Goal: Information Seeking & Learning: Learn about a topic

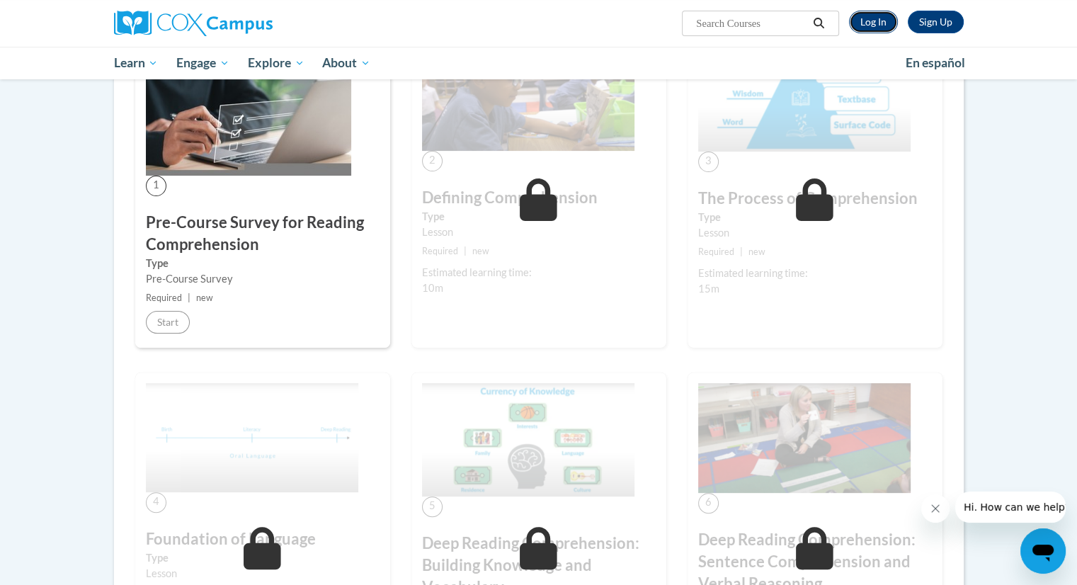
click at [875, 24] on link "Log In" at bounding box center [873, 22] width 49 height 23
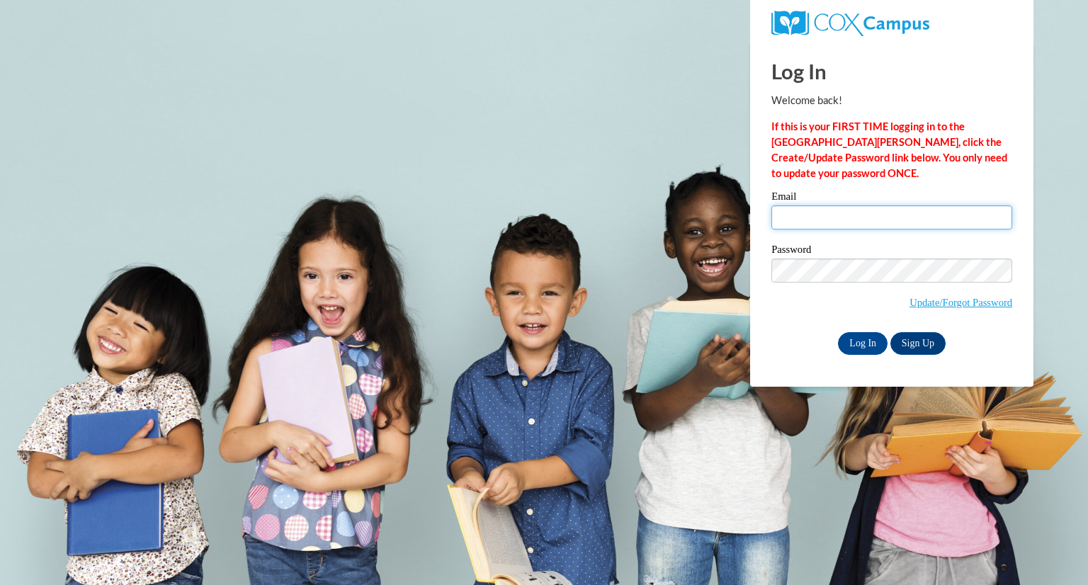
click at [879, 219] on input "Email" at bounding box center [891, 217] width 241 height 24
type input "jreinstad@cambridge.k12.wi.us"
click at [866, 338] on input "Log In" at bounding box center [863, 343] width 50 height 23
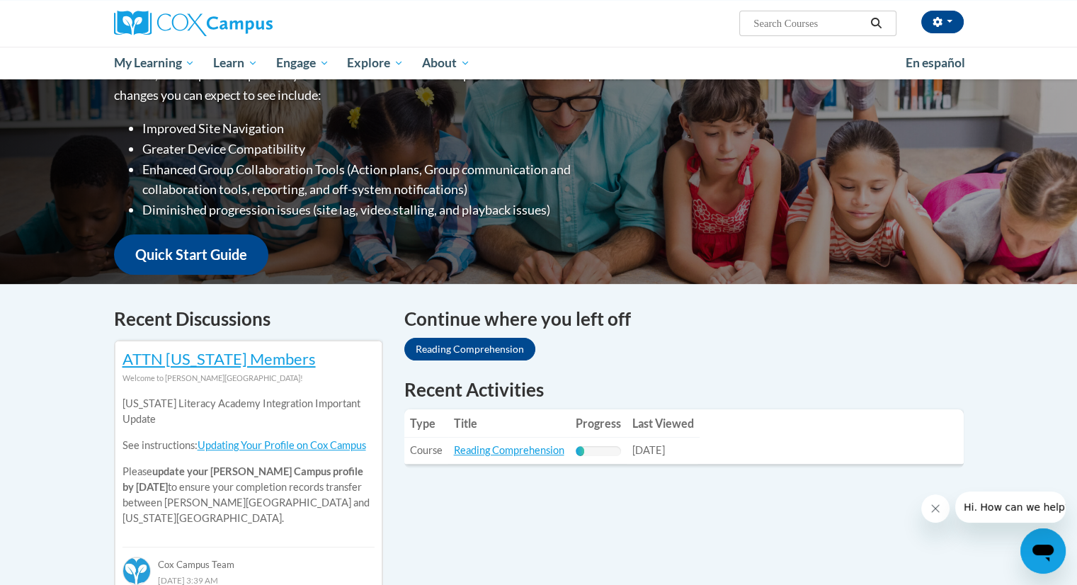
scroll to position [312, 0]
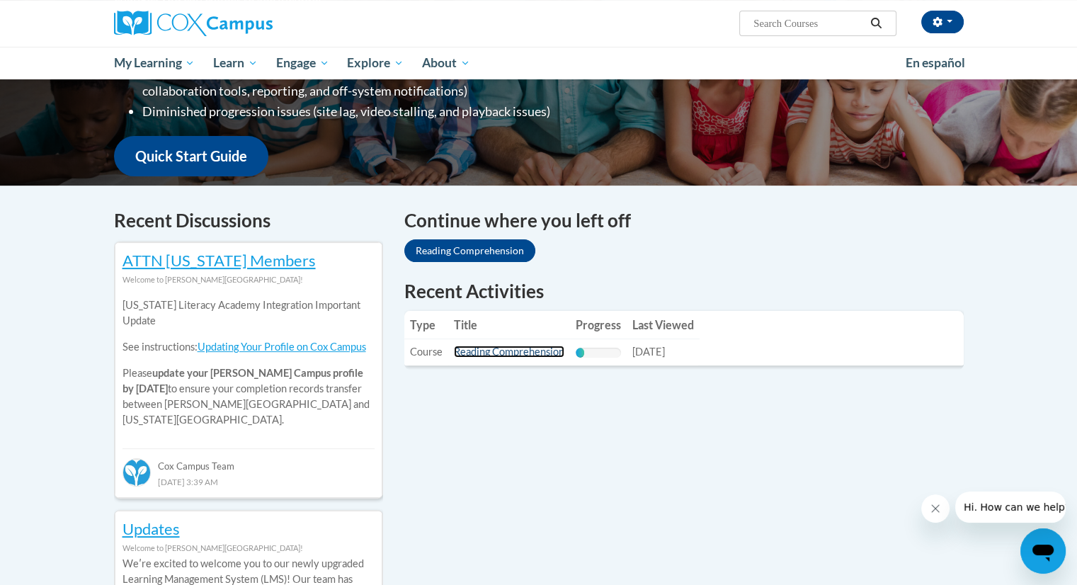
click at [496, 352] on link "Reading Comprehension" at bounding box center [509, 352] width 110 height 12
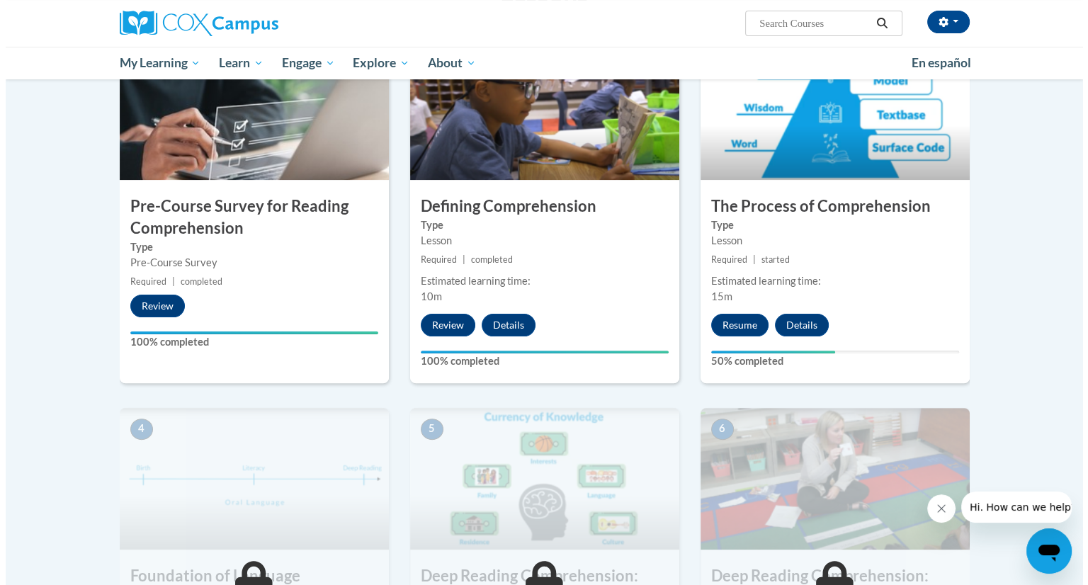
scroll to position [340, 0]
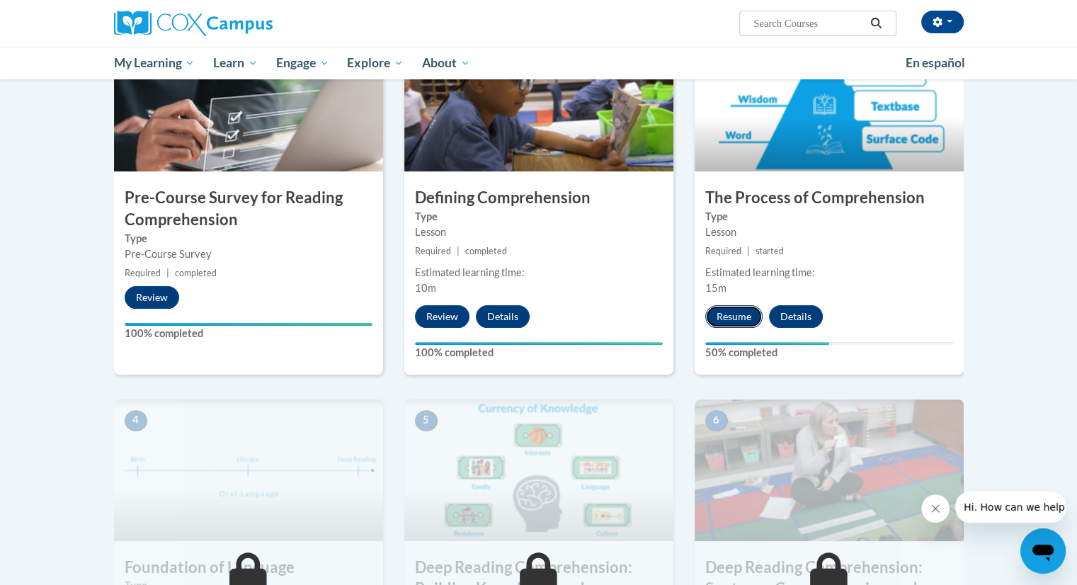
click at [735, 312] on button "Resume" at bounding box center [733, 316] width 57 height 23
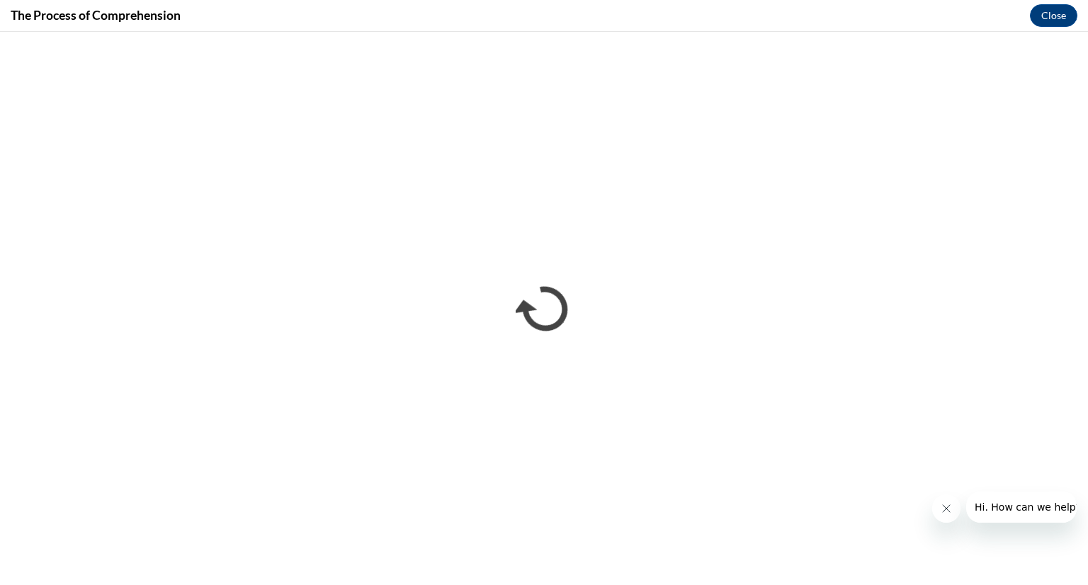
scroll to position [0, 0]
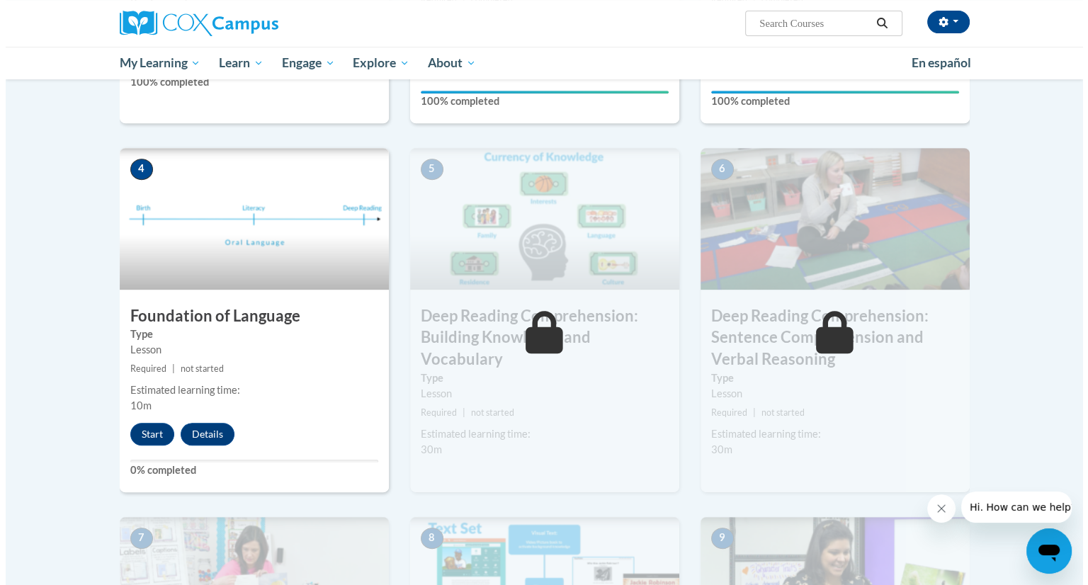
scroll to position [595, 0]
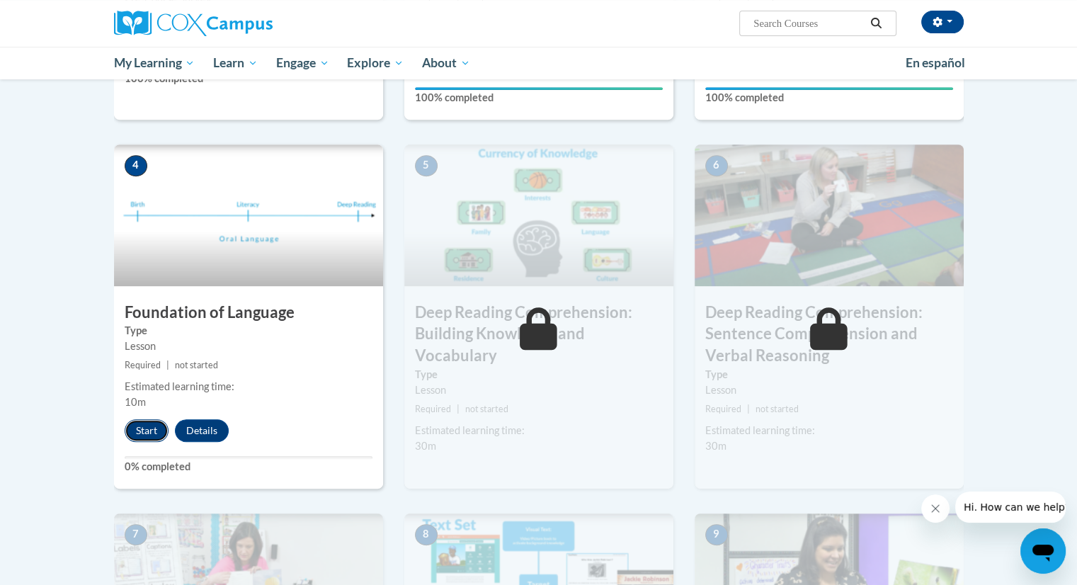
click at [147, 428] on button "Start" at bounding box center [147, 430] width 44 height 23
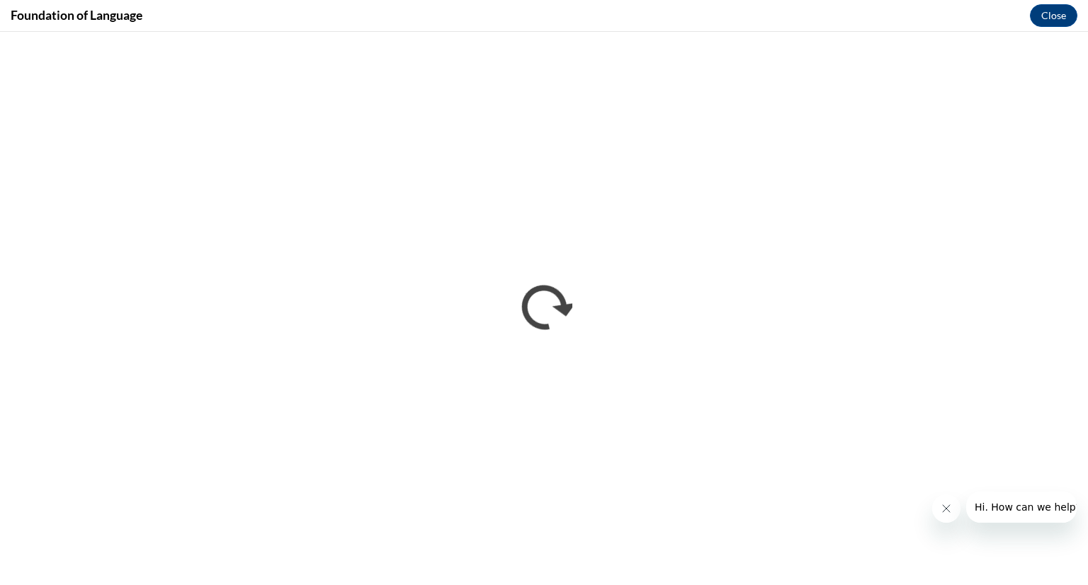
scroll to position [0, 0]
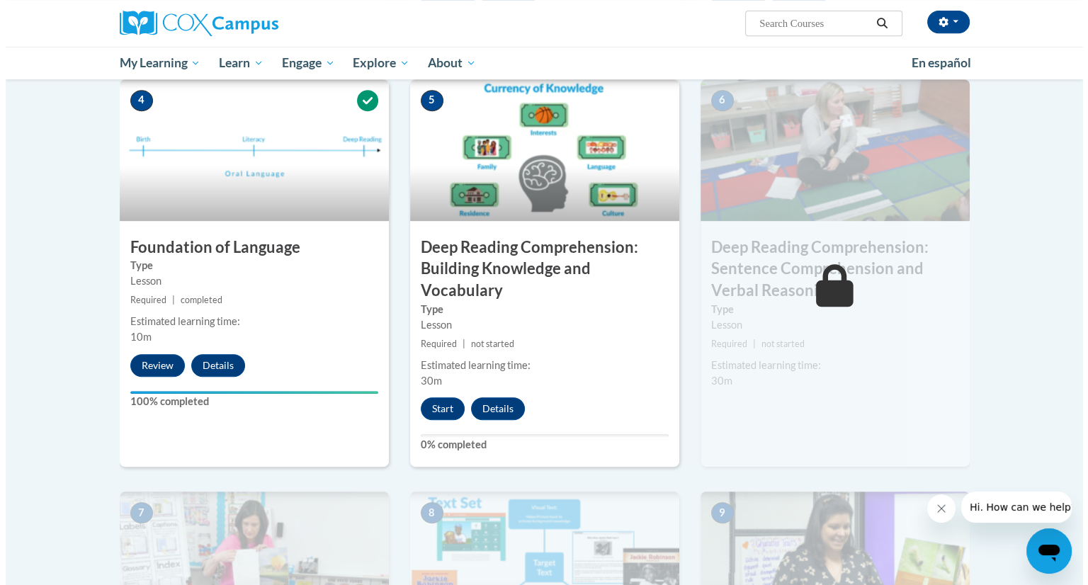
scroll to position [701, 0]
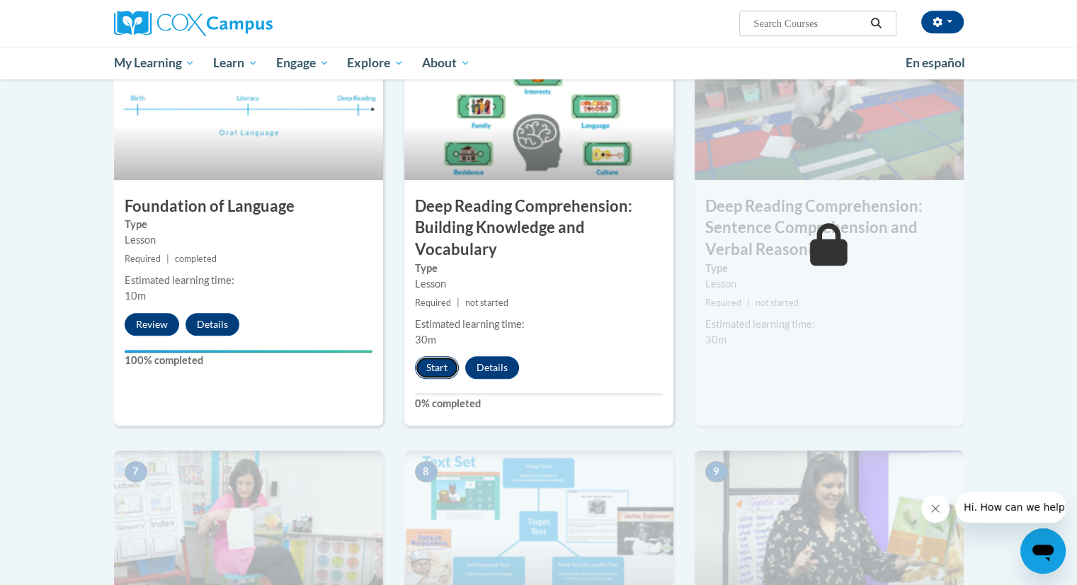
click at [438, 367] on button "Start" at bounding box center [437, 367] width 44 height 23
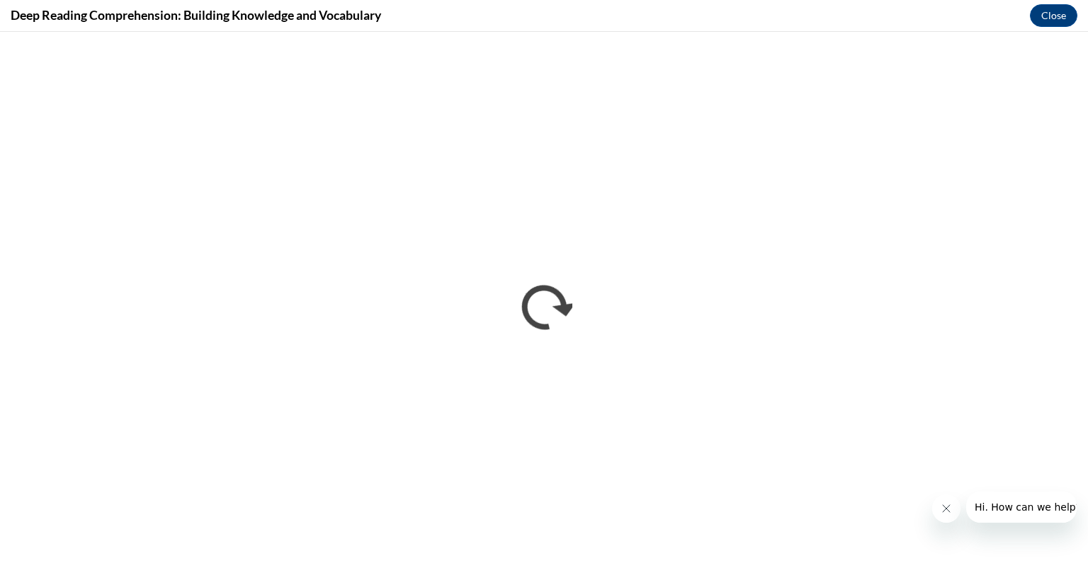
scroll to position [0, 0]
click at [1047, 505] on span "Hi. How can we help?" at bounding box center [1027, 506] width 106 height 11
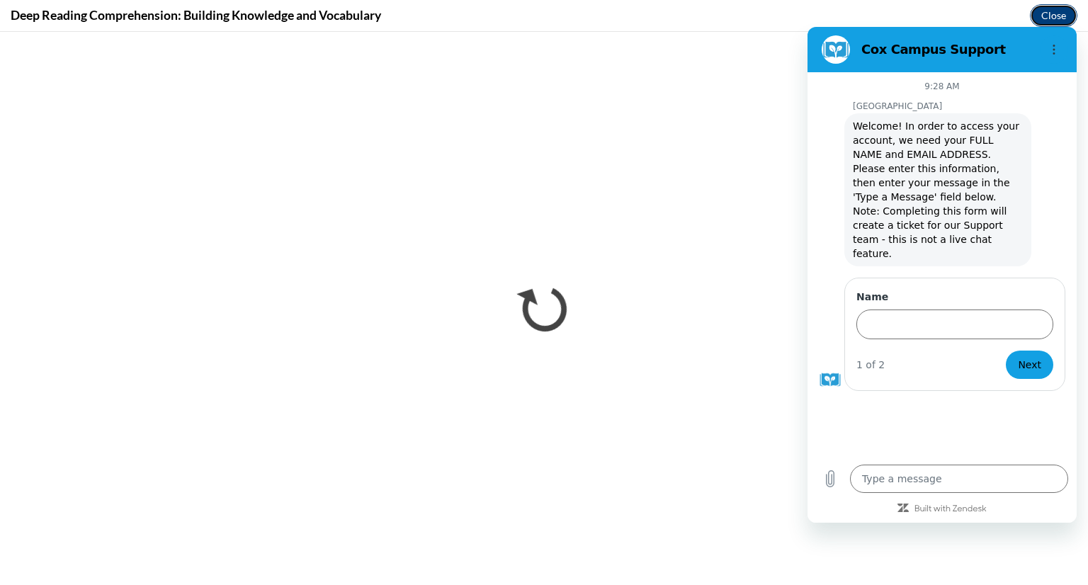
click at [1059, 15] on button "Close" at bounding box center [1053, 15] width 47 height 23
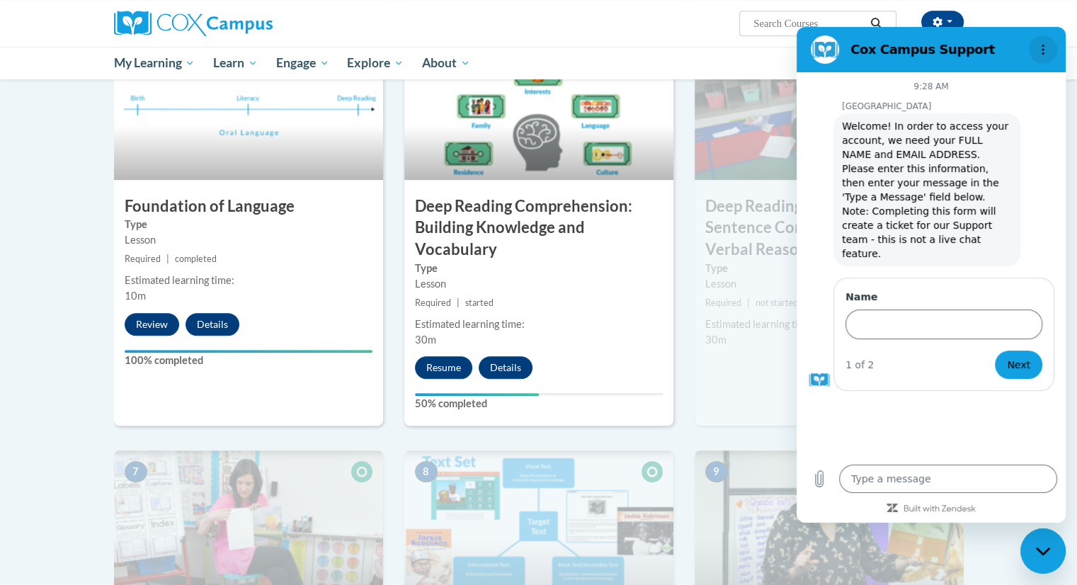
click at [1047, 50] on icon "Options menu" at bounding box center [1043, 49] width 11 height 11
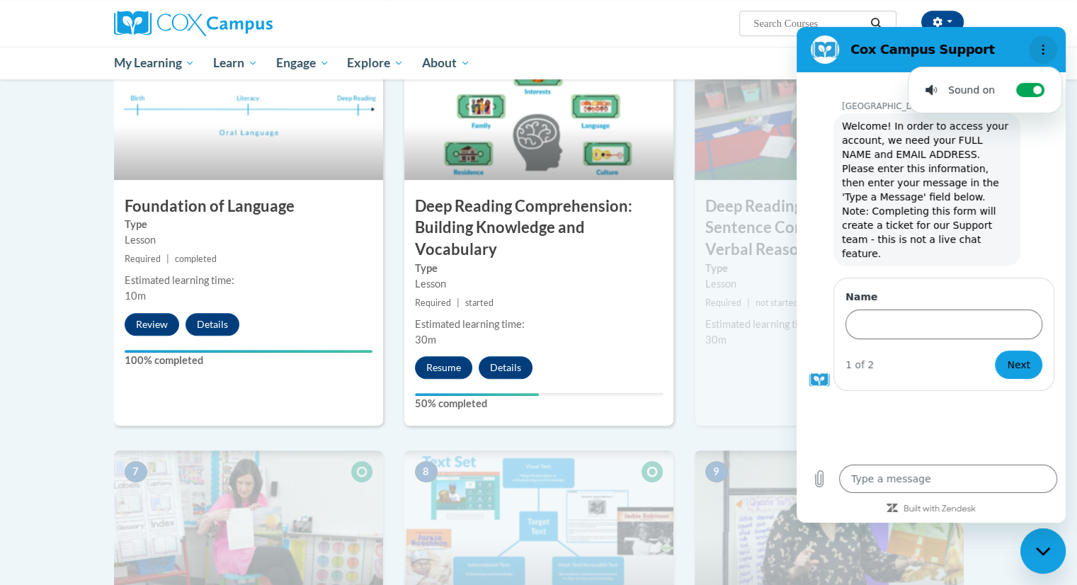
click at [1045, 47] on icon "Options menu" at bounding box center [1043, 49] width 11 height 11
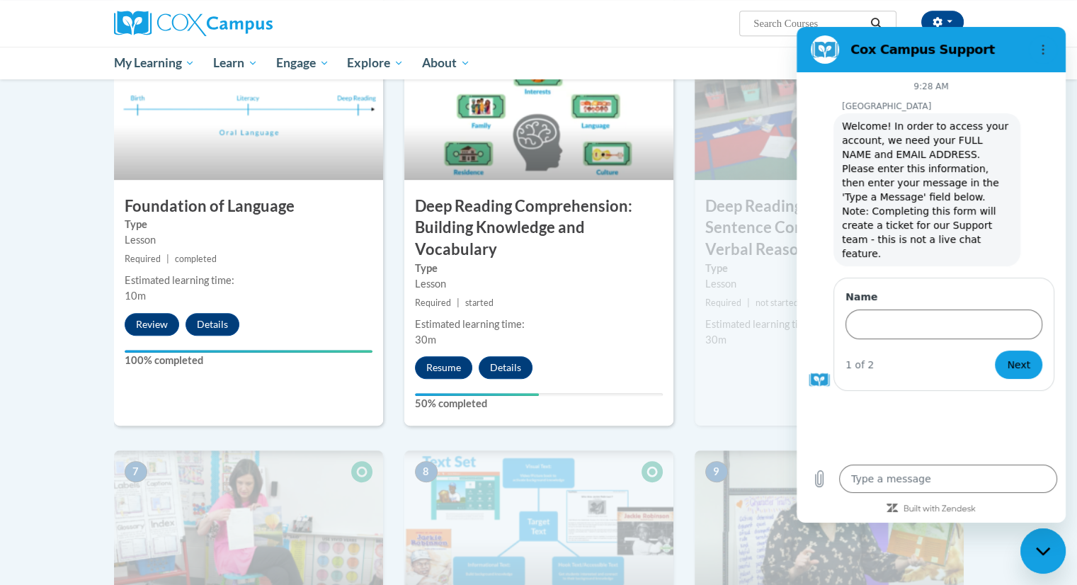
click at [685, 41] on div "Jessica Reinstad (Central Daylight Time GMT-0500 ) My Profile Inbox My Transcri…" at bounding box center [539, 23] width 892 height 47
click at [885, 35] on div "Cox Campus Support" at bounding box center [914, 49] width 218 height 28
click at [1047, 51] on icon "Options menu" at bounding box center [1043, 49] width 11 height 11
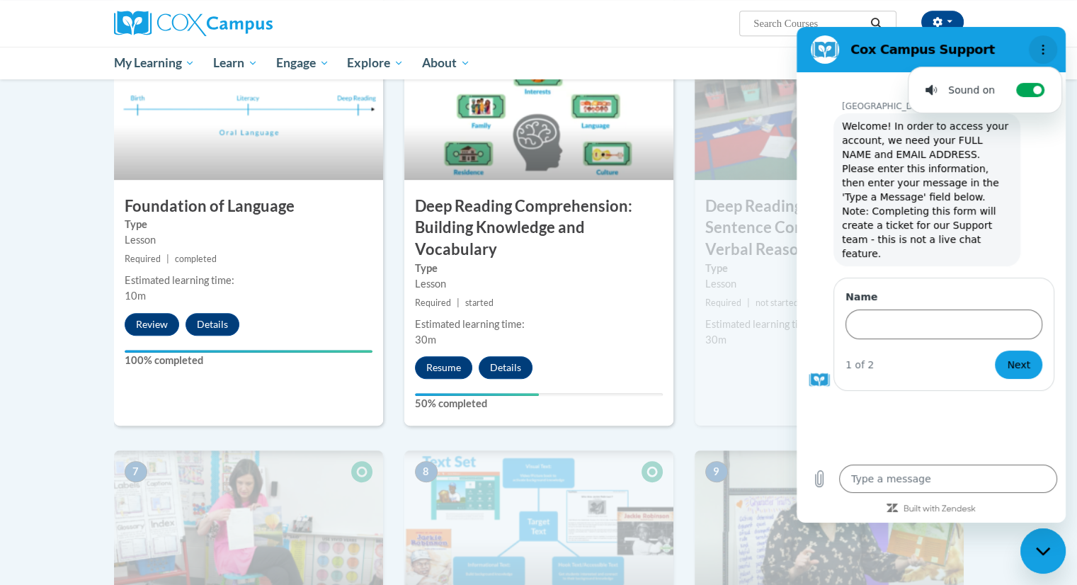
click at [1047, 51] on icon "Options menu" at bounding box center [1043, 49] width 11 height 11
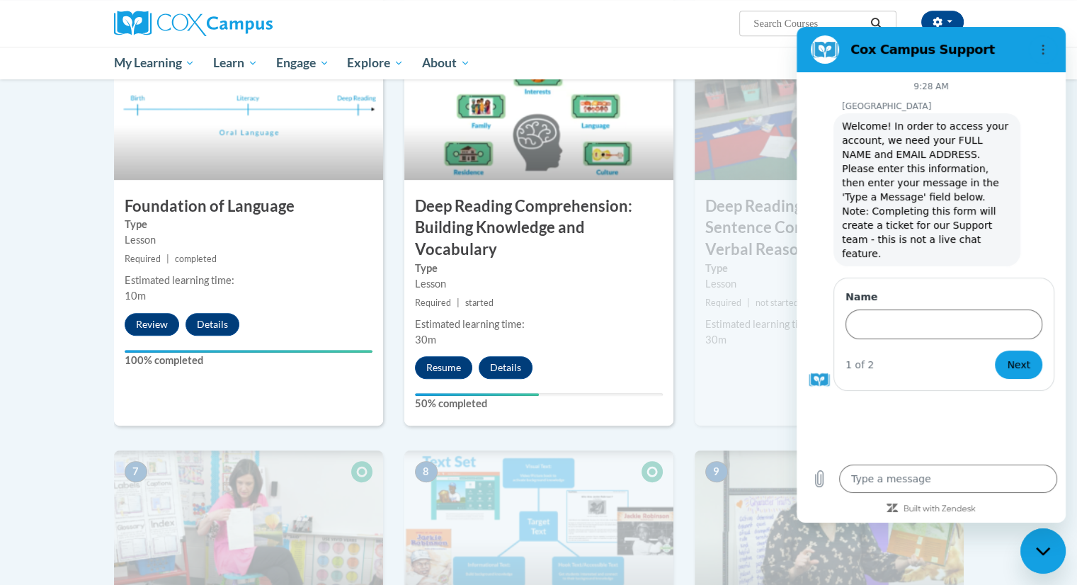
click at [654, 50] on ul "My Learning My Learning My Course Progress Certificates My Action Plans Group D…" at bounding box center [501, 63] width 792 height 33
click at [443, 371] on button "Resume" at bounding box center [443, 367] width 57 height 23
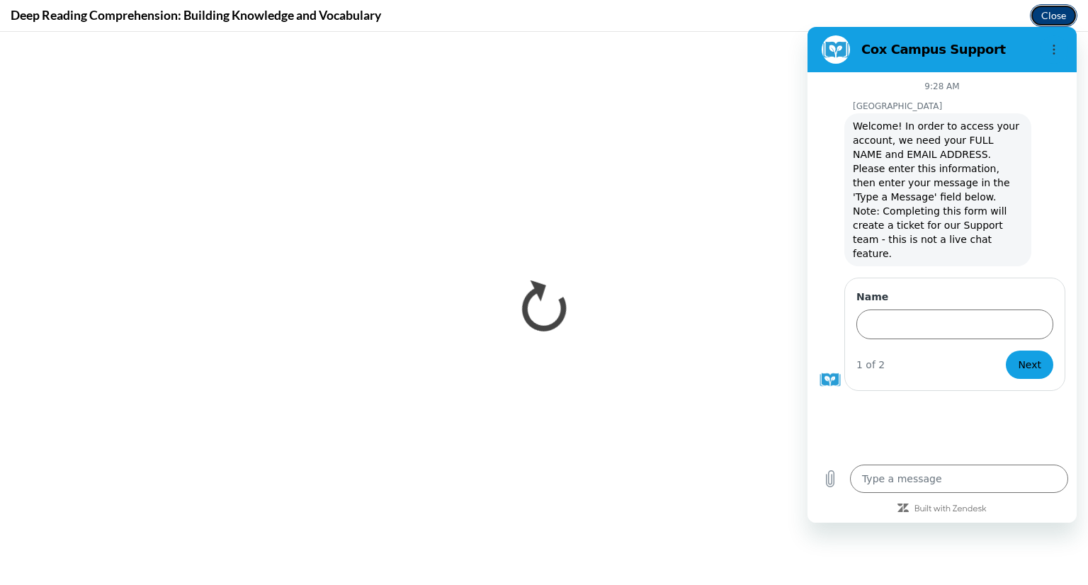
click at [1058, 12] on button "Close" at bounding box center [1053, 15] width 47 height 23
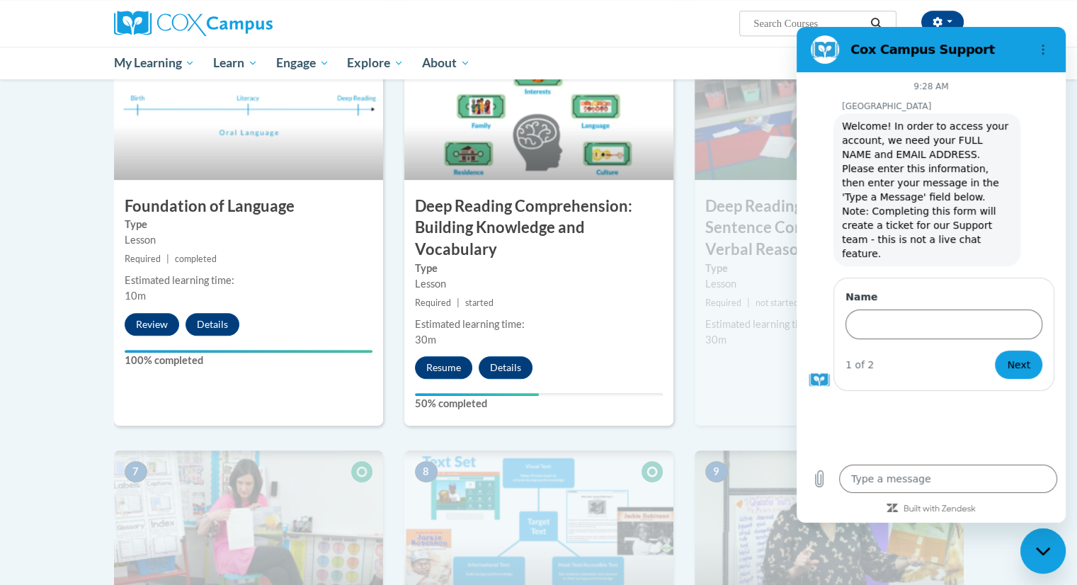
click at [822, 50] on figure at bounding box center [825, 49] width 28 height 28
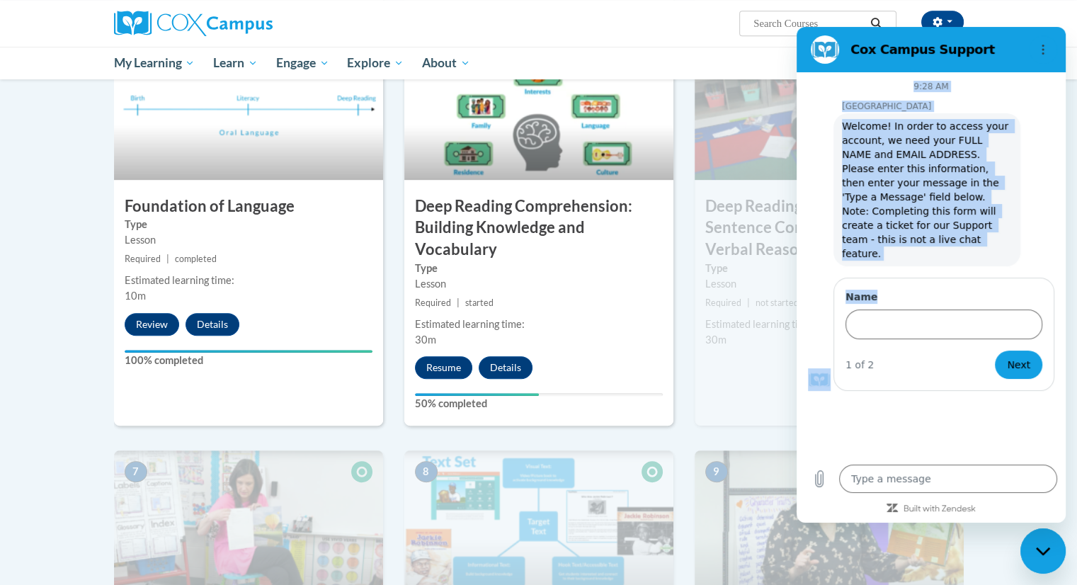
drag, startPoint x: 1008, startPoint y: 44, endPoint x: 972, endPoint y: 244, distance: 203.7
click at [972, 244] on div "Cox Campus Support 9:28 AM Cox Campus Cox Campus says: Welcome! In order to acc…" at bounding box center [931, 275] width 269 height 496
drag, startPoint x: 1038, startPoint y: 100, endPoint x: 1011, endPoint y: 68, distance: 41.3
click at [1038, 101] on p "[GEOGRAPHIC_DATA]" at bounding box center [954, 106] width 224 height 11
click at [999, 45] on h2 "Cox Campus Support" at bounding box center [937, 49] width 173 height 17
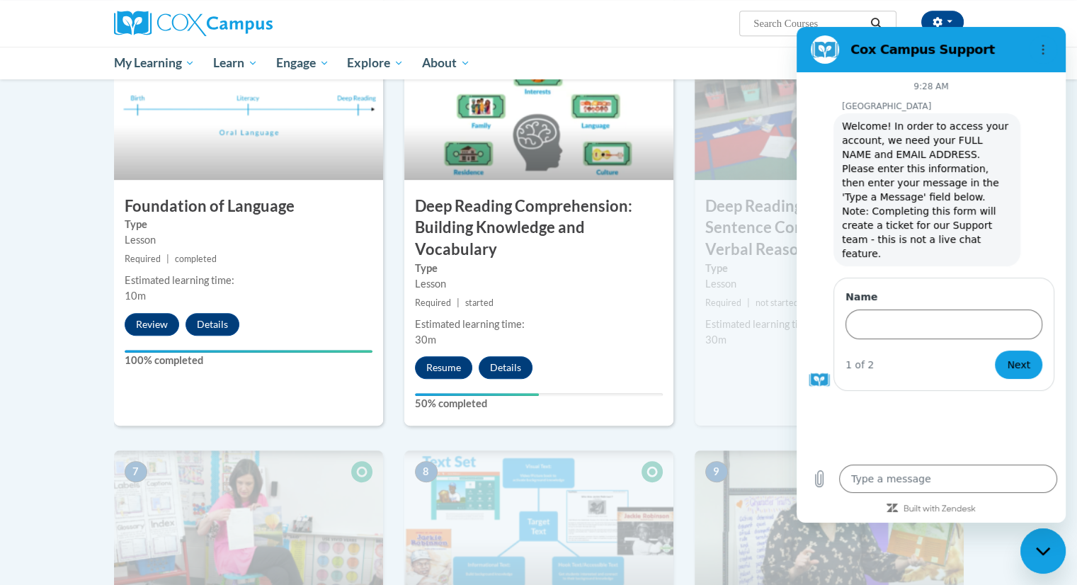
click at [1049, 550] on icon "Close messaging window" at bounding box center [1043, 551] width 15 height 9
type textarea "x"
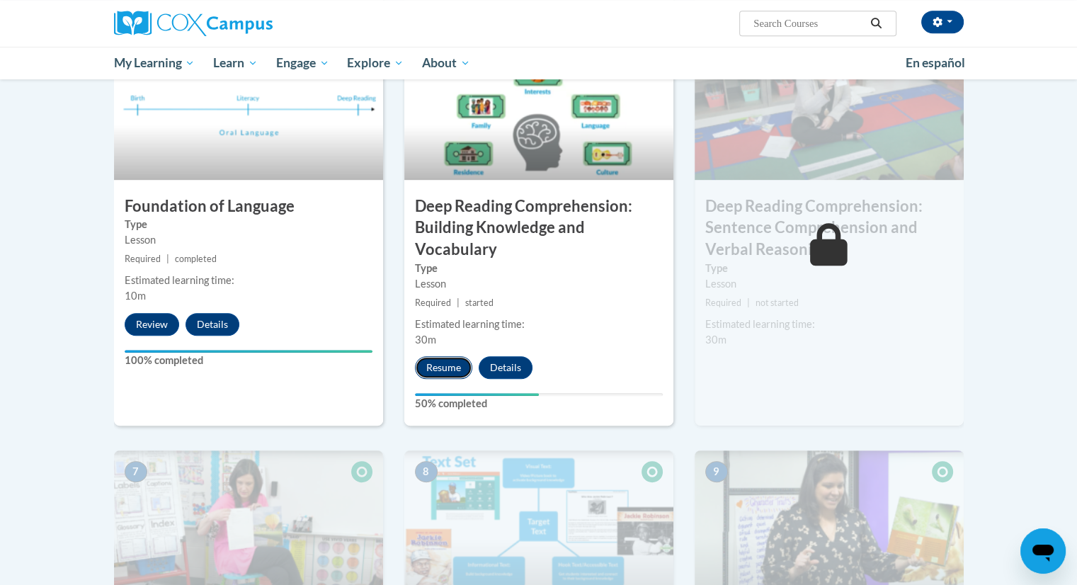
click at [443, 372] on button "Resume" at bounding box center [443, 367] width 57 height 23
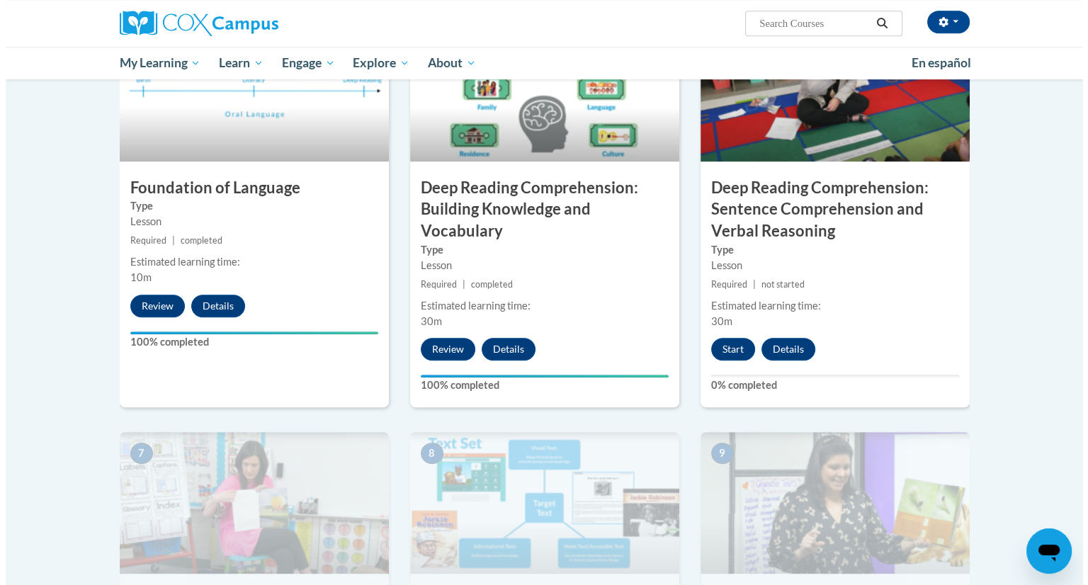
scroll to position [779, 0]
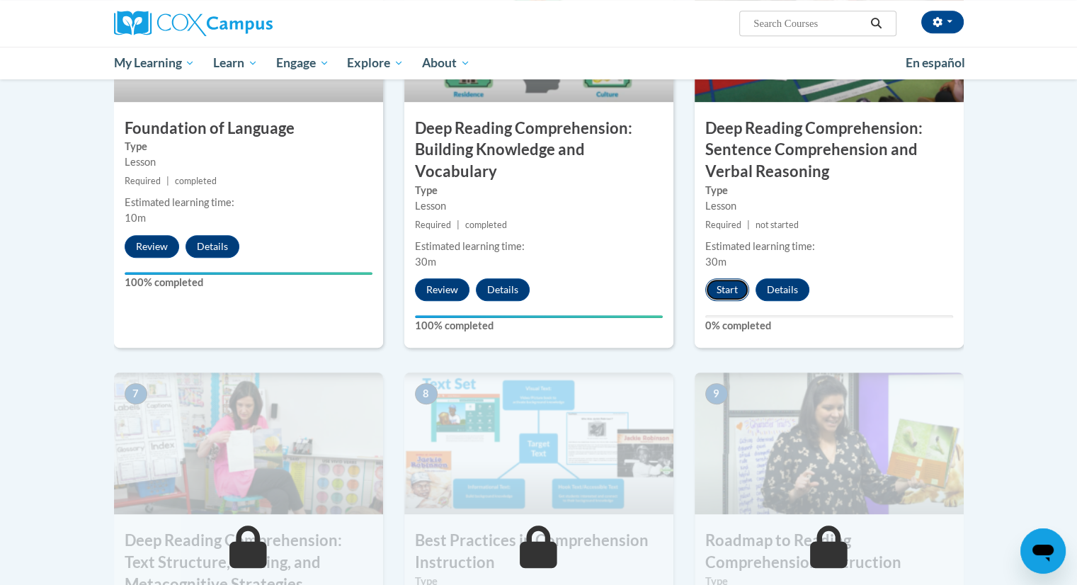
click at [729, 296] on button "Start" at bounding box center [727, 289] width 44 height 23
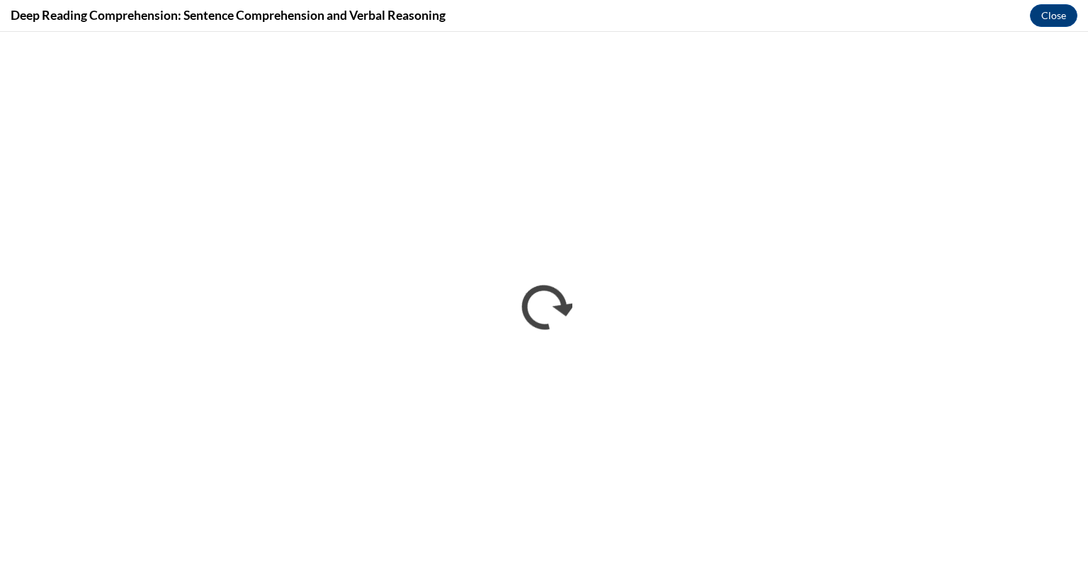
scroll to position [0, 0]
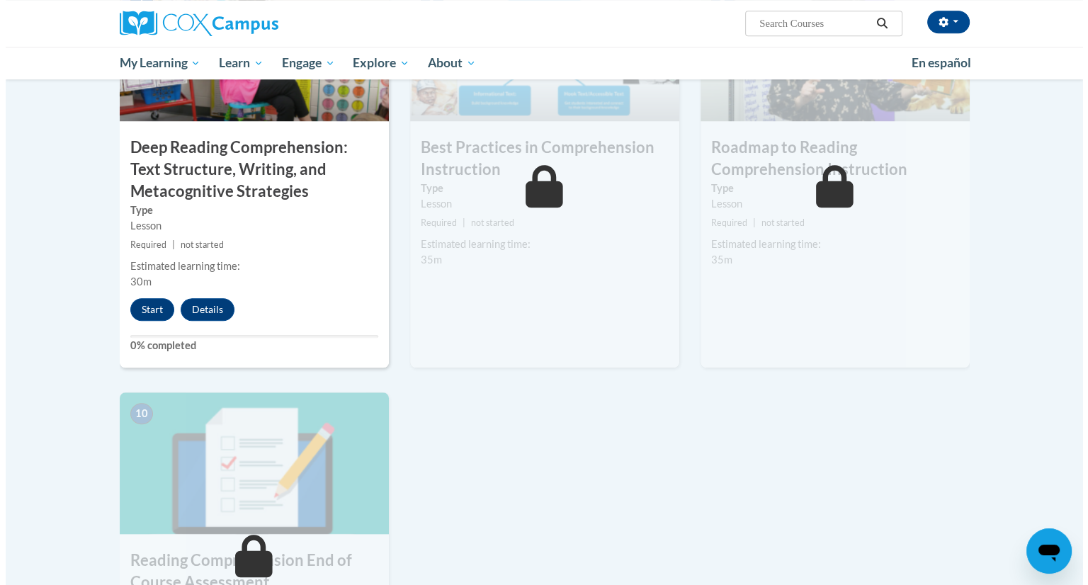
scroll to position [1170, 0]
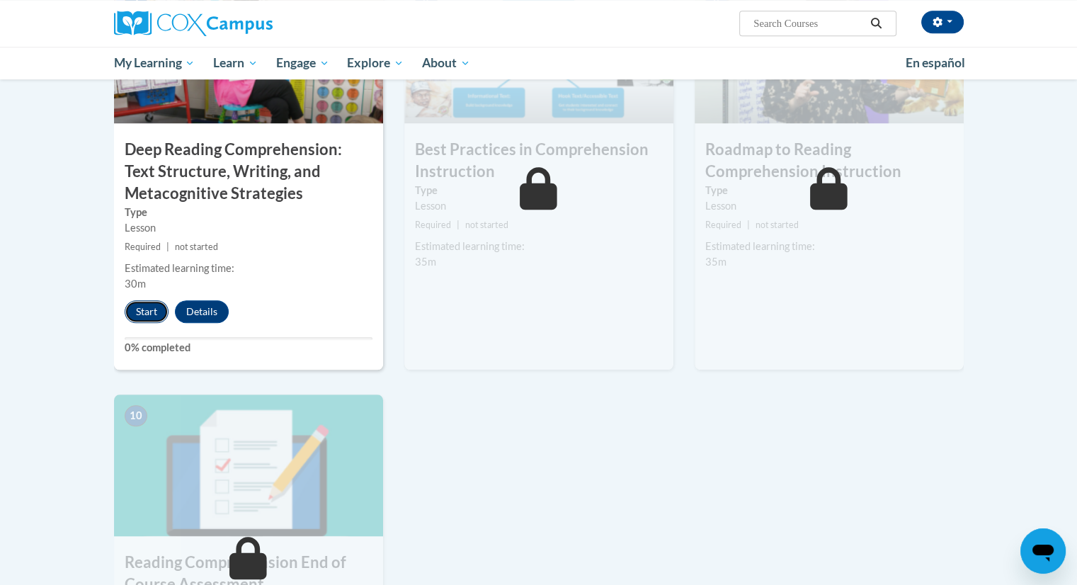
click at [156, 314] on button "Start" at bounding box center [147, 311] width 44 height 23
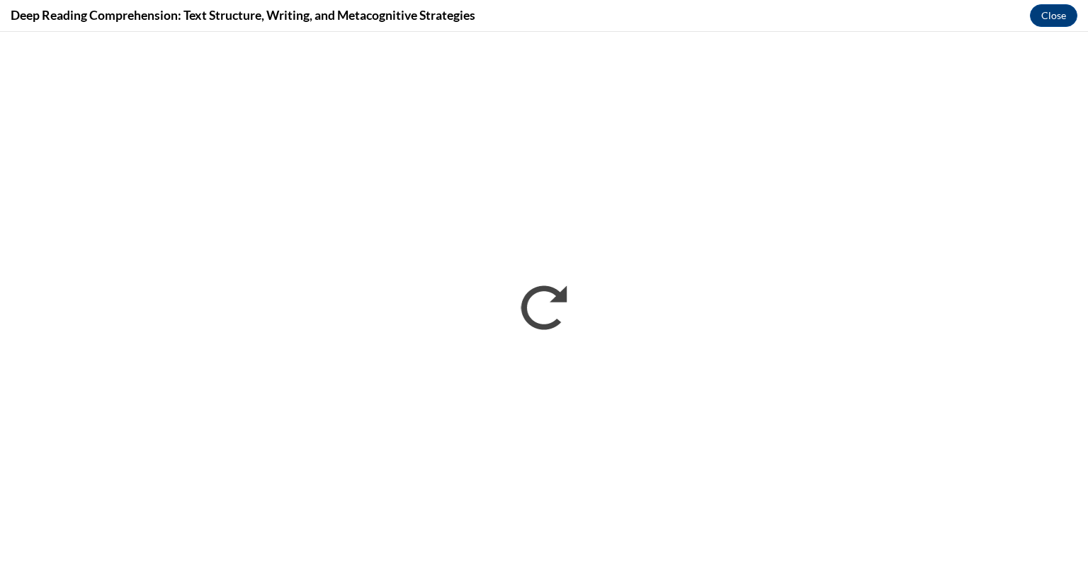
scroll to position [0, 0]
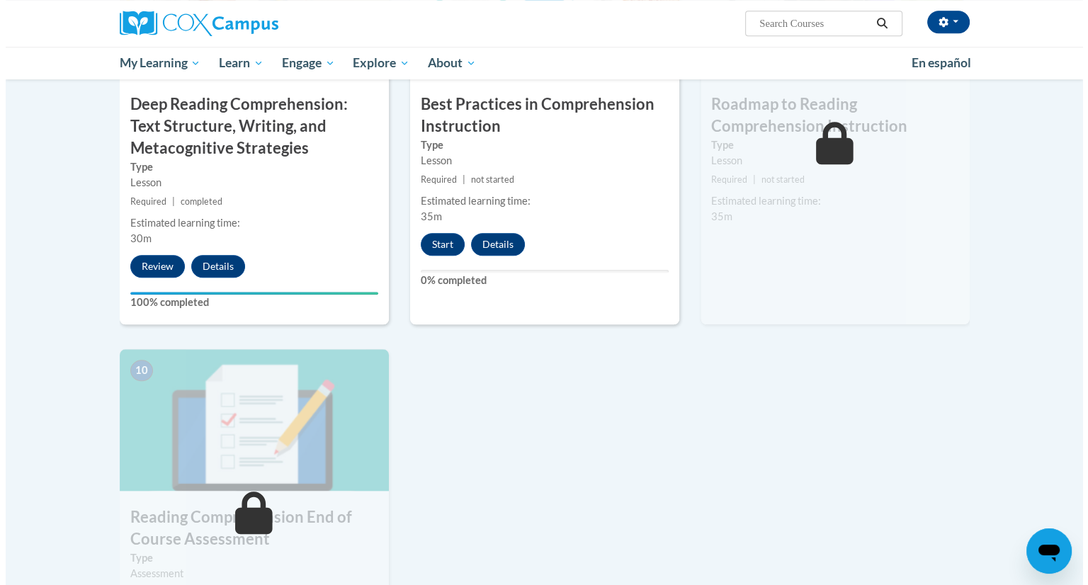
scroll to position [1285, 0]
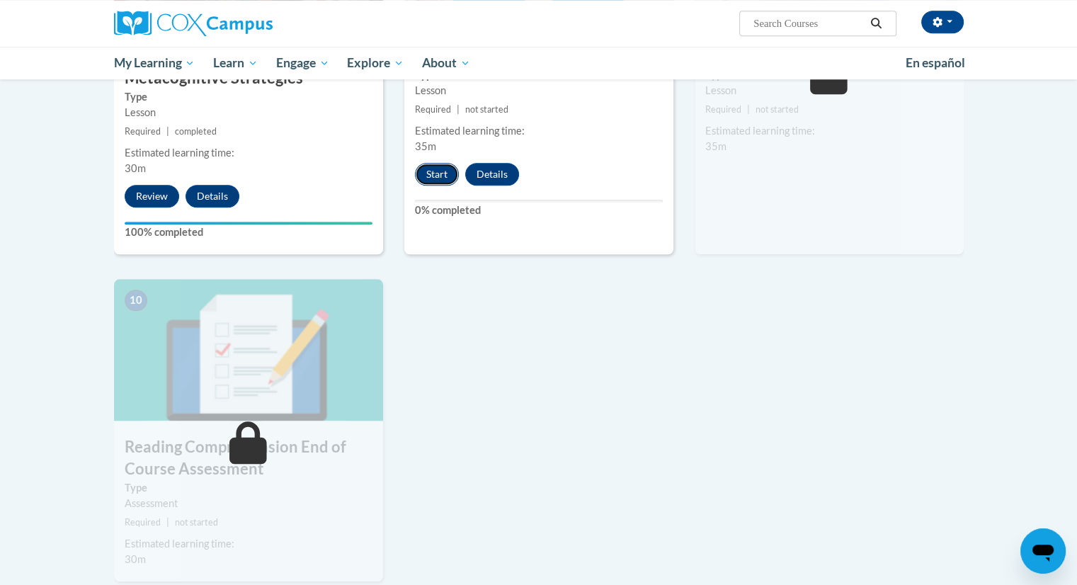
click at [436, 175] on button "Start" at bounding box center [437, 174] width 44 height 23
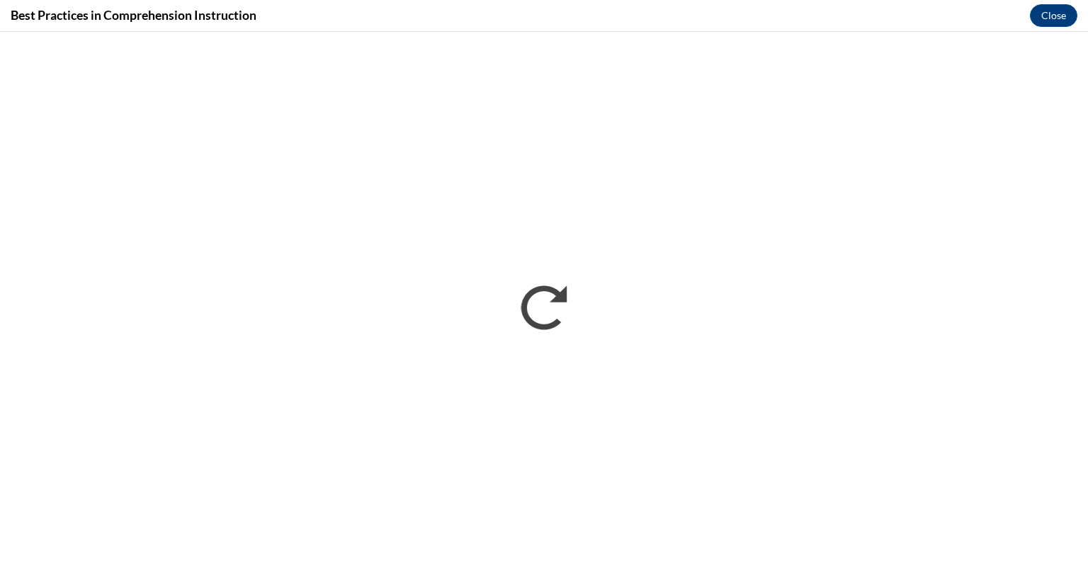
scroll to position [0, 0]
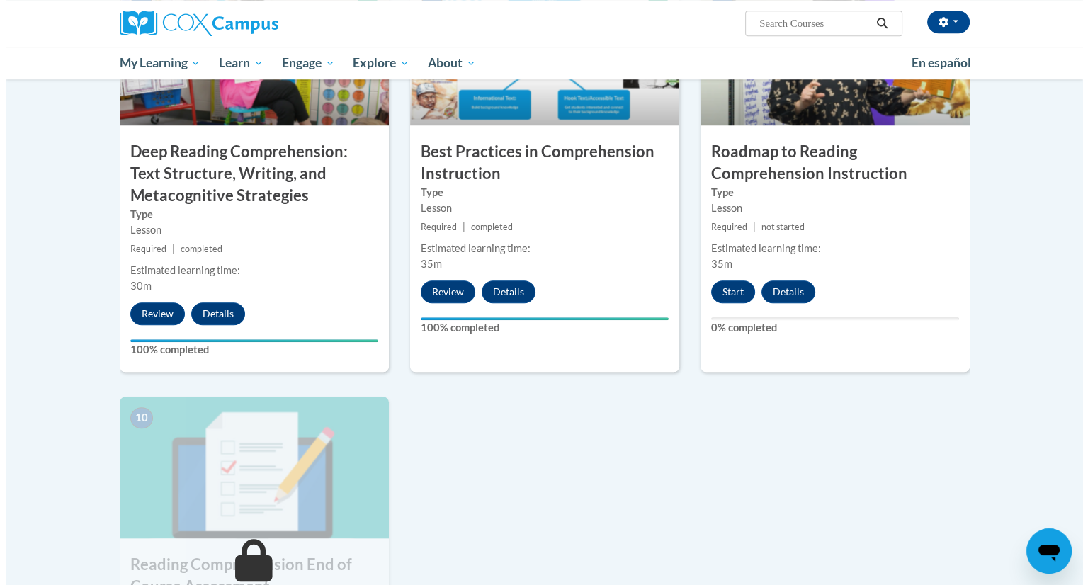
scroll to position [1170, 0]
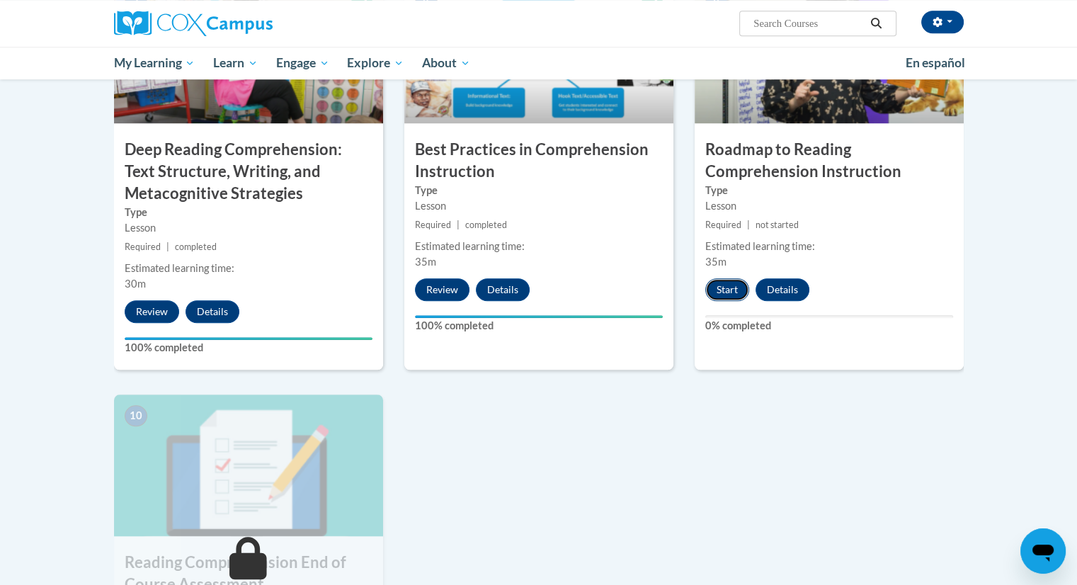
click at [725, 286] on button "Start" at bounding box center [727, 289] width 44 height 23
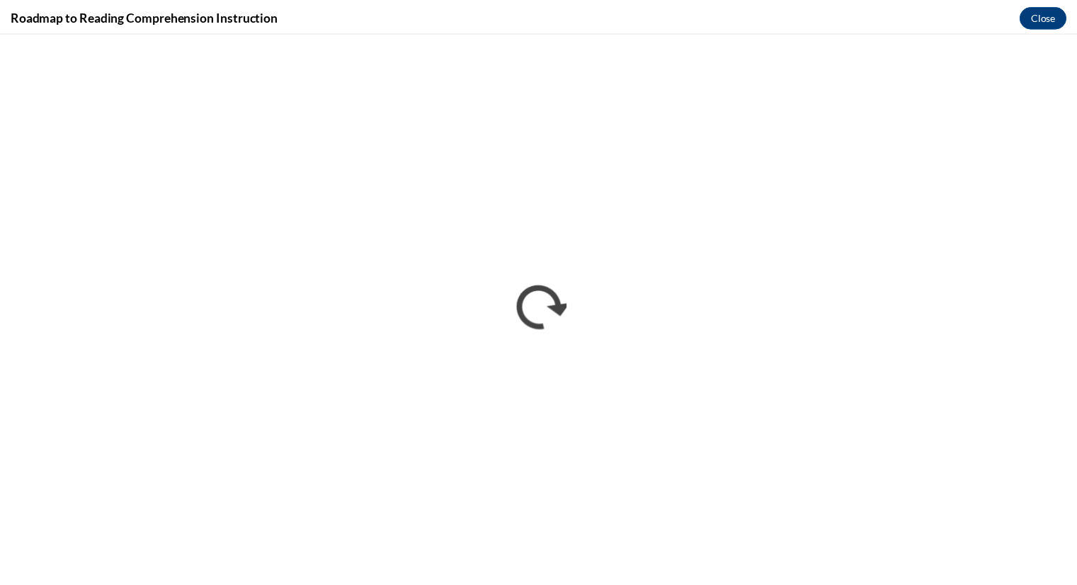
scroll to position [0, 0]
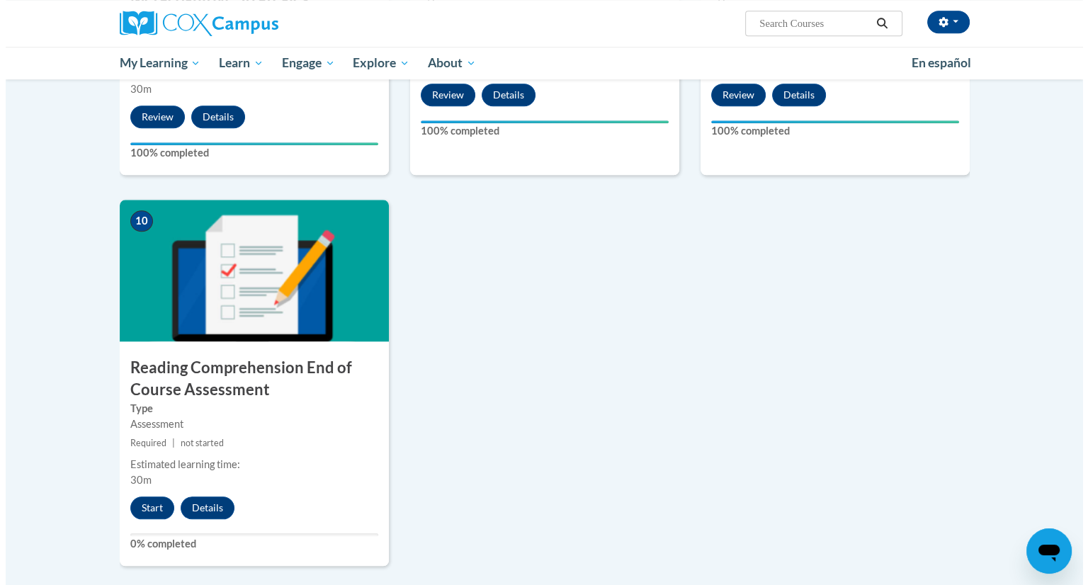
scroll to position [1360, 0]
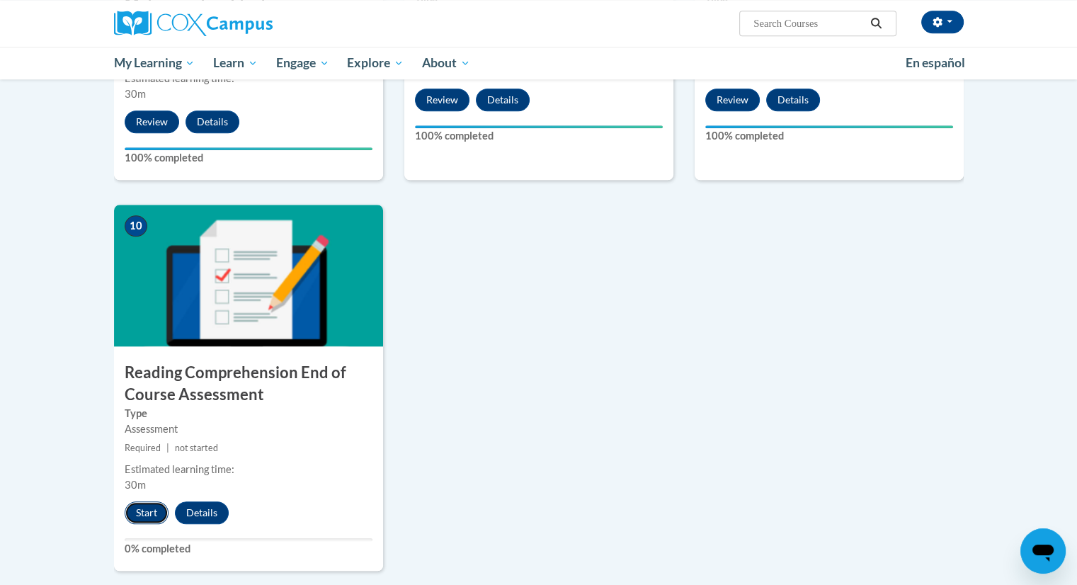
click at [147, 508] on button "Start" at bounding box center [147, 512] width 44 height 23
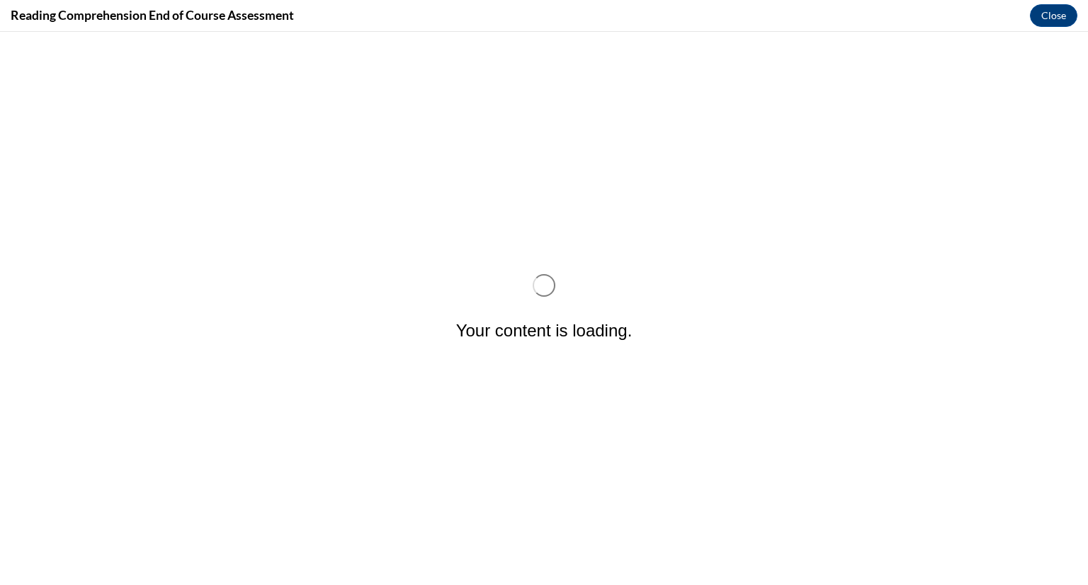
scroll to position [0, 0]
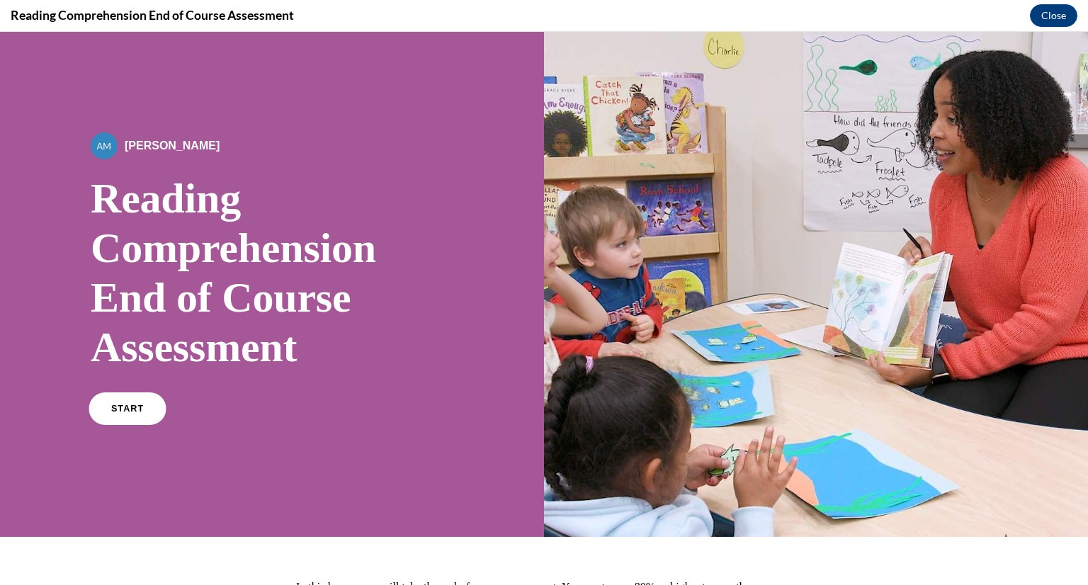
click at [139, 414] on link "START" at bounding box center [127, 408] width 77 height 33
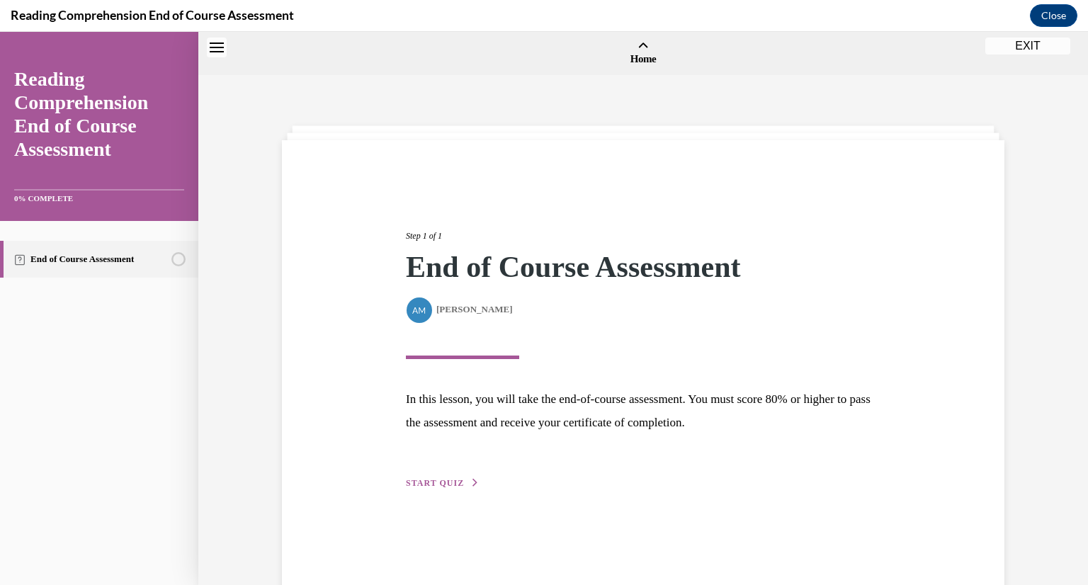
scroll to position [44, 0]
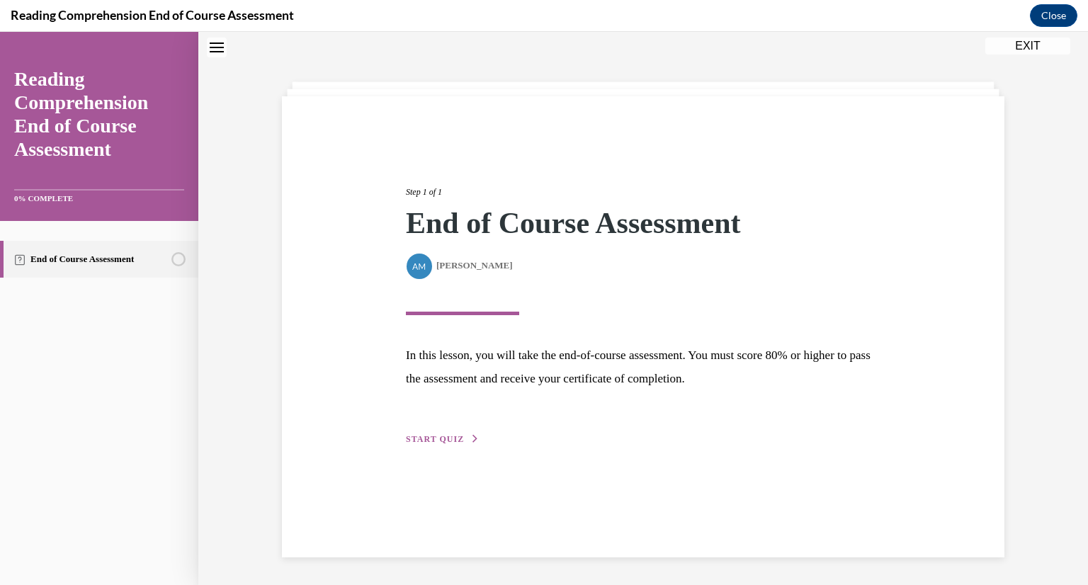
click at [442, 434] on span "START QUIZ" at bounding box center [435, 439] width 58 height 10
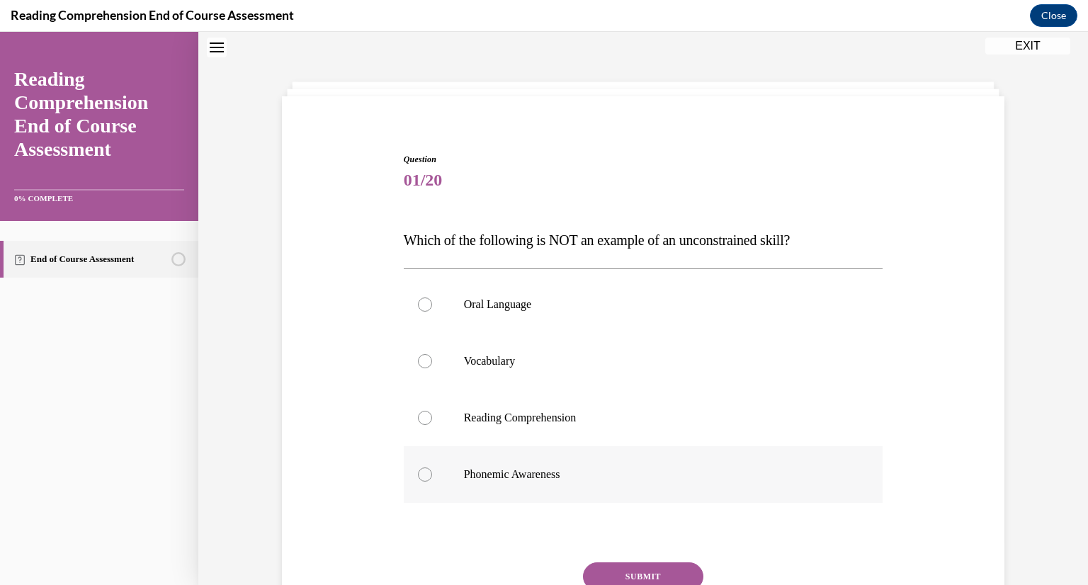
click at [428, 489] on label "Phonemic Awareness" at bounding box center [643, 474] width 479 height 57
click at [428, 482] on input "Phonemic Awareness" at bounding box center [425, 474] width 14 height 14
radio input "true"
click at [656, 573] on button "SUBMIT" at bounding box center [643, 576] width 120 height 28
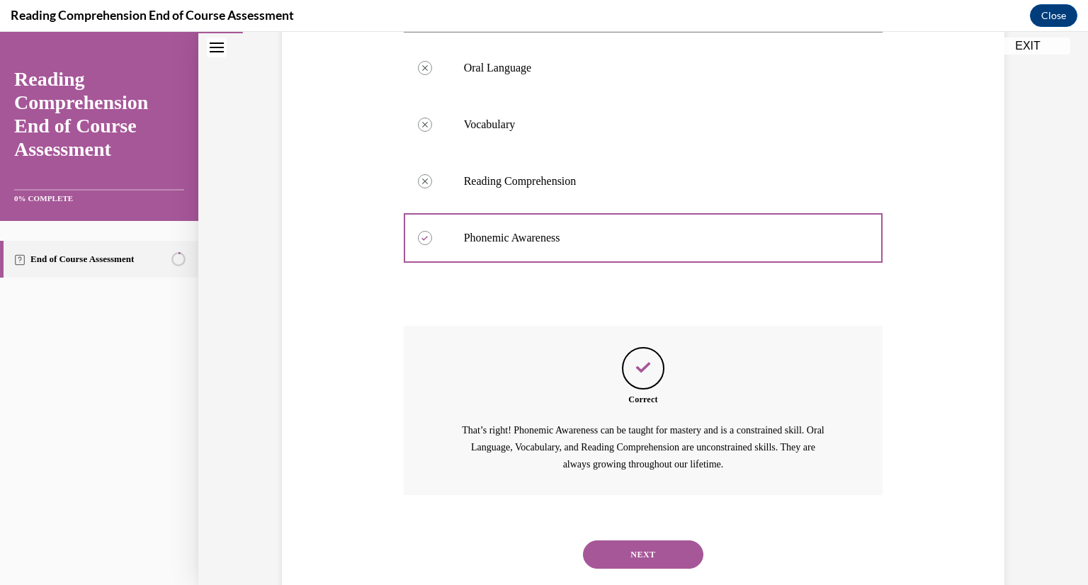
scroll to position [314, 0]
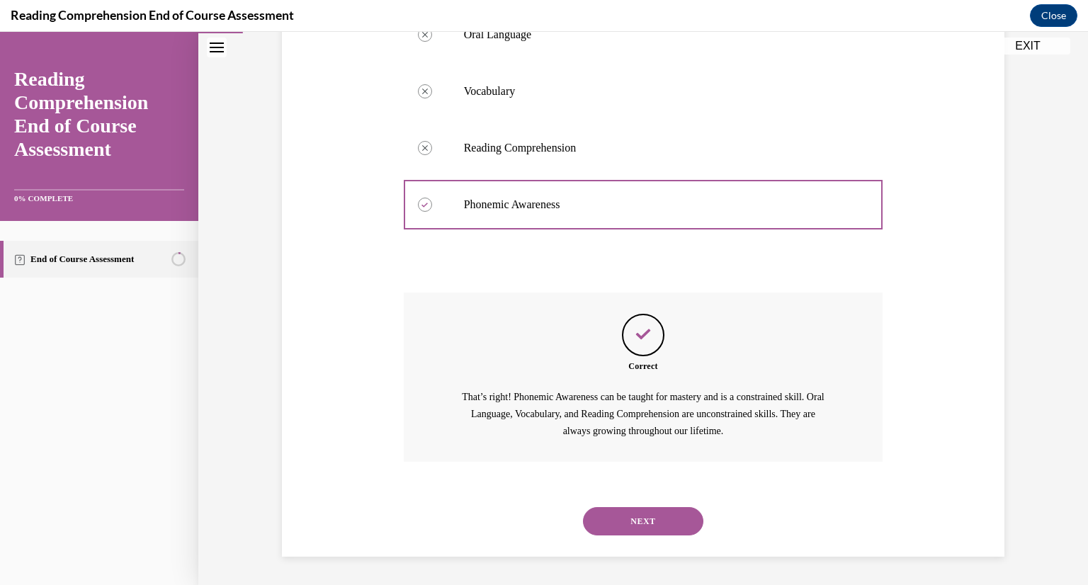
click at [613, 522] on button "NEXT" at bounding box center [643, 521] width 120 height 28
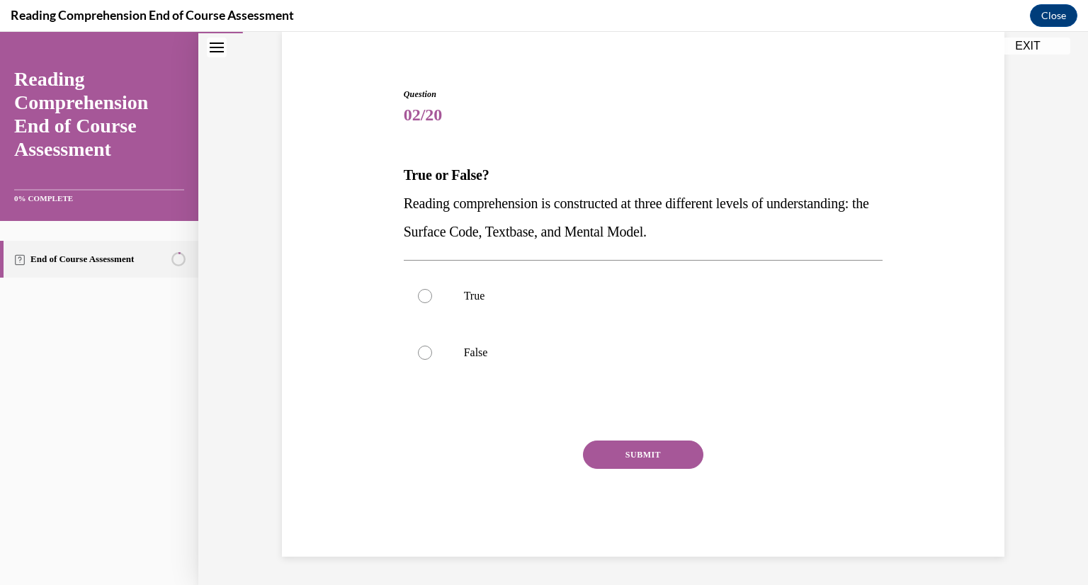
scroll to position [109, 0]
click at [421, 287] on label "True" at bounding box center [643, 296] width 479 height 57
click at [421, 289] on input "True" at bounding box center [425, 296] width 14 height 14
radio input "true"
click at [644, 448] on button "SUBMIT" at bounding box center [643, 455] width 120 height 28
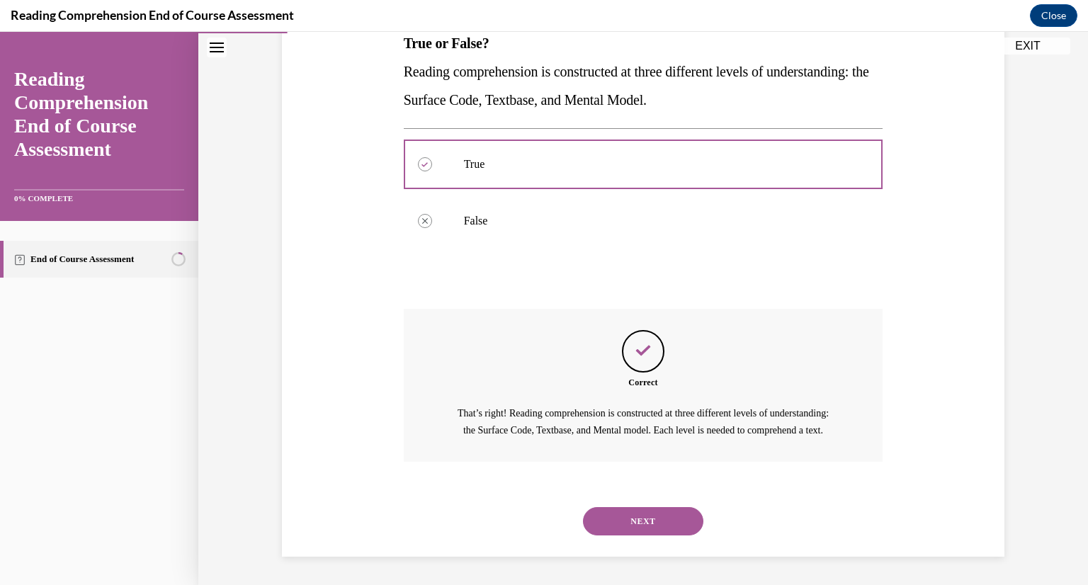
scroll to position [257, 0]
click at [657, 519] on button "NEXT" at bounding box center [643, 521] width 120 height 28
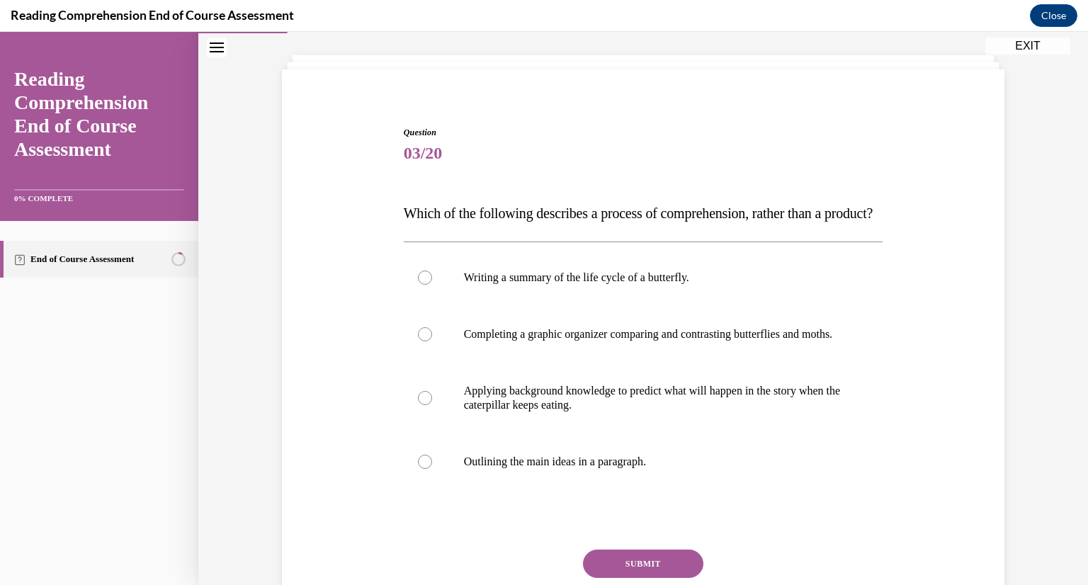
scroll to position [85, 0]
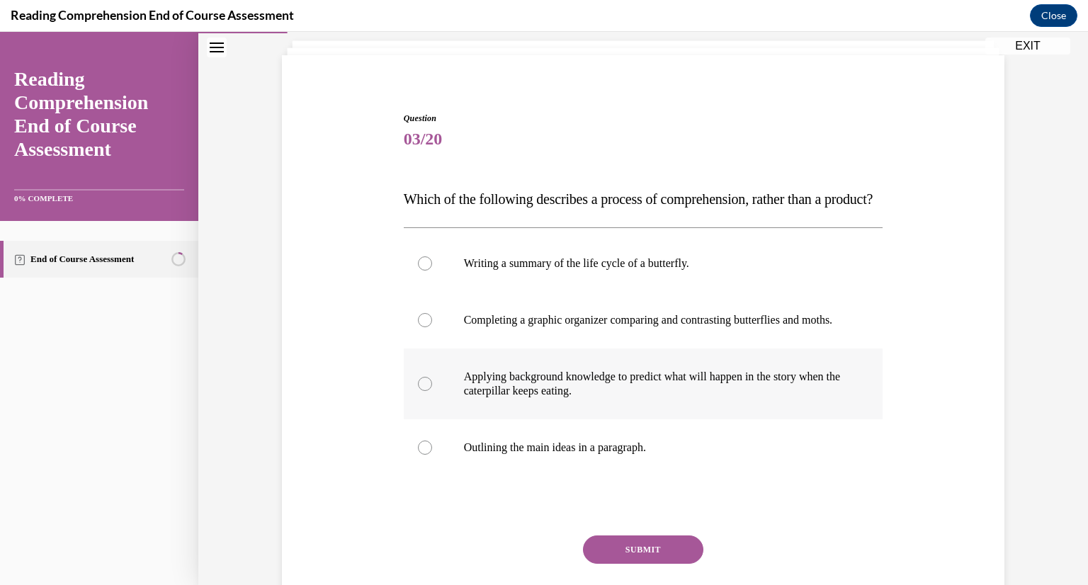
click at [520, 419] on label "Applying background knowledge to predict what will happen in the story when the…" at bounding box center [643, 383] width 479 height 71
click at [432, 391] on input "Applying background knowledge to predict what will happen in the story when the…" at bounding box center [425, 384] width 14 height 14
radio input "true"
click at [632, 564] on button "SUBMIT" at bounding box center [643, 549] width 120 height 28
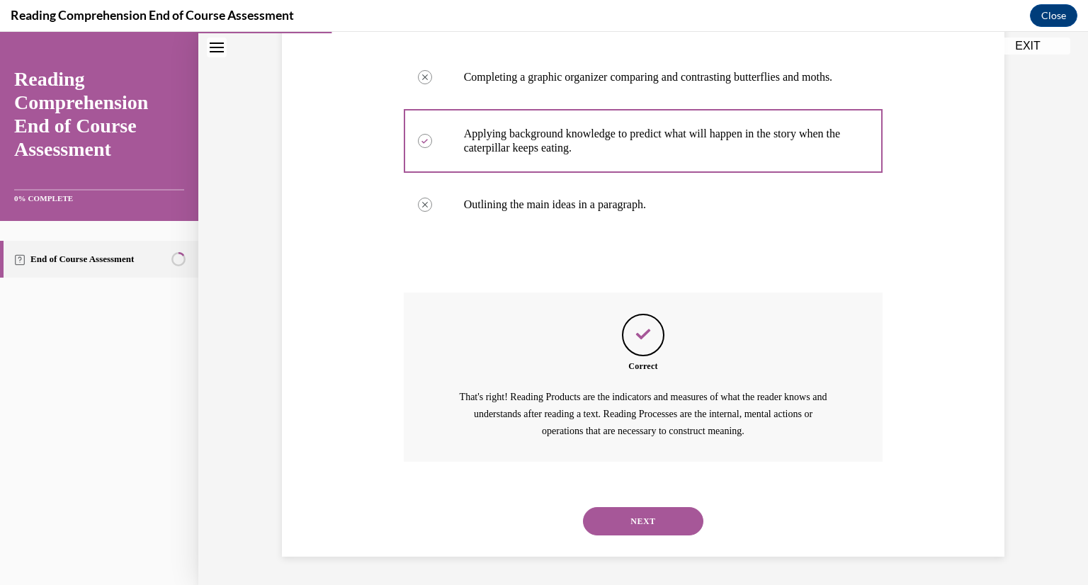
scroll to position [370, 0]
click at [678, 521] on button "NEXT" at bounding box center [643, 521] width 120 height 28
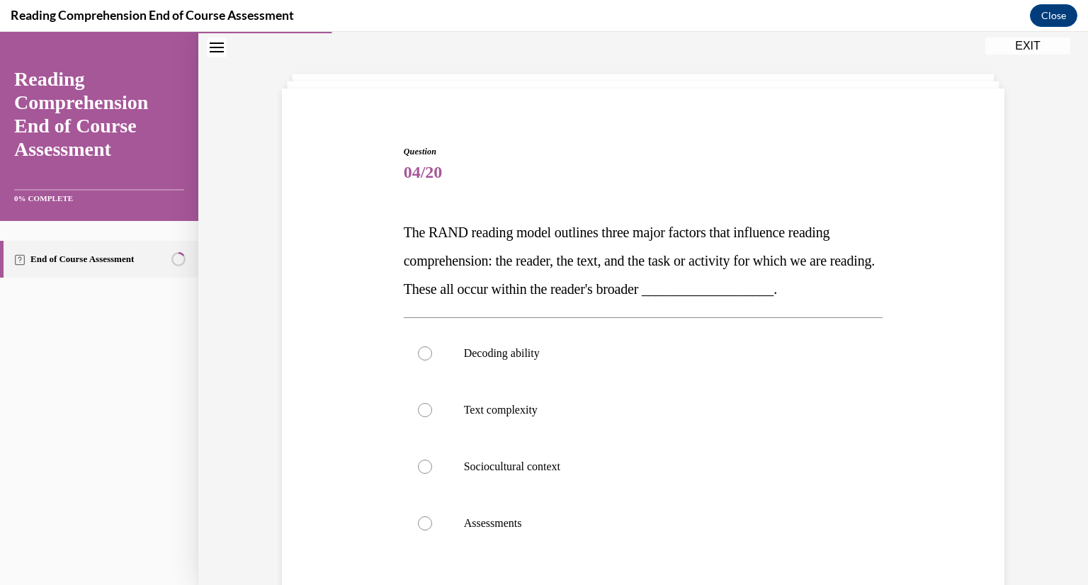
scroll to position [53, 0]
click at [479, 454] on label "Sociocultural context" at bounding box center [643, 465] width 479 height 57
click at [432, 458] on input "Sociocultural context" at bounding box center [425, 465] width 14 height 14
radio input "true"
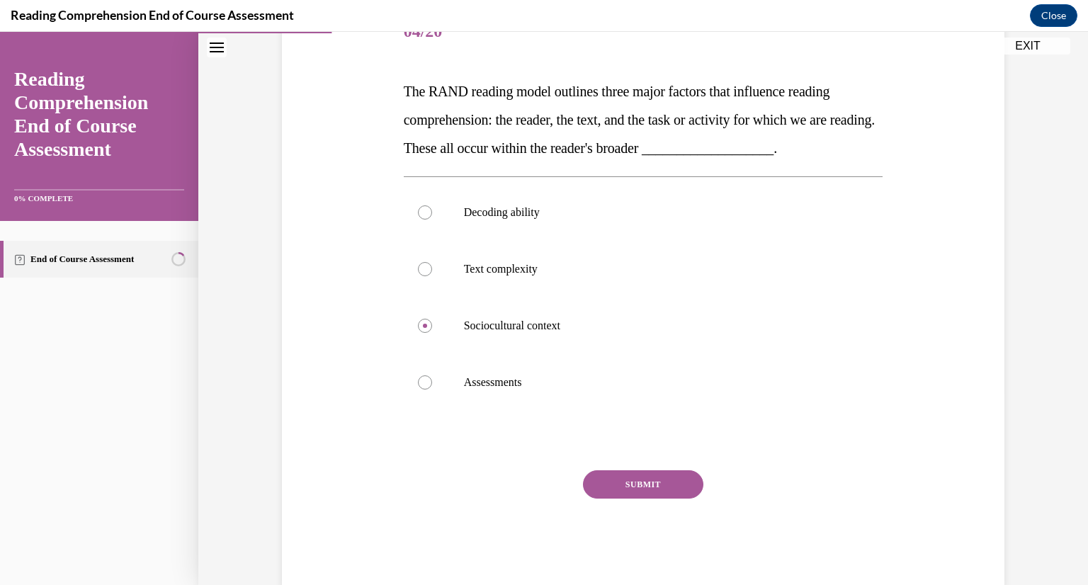
click at [637, 487] on button "SUBMIT" at bounding box center [643, 484] width 120 height 28
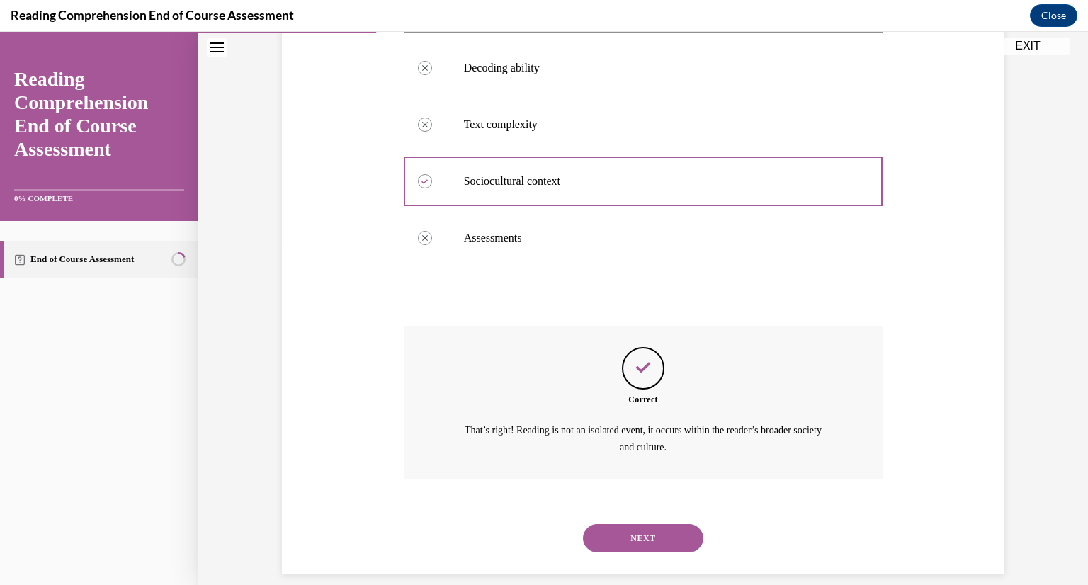
scroll to position [354, 0]
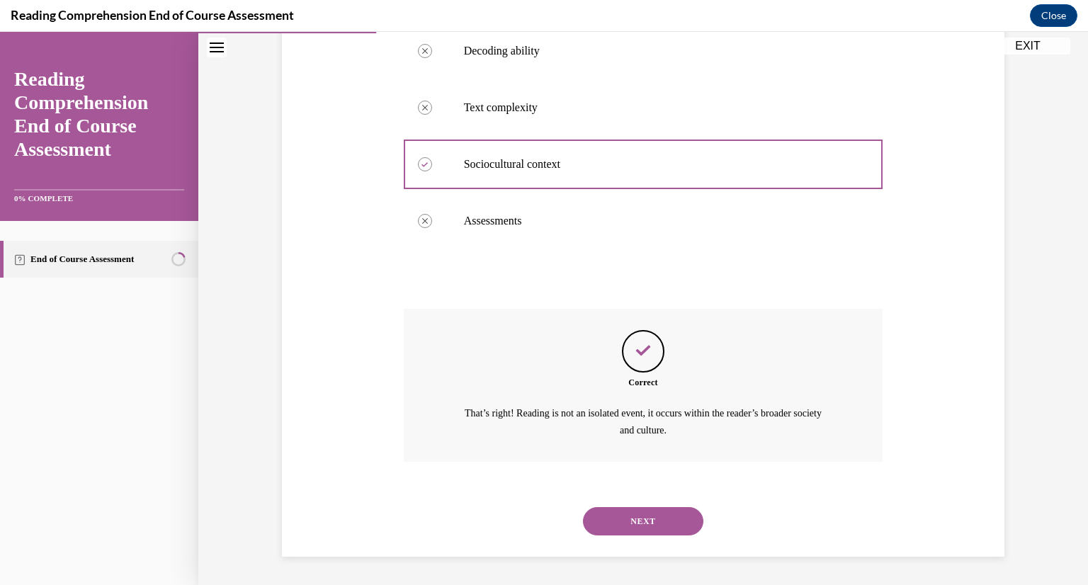
click at [669, 528] on button "NEXT" at bounding box center [643, 521] width 120 height 28
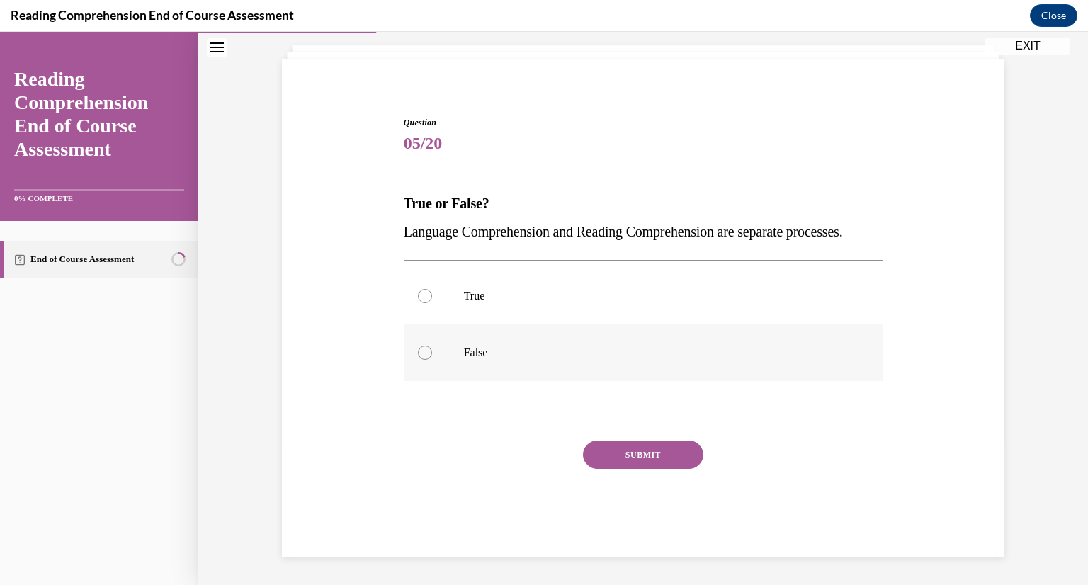
click at [441, 343] on label "False" at bounding box center [643, 352] width 479 height 57
click at [432, 346] on input "False" at bounding box center [425, 353] width 14 height 14
radio input "true"
click at [669, 447] on button "SUBMIT" at bounding box center [643, 455] width 120 height 28
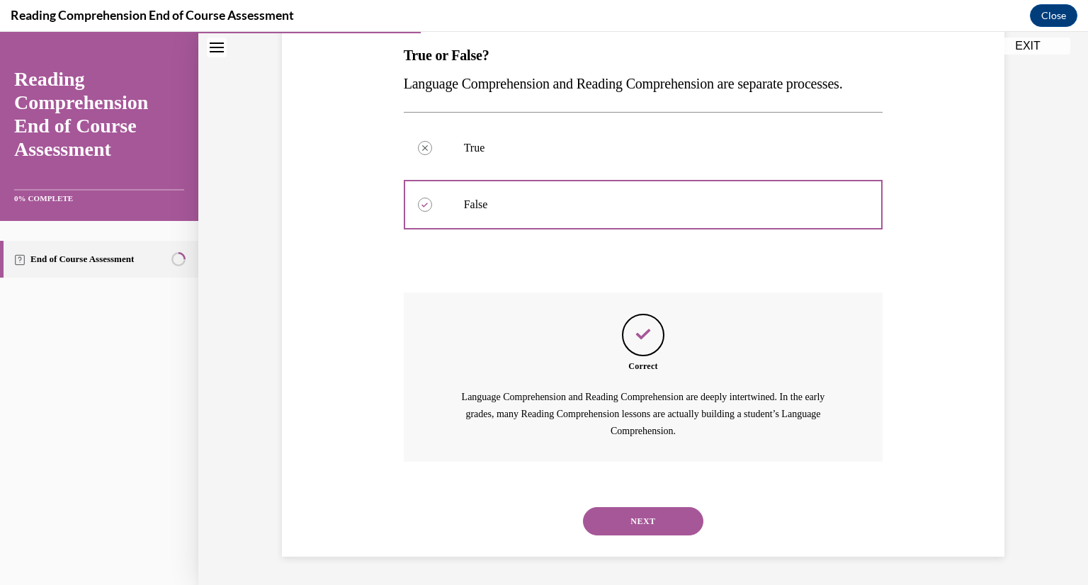
scroll to position [257, 0]
click at [637, 516] on button "NEXT" at bounding box center [643, 521] width 120 height 28
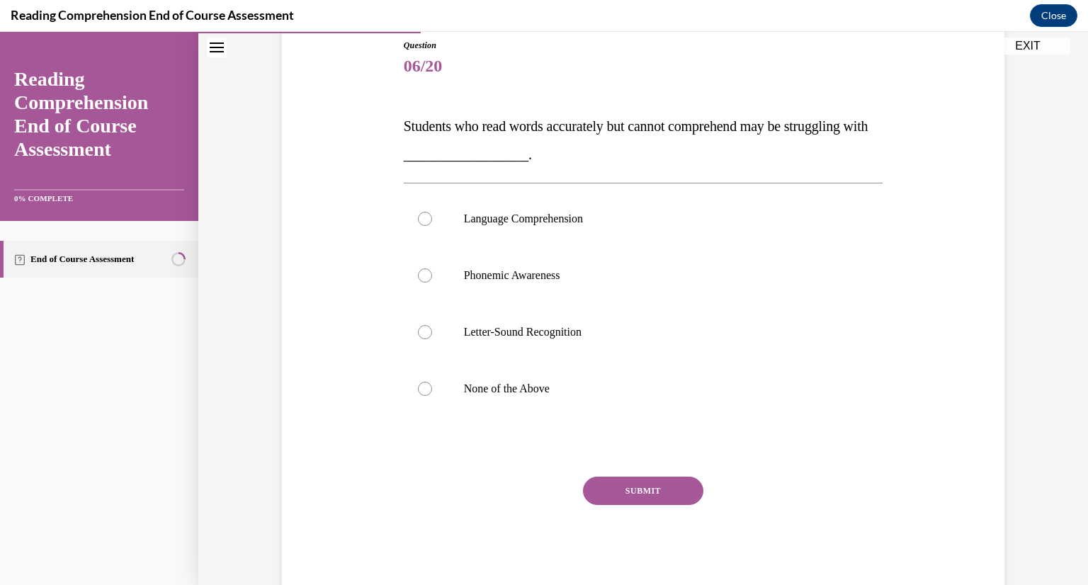
scroll to position [176, 0]
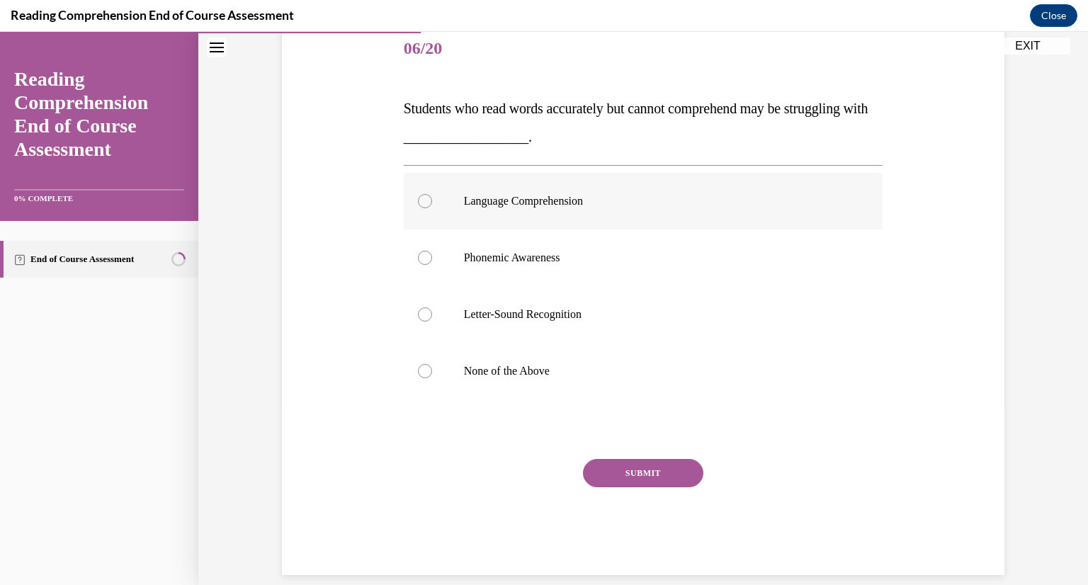
click at [550, 205] on p "Language Comprehension" at bounding box center [656, 201] width 384 height 14
click at [432, 205] on input "Language Comprehension" at bounding box center [425, 201] width 14 height 14
radio input "true"
click at [625, 473] on button "SUBMIT" at bounding box center [643, 473] width 120 height 28
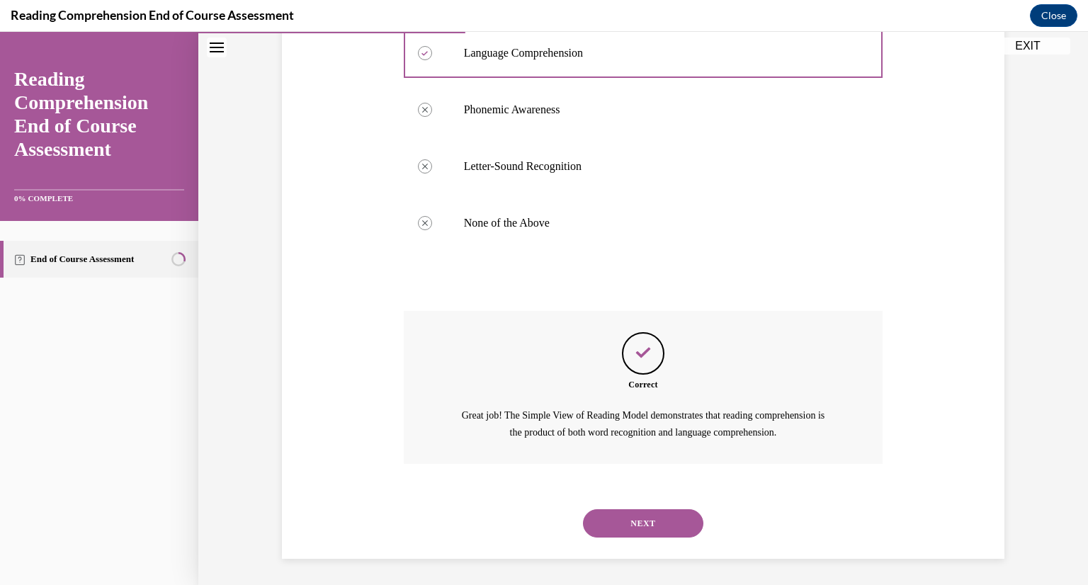
scroll to position [326, 0]
click at [632, 516] on button "NEXT" at bounding box center [643, 521] width 120 height 28
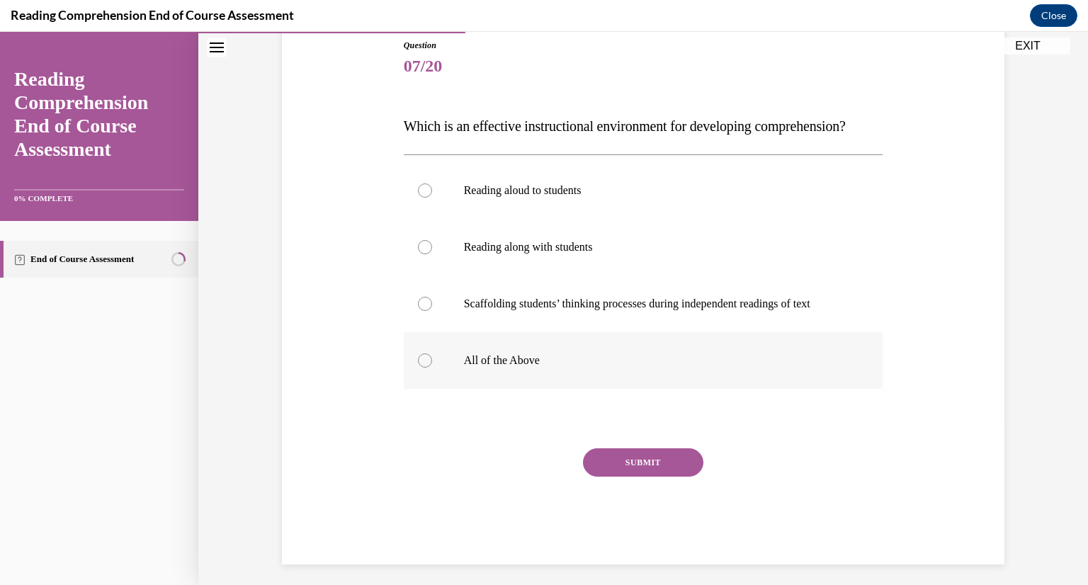
click at [455, 378] on label "All of the Above" at bounding box center [643, 360] width 479 height 57
click at [432, 368] on input "All of the Above" at bounding box center [425, 360] width 14 height 14
radio input "true"
click at [672, 477] on button "SUBMIT" at bounding box center [643, 462] width 120 height 28
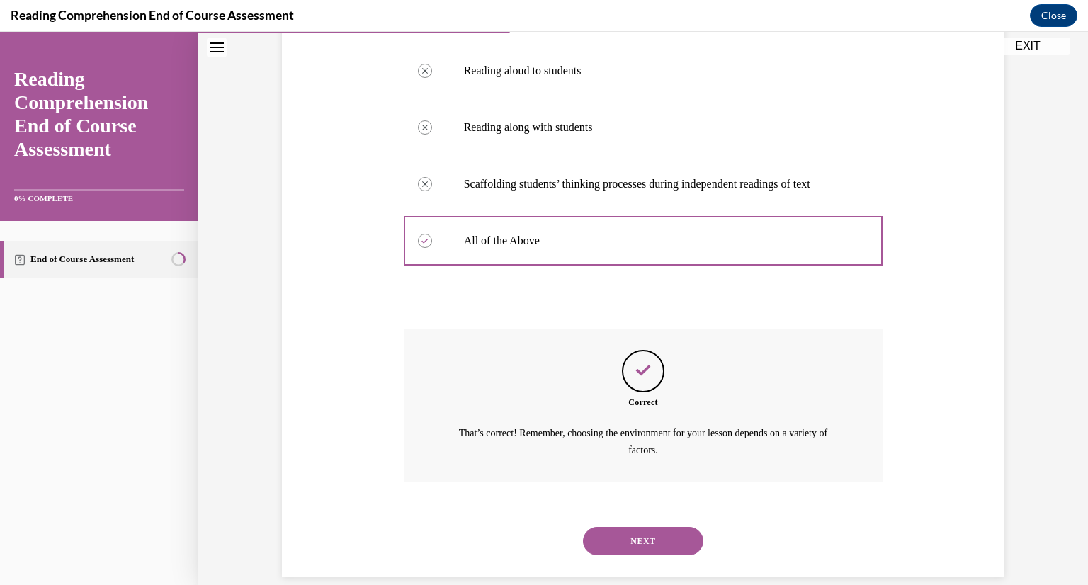
scroll to position [326, 0]
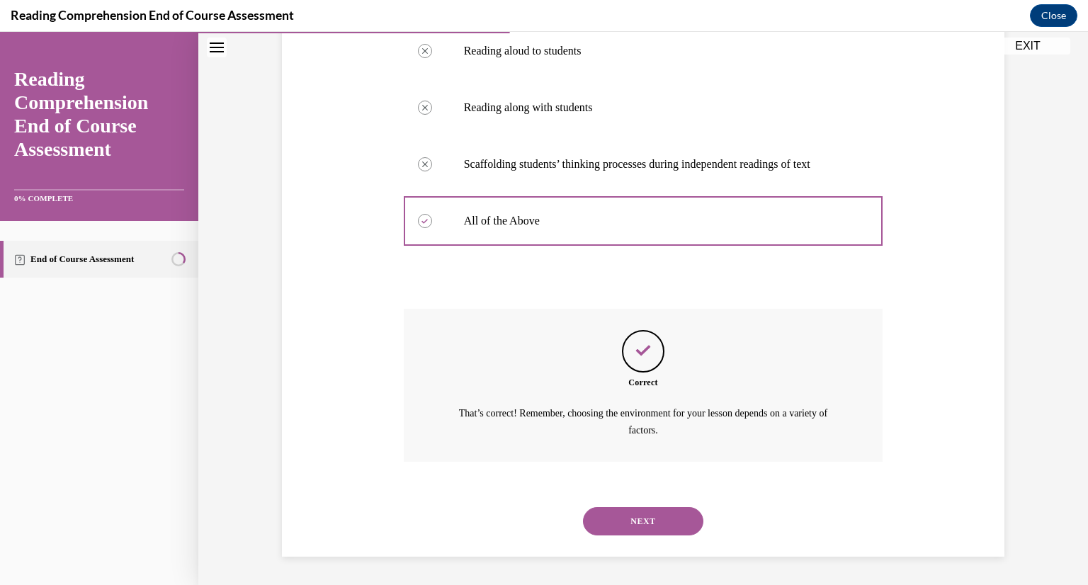
click at [657, 525] on button "NEXT" at bounding box center [643, 521] width 120 height 28
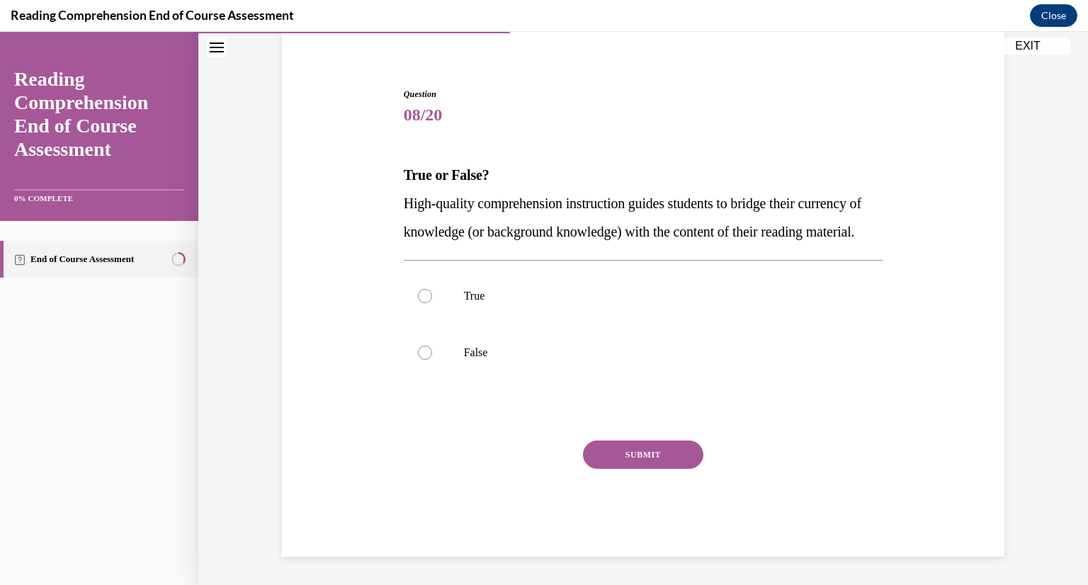
scroll to position [137, 0]
click at [518, 301] on p "True" at bounding box center [656, 296] width 384 height 14
click at [432, 301] on input "True" at bounding box center [425, 296] width 14 height 14
radio input "true"
click at [644, 445] on button "SUBMIT" at bounding box center [643, 455] width 120 height 28
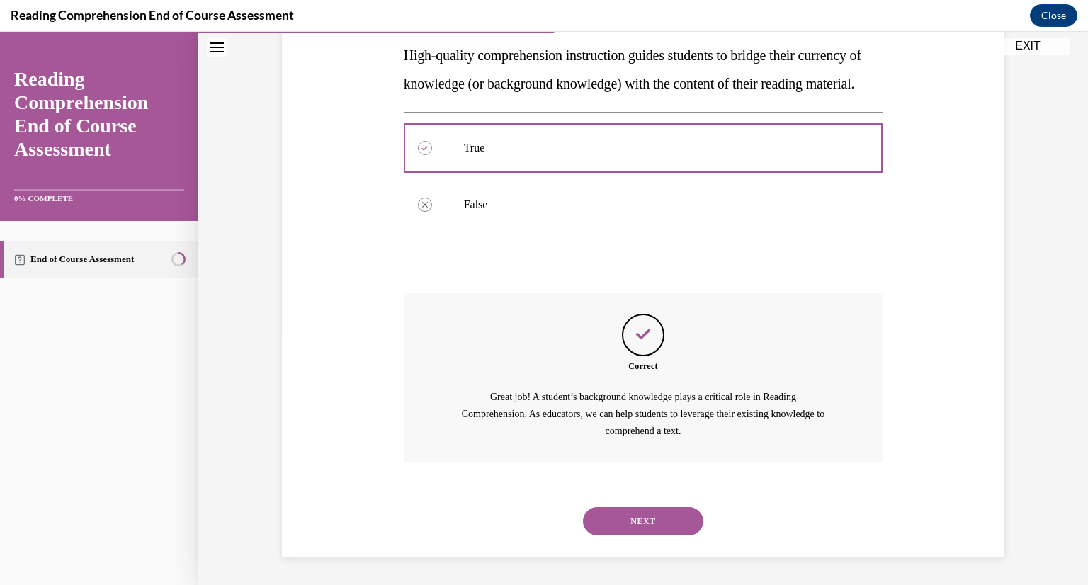
scroll to position [285, 0]
click at [638, 509] on button "NEXT" at bounding box center [643, 521] width 120 height 28
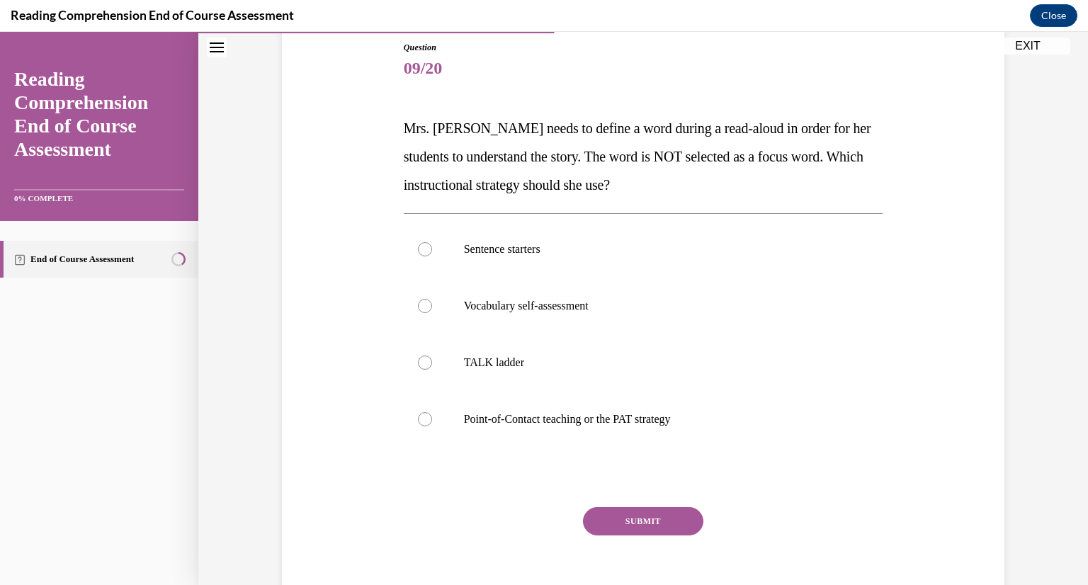
scroll to position [180, 0]
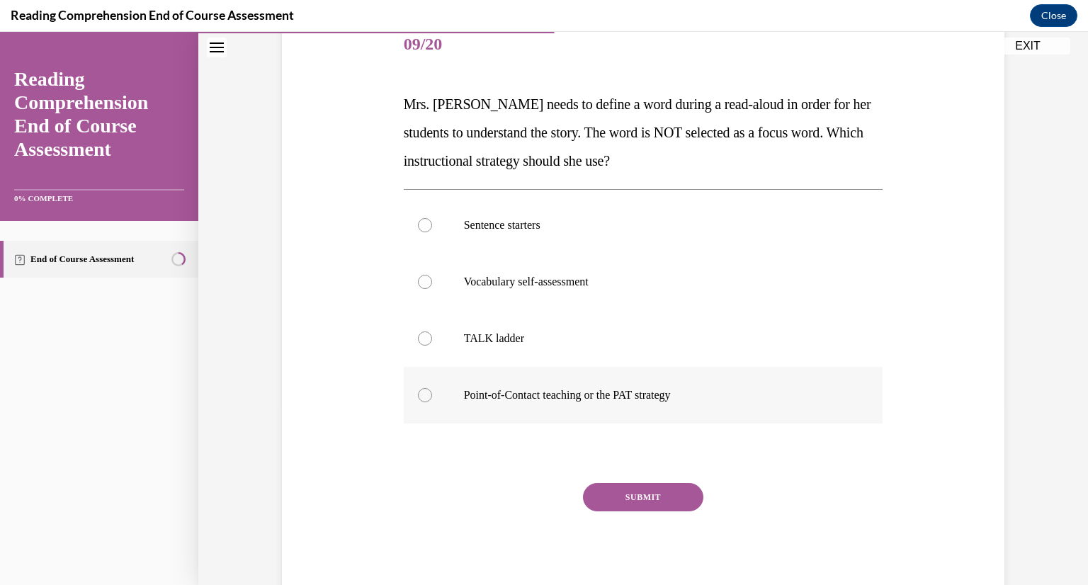
click at [686, 380] on label "Point-of-Contact teaching or the PAT strategy" at bounding box center [643, 395] width 479 height 57
click at [432, 388] on input "Point-of-Contact teaching or the PAT strategy" at bounding box center [425, 395] width 14 height 14
radio input "true"
click at [656, 502] on button "SUBMIT" at bounding box center [643, 497] width 120 height 28
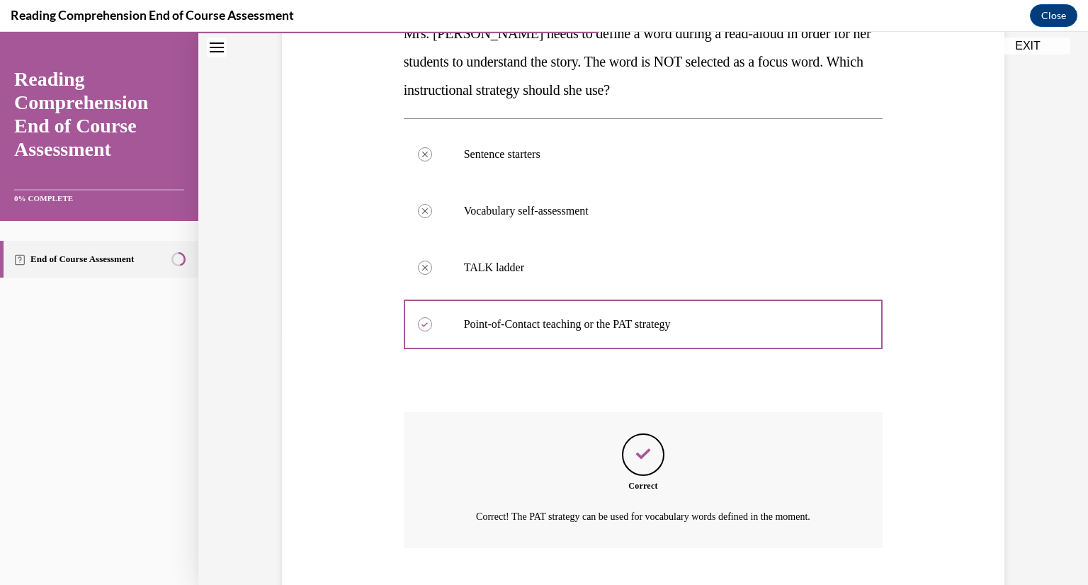
scroll to position [337, 0]
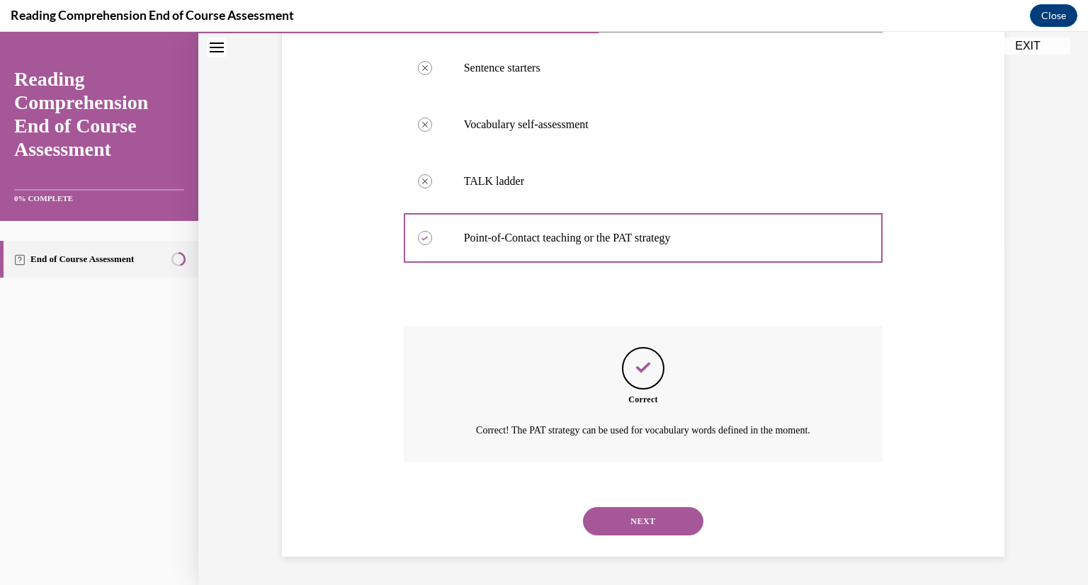
click at [644, 519] on button "NEXT" at bounding box center [643, 521] width 120 height 28
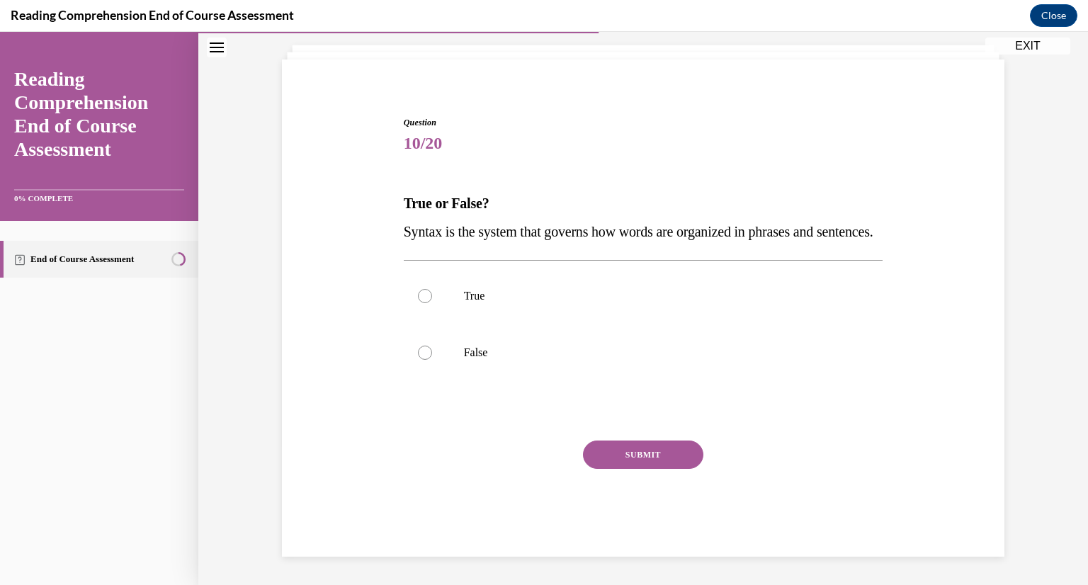
scroll to position [109, 0]
click at [430, 296] on label "True" at bounding box center [643, 296] width 479 height 57
click at [430, 296] on input "True" at bounding box center [425, 296] width 14 height 14
radio input "true"
click at [626, 461] on button "SUBMIT" at bounding box center [643, 455] width 120 height 28
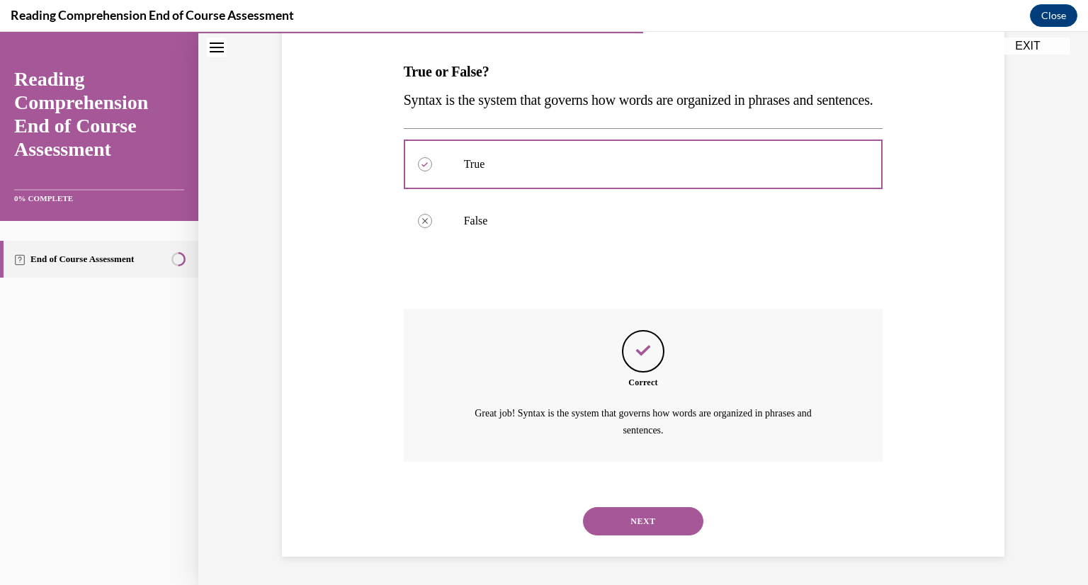
scroll to position [241, 0]
click at [631, 515] on button "NEXT" at bounding box center [643, 521] width 120 height 28
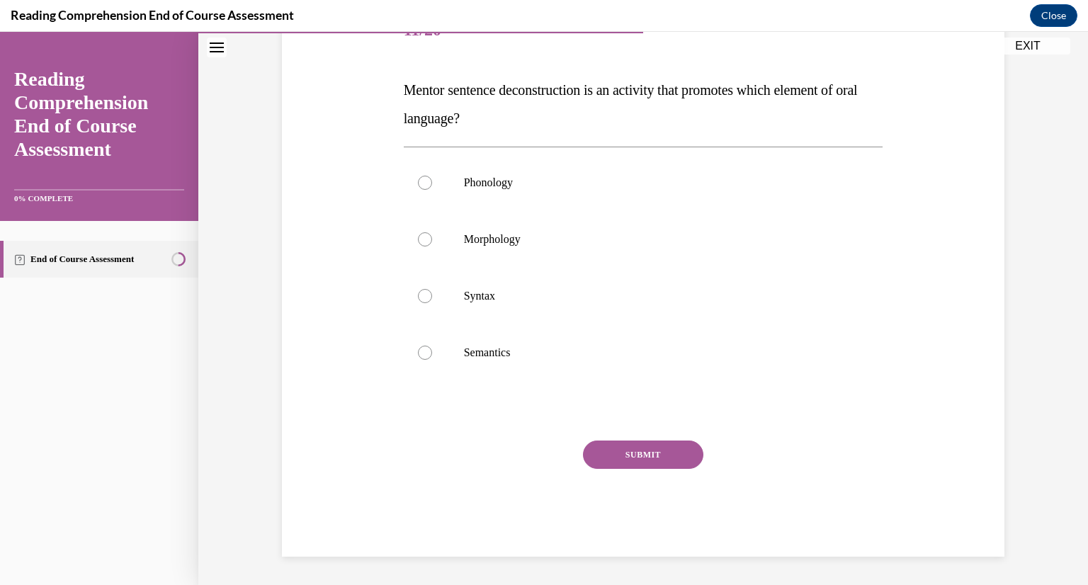
scroll to position [158, 0]
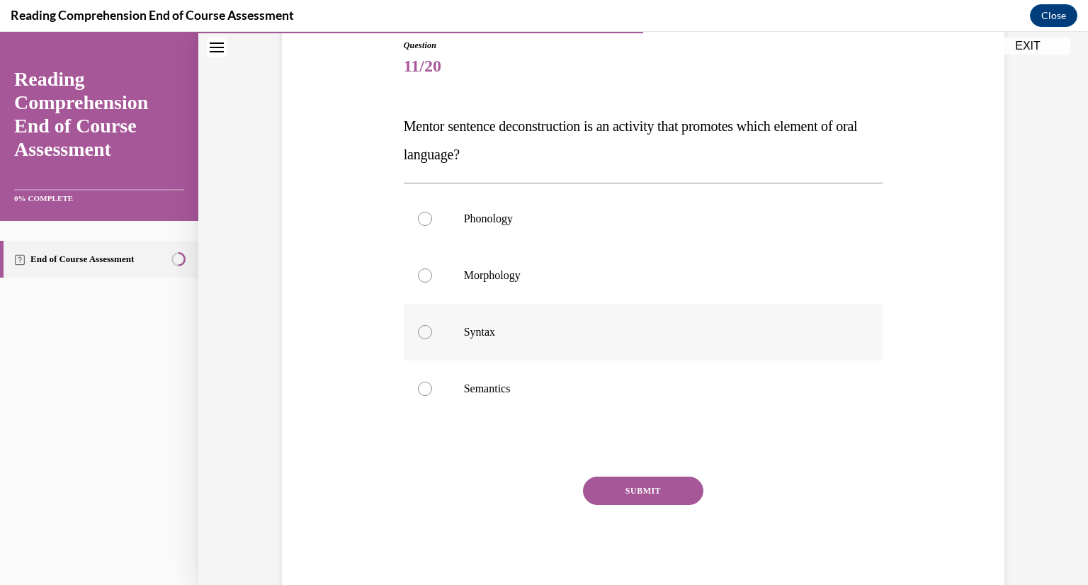
click at [452, 332] on label "Syntax" at bounding box center [643, 332] width 479 height 57
click at [432, 332] on input "Syntax" at bounding box center [425, 332] width 14 height 14
radio input "true"
click at [642, 487] on button "SUBMIT" at bounding box center [643, 491] width 120 height 28
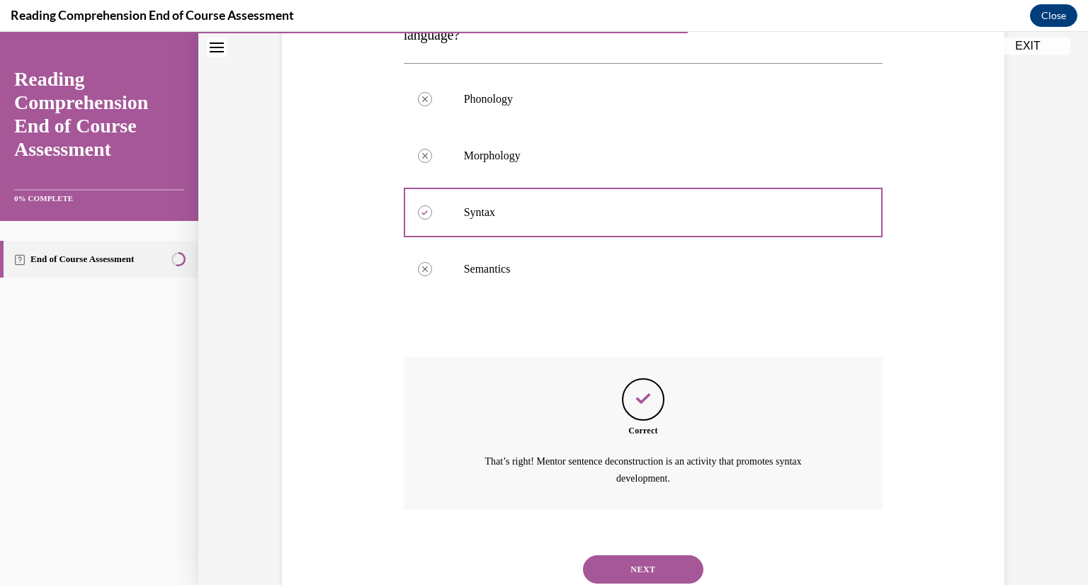
scroll to position [326, 0]
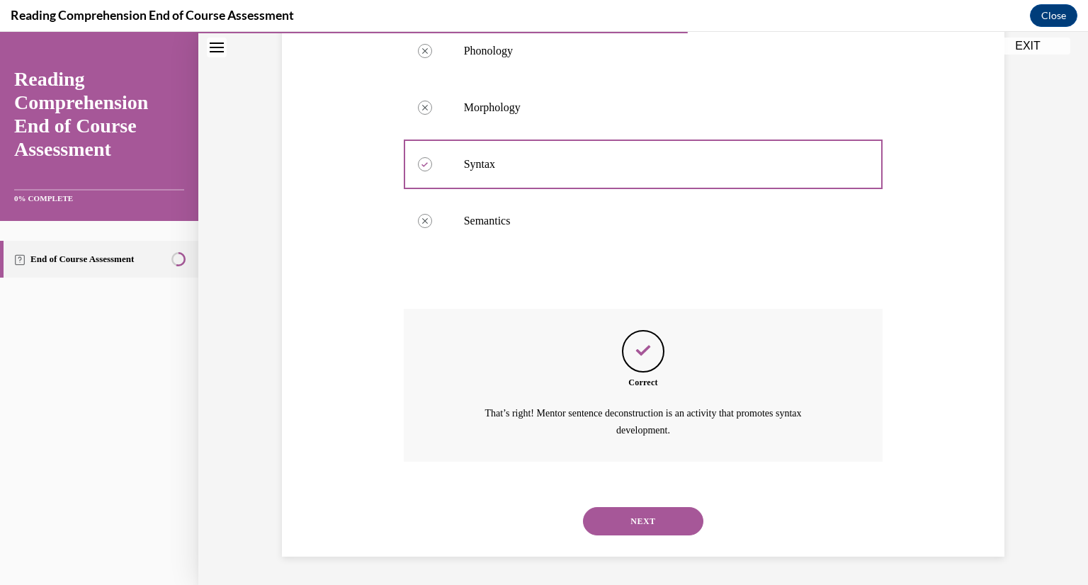
click at [645, 516] on button "NEXT" at bounding box center [643, 521] width 120 height 28
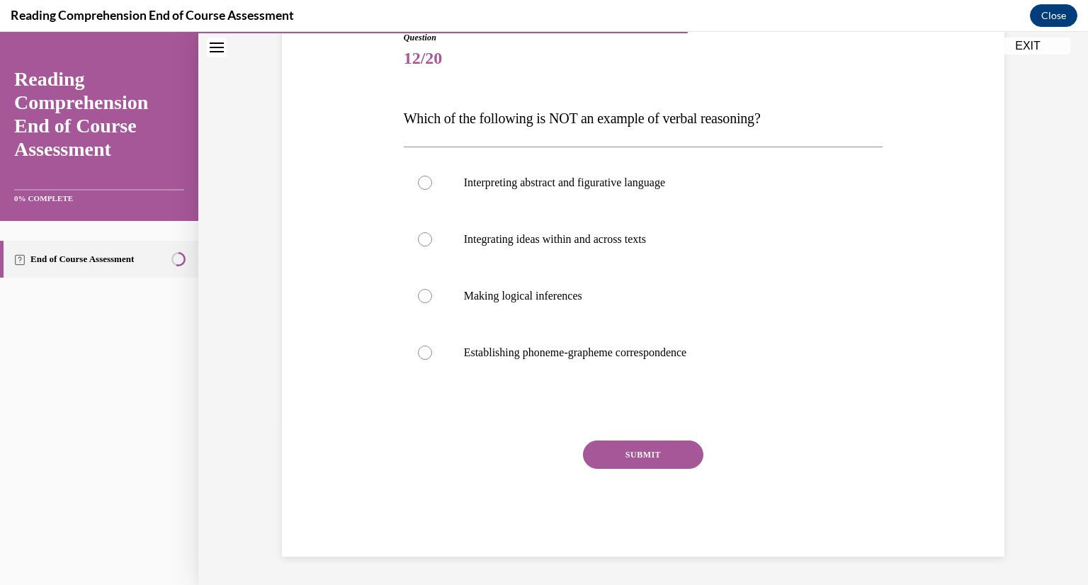
scroll to position [157, 0]
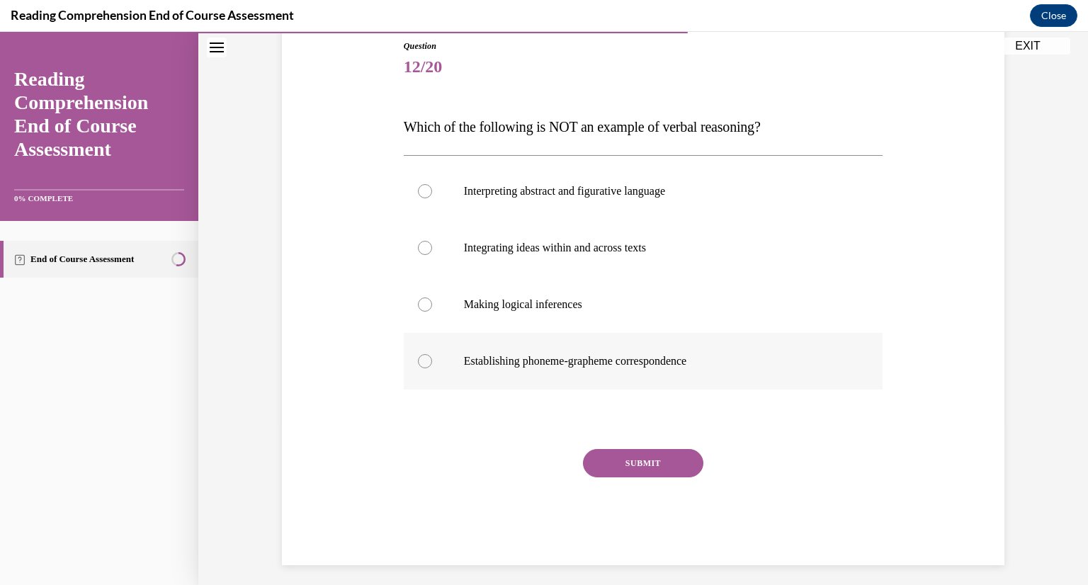
click at [453, 363] on label "Establishing phoneme-grapheme correspondence" at bounding box center [643, 361] width 479 height 57
click at [432, 363] on input "Establishing phoneme-grapheme correspondence" at bounding box center [425, 361] width 14 height 14
radio input "true"
click at [641, 466] on button "SUBMIT" at bounding box center [643, 463] width 120 height 28
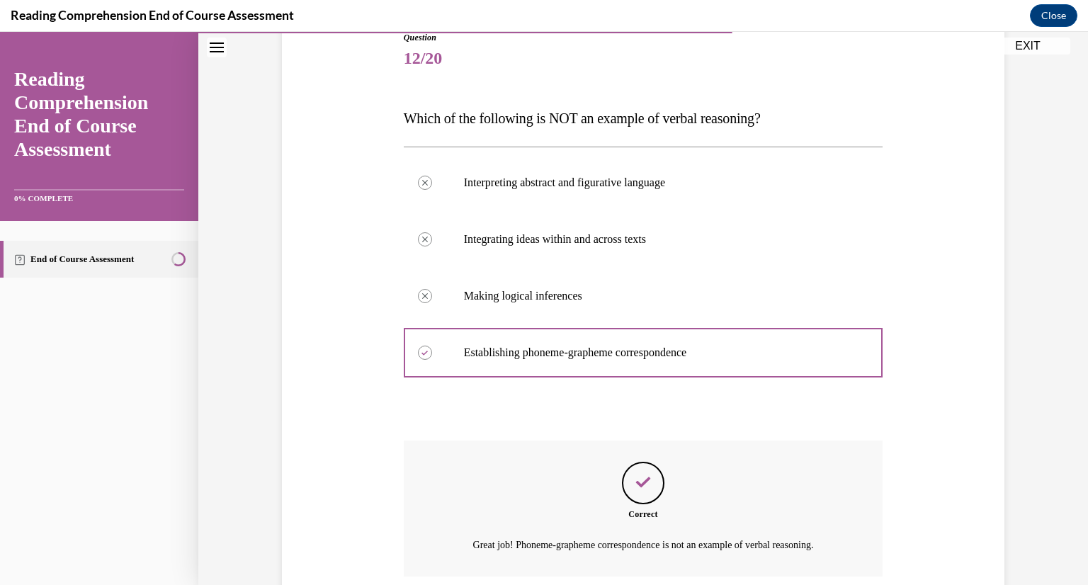
scroll to position [280, 0]
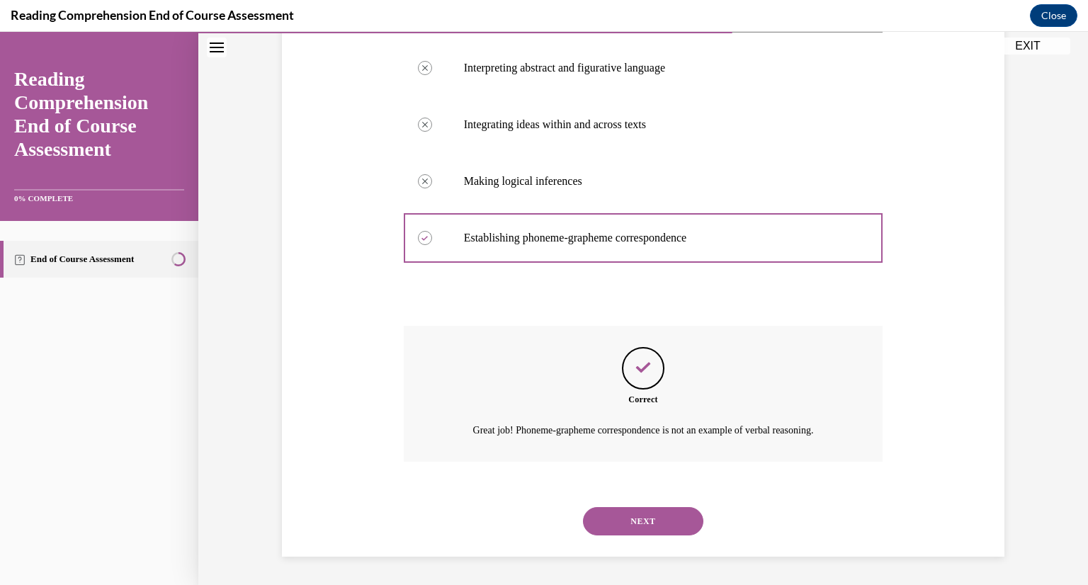
click at [636, 516] on button "NEXT" at bounding box center [643, 521] width 120 height 28
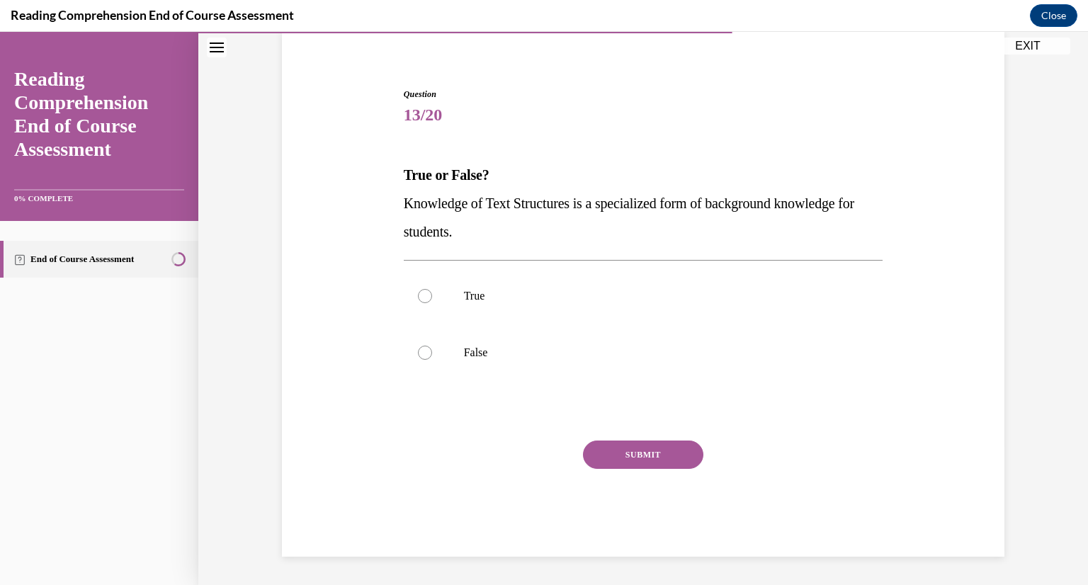
scroll to position [109, 0]
click at [431, 307] on label "True" at bounding box center [643, 296] width 479 height 57
click at [431, 303] on input "True" at bounding box center [425, 296] width 14 height 14
radio input "true"
click at [615, 450] on button "SUBMIT" at bounding box center [643, 455] width 120 height 28
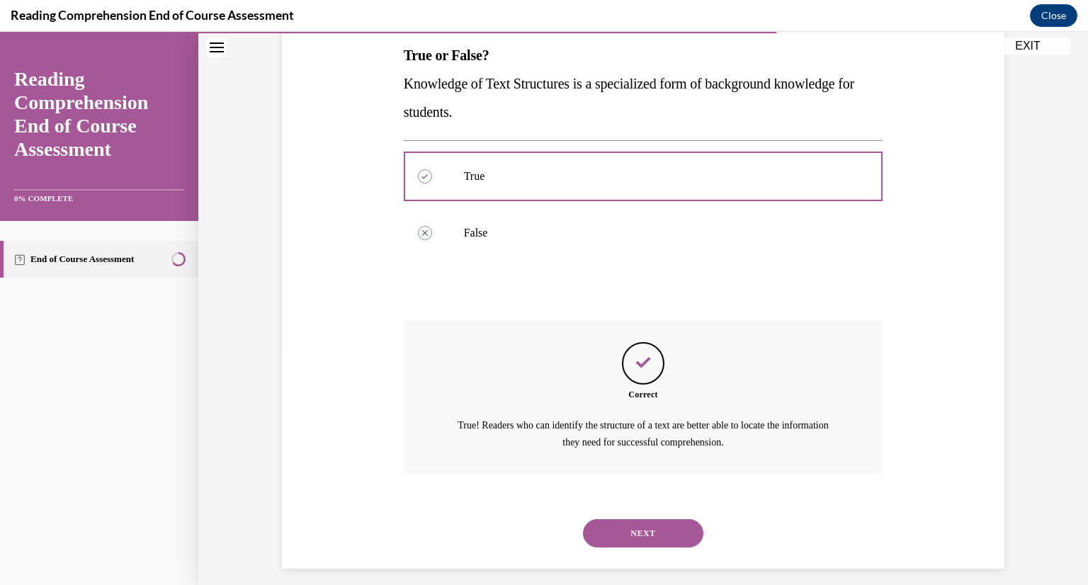
scroll to position [241, 0]
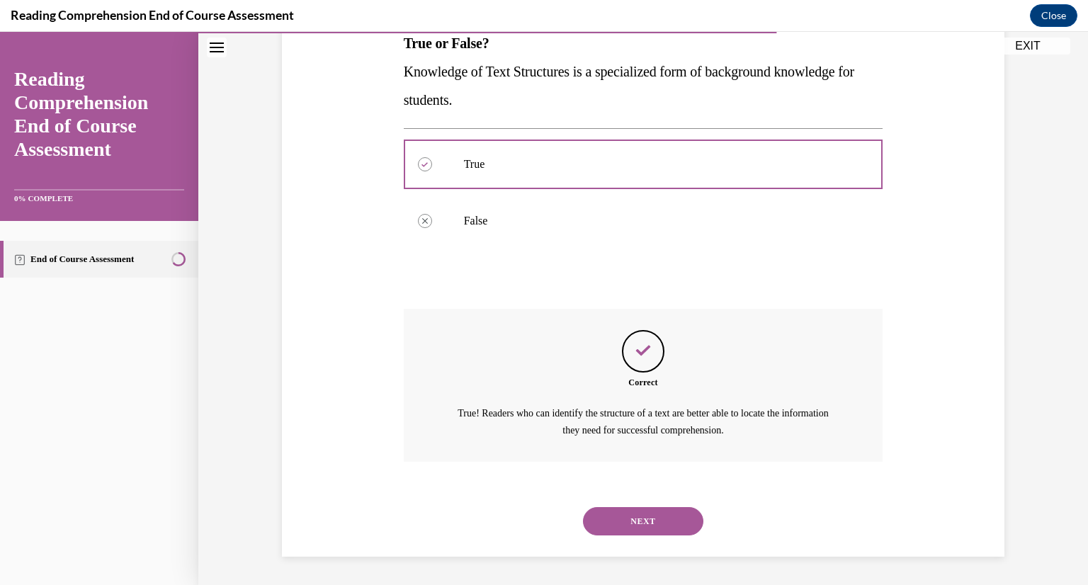
click at [622, 521] on button "NEXT" at bounding box center [643, 521] width 120 height 28
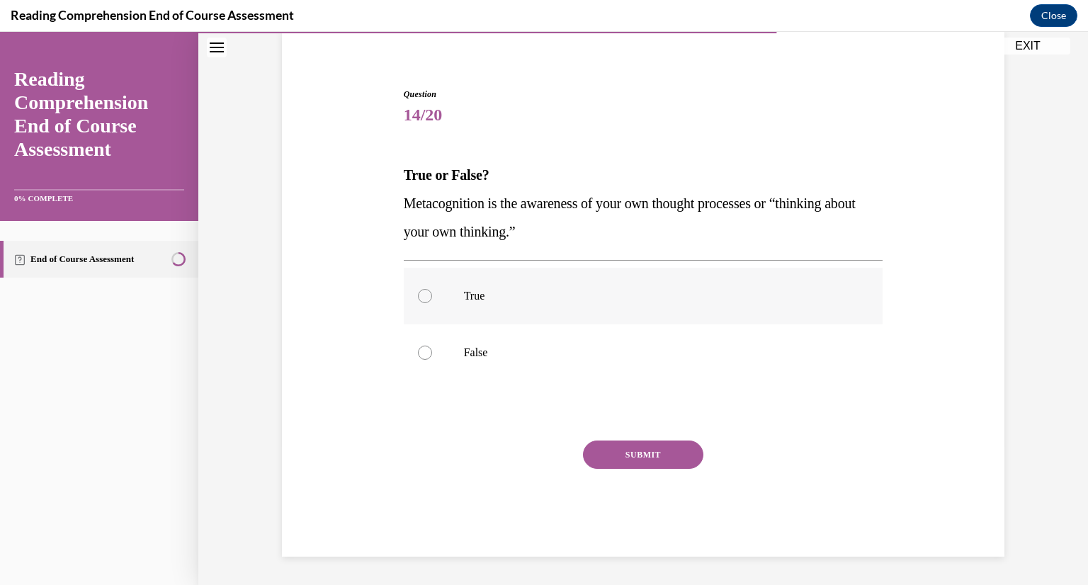
click at [445, 304] on label "True" at bounding box center [643, 296] width 479 height 57
click at [432, 303] on input "True" at bounding box center [425, 296] width 14 height 14
radio input "true"
click at [608, 449] on button "SUBMIT" at bounding box center [643, 455] width 120 height 28
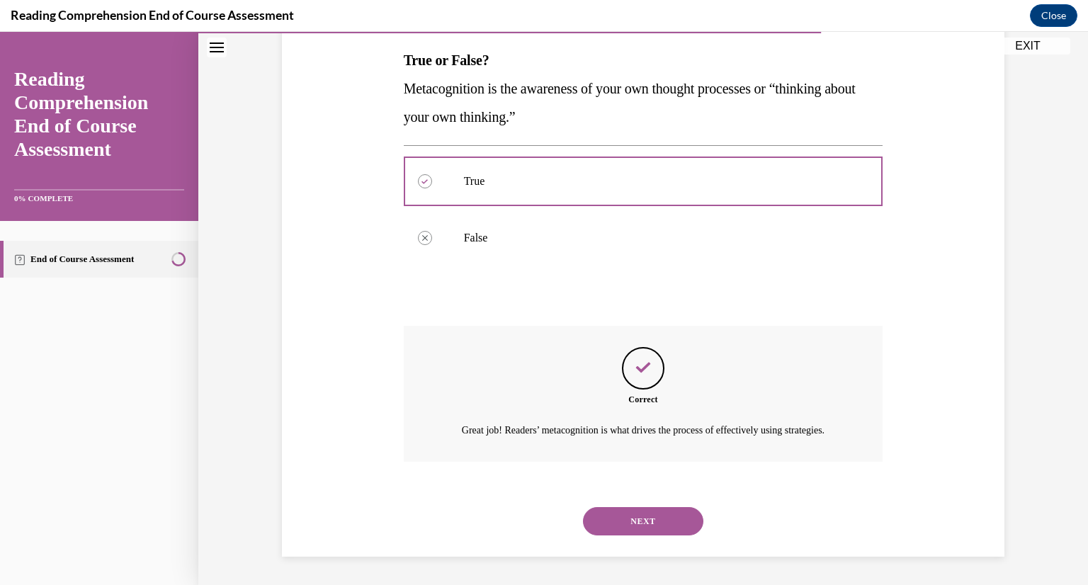
scroll to position [241, 0]
click at [627, 520] on button "NEXT" at bounding box center [643, 521] width 120 height 28
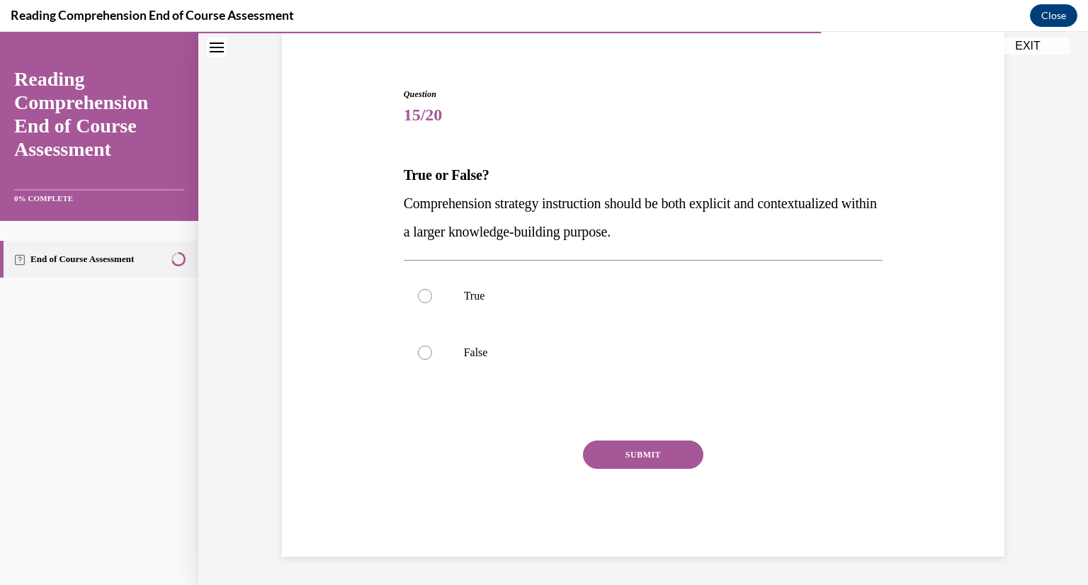
scroll to position [109, 0]
click at [581, 289] on p "True" at bounding box center [656, 296] width 384 height 14
click at [432, 289] on input "True" at bounding box center [425, 296] width 14 height 14
radio input "true"
click at [625, 457] on button "SUBMIT" at bounding box center [643, 455] width 120 height 28
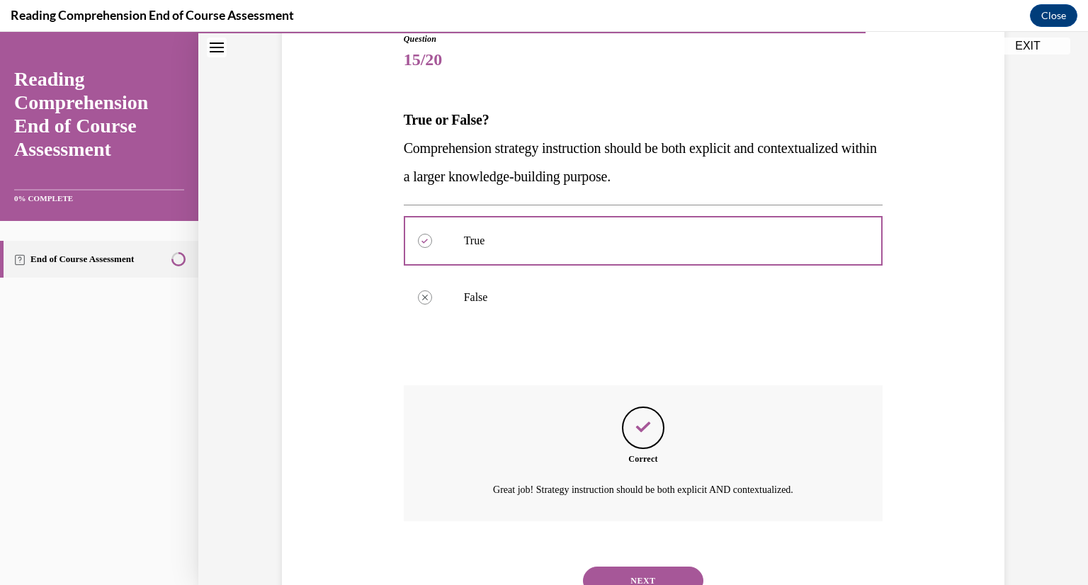
scroll to position [224, 0]
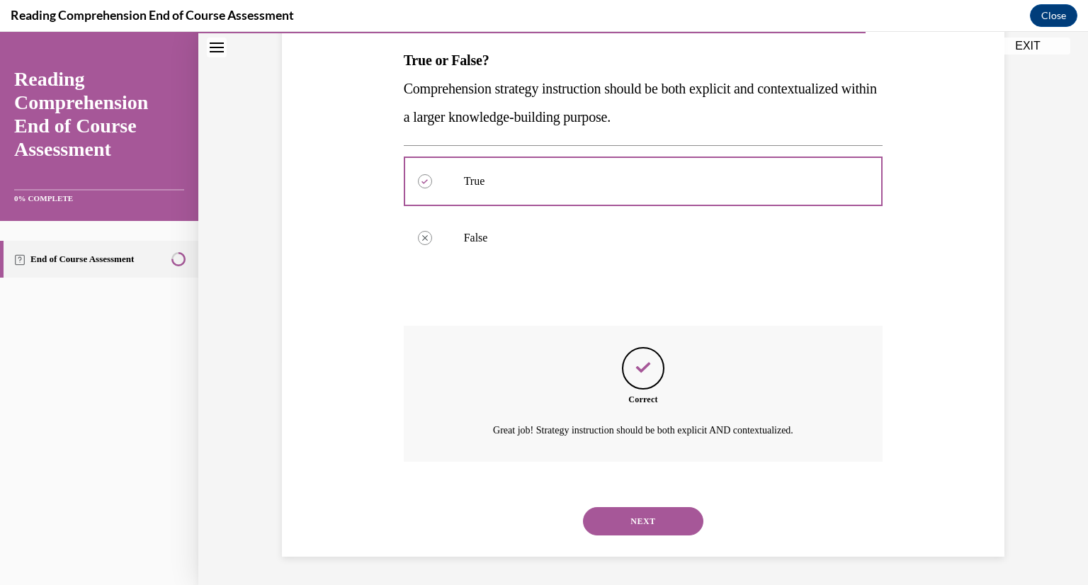
click at [628, 529] on button "NEXT" at bounding box center [643, 521] width 120 height 28
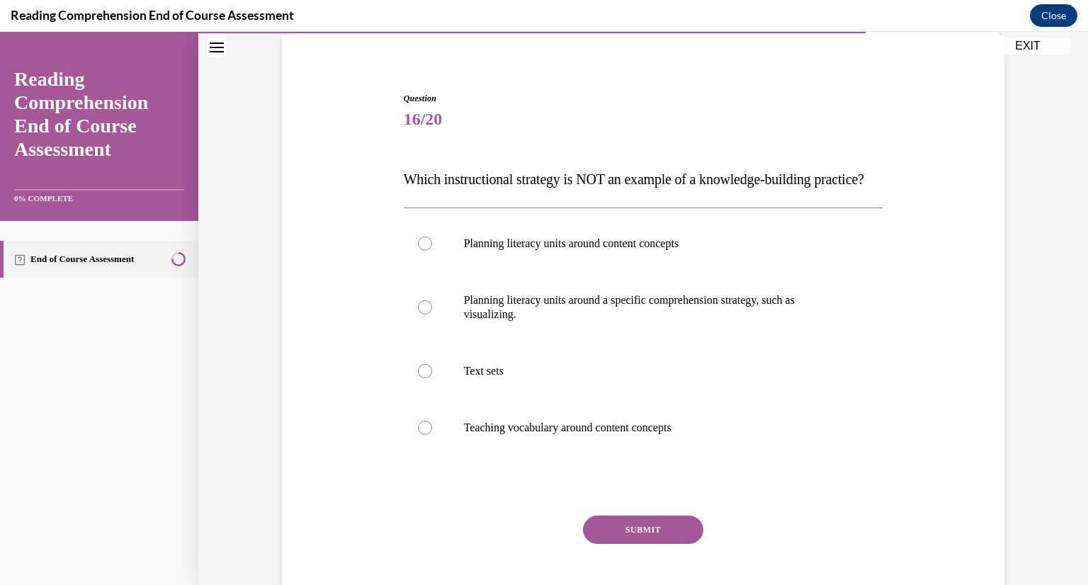
scroll to position [139, 0]
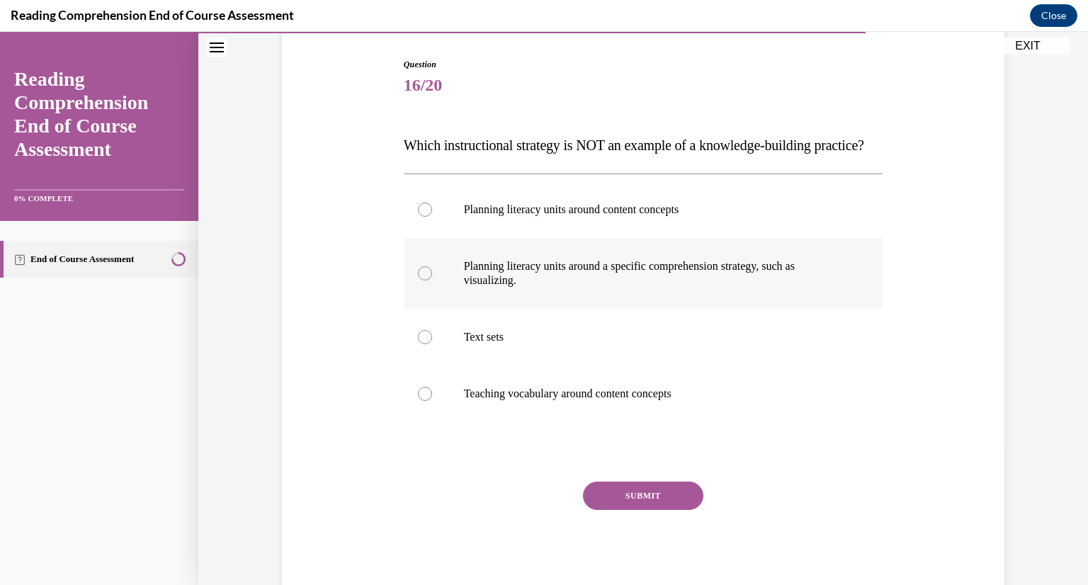
click at [569, 288] on p "Planning literacy units around a specific comprehension strategy, such as visua…" at bounding box center [656, 273] width 384 height 28
click at [432, 280] on input "Planning literacy units around a specific comprehension strategy, such as visua…" at bounding box center [425, 273] width 14 height 14
radio input "true"
click at [606, 508] on button "SUBMIT" at bounding box center [643, 496] width 120 height 28
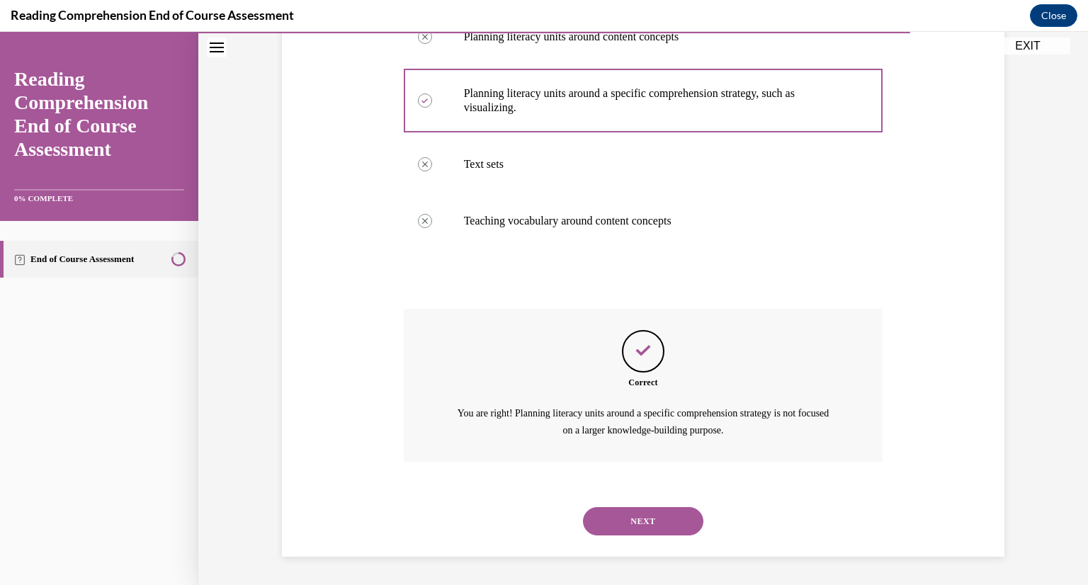
scroll to position [340, 0]
click at [646, 523] on button "NEXT" at bounding box center [643, 521] width 120 height 28
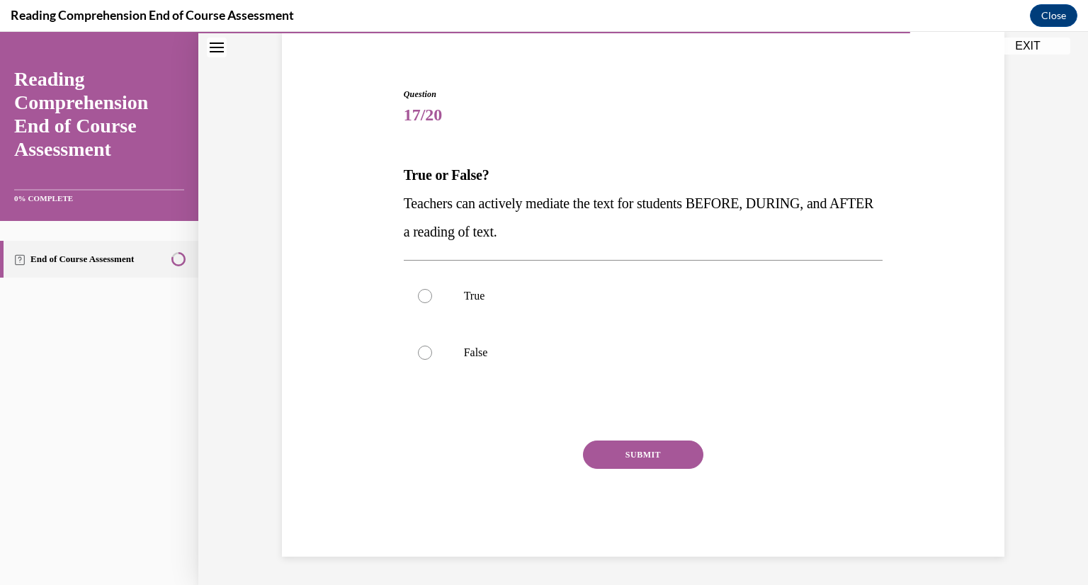
scroll to position [109, 0]
click at [467, 289] on p "True" at bounding box center [656, 296] width 384 height 14
click at [432, 289] on input "True" at bounding box center [425, 296] width 14 height 14
radio input "true"
click at [616, 458] on button "SUBMIT" at bounding box center [643, 455] width 120 height 28
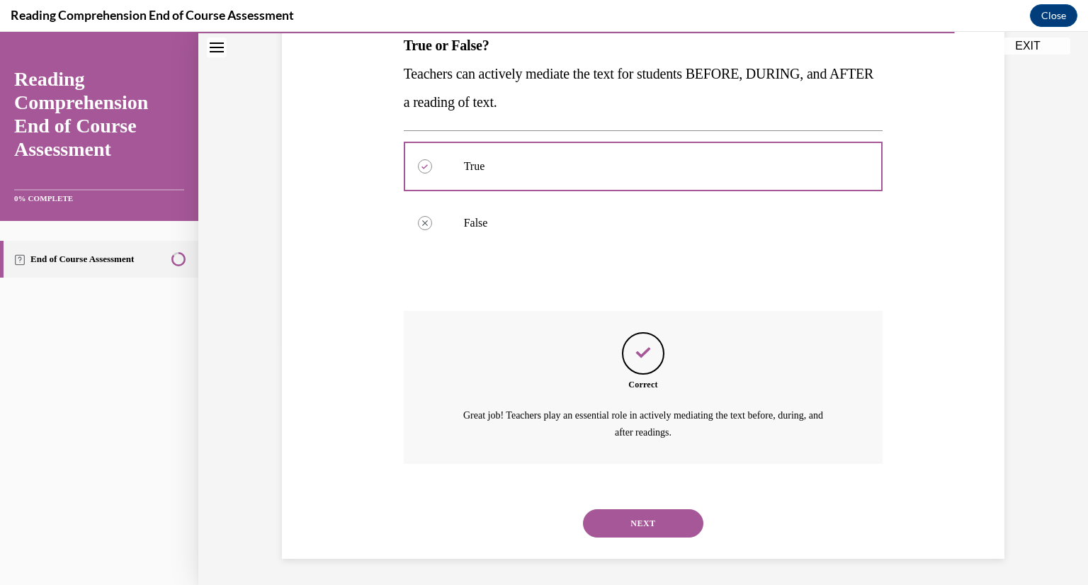
scroll to position [241, 0]
click at [609, 511] on button "NEXT" at bounding box center [643, 521] width 120 height 28
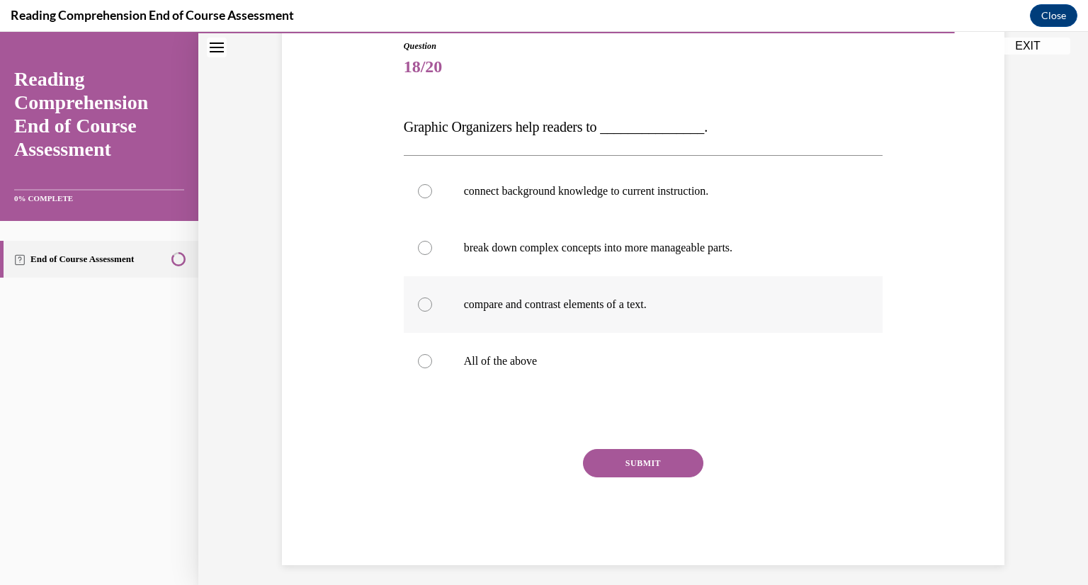
click at [521, 317] on label "compare and contrast elements of a text." at bounding box center [643, 304] width 479 height 57
click at [432, 312] on input "compare and contrast elements of a text." at bounding box center [425, 304] width 14 height 14
radio input "true"
click at [425, 369] on label "All of the above" at bounding box center [643, 361] width 479 height 57
click at [425, 368] on input "All of the above" at bounding box center [425, 361] width 14 height 14
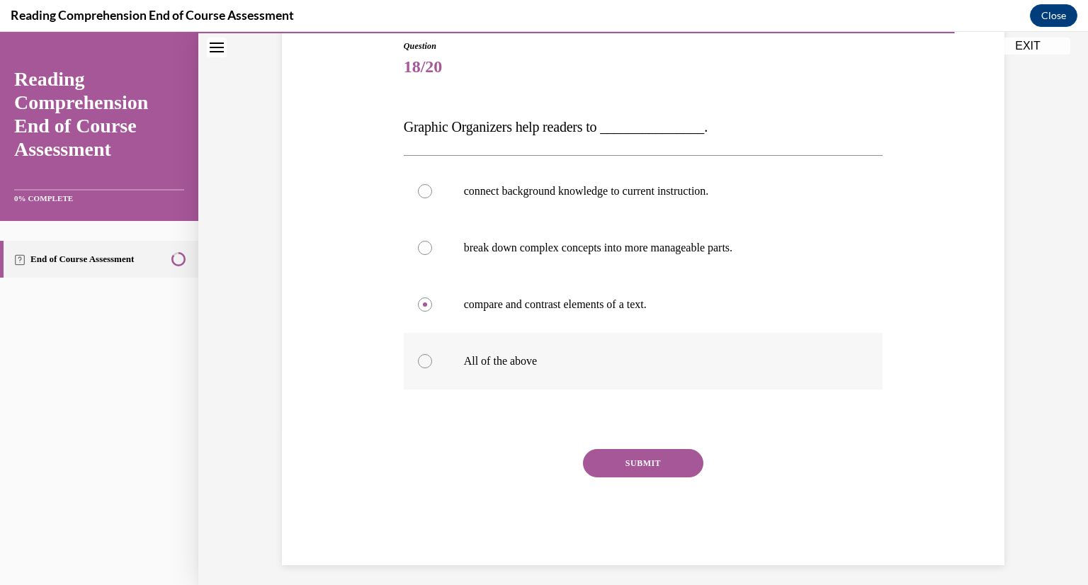
radio input "true"
click at [642, 458] on button "SUBMIT" at bounding box center [643, 463] width 120 height 28
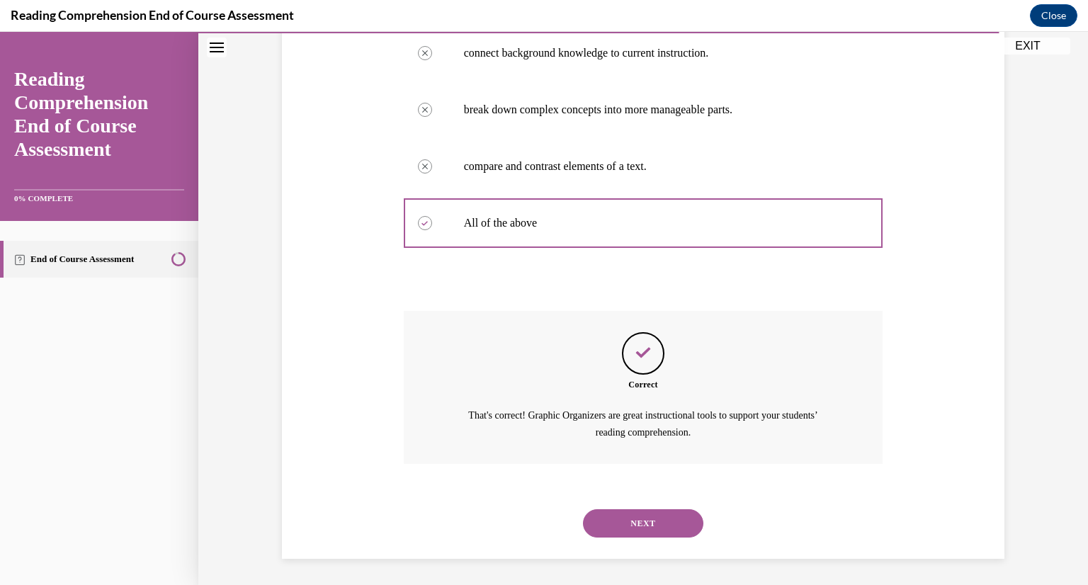
scroll to position [297, 0]
click at [620, 523] on button "NEXT" at bounding box center [643, 521] width 120 height 28
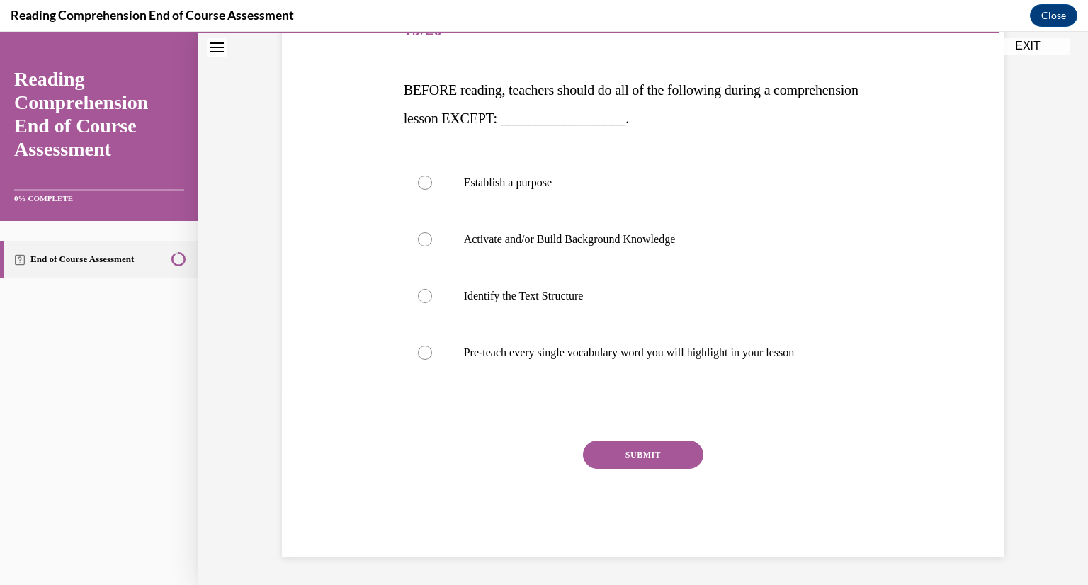
scroll to position [158, 0]
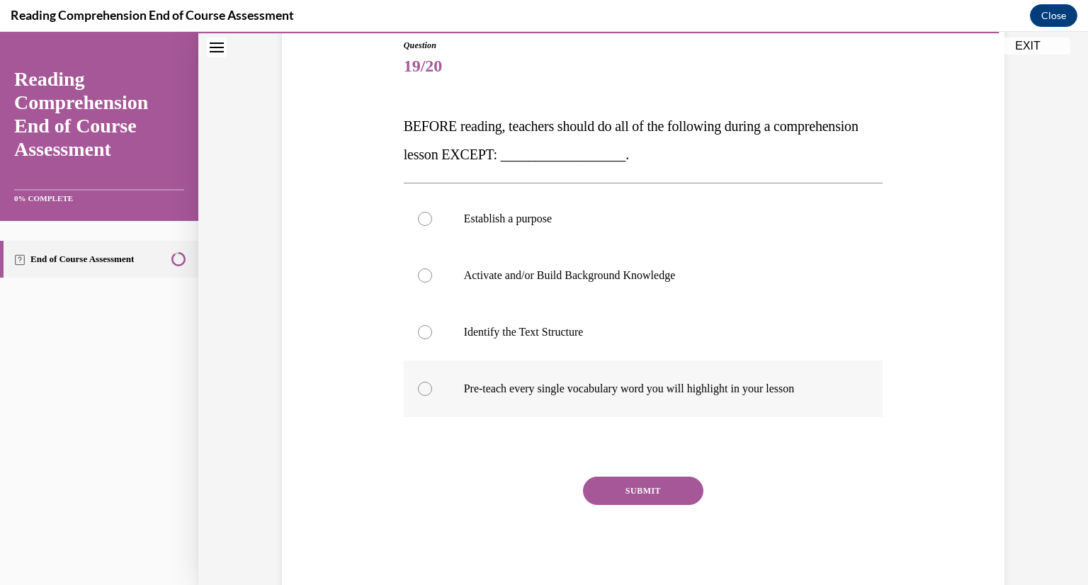
click at [439, 375] on label "Pre-teach every single vocabulary word you will highlight in your lesson" at bounding box center [643, 388] width 479 height 57
click at [432, 382] on input "Pre-teach every single vocabulary word you will highlight in your lesson" at bounding box center [425, 389] width 14 height 14
radio input "true"
click at [608, 494] on button "SUBMIT" at bounding box center [643, 491] width 120 height 28
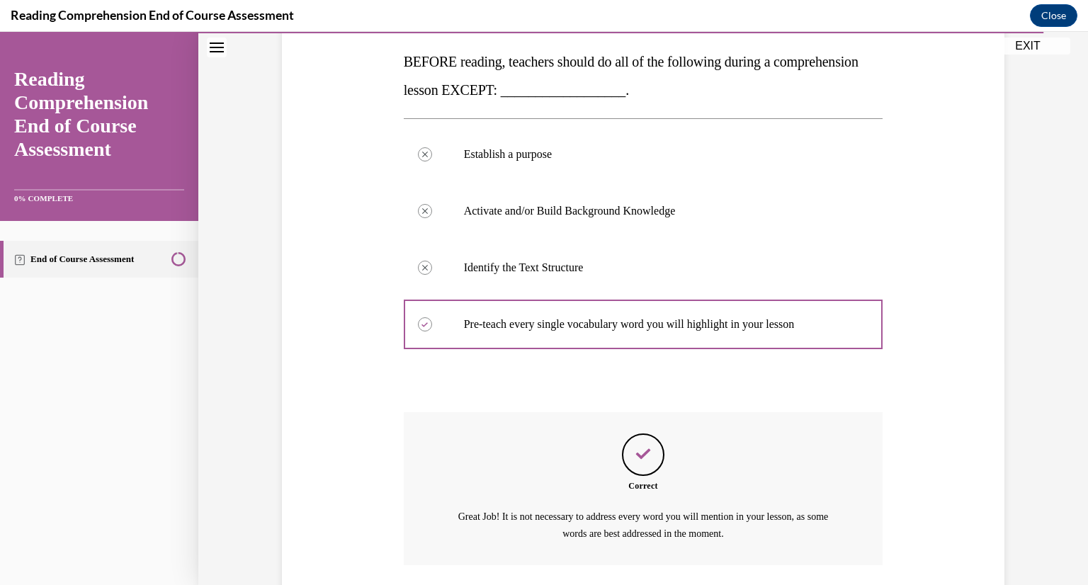
scroll to position [326, 0]
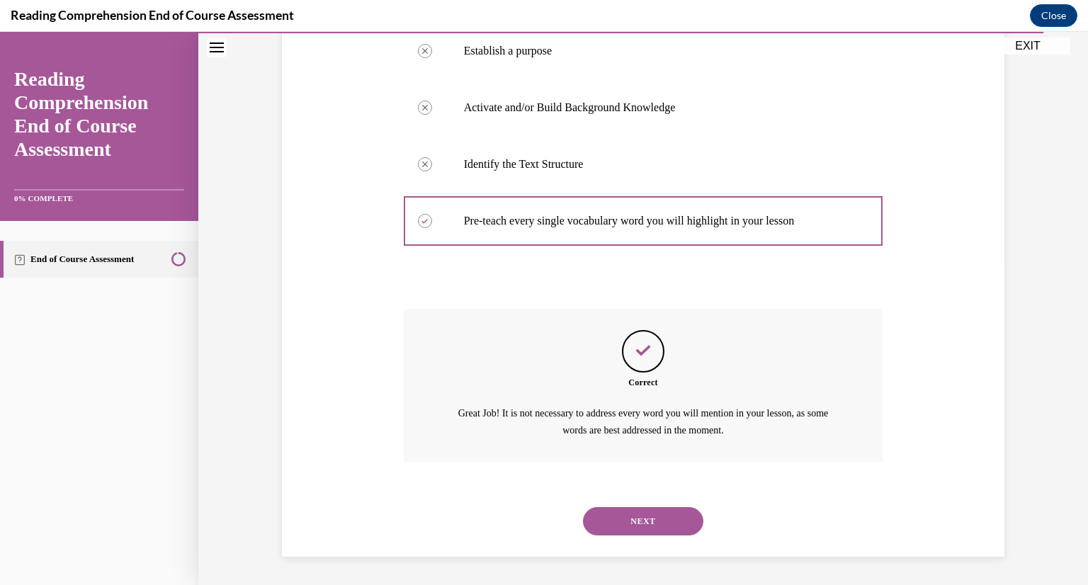
click at [667, 522] on button "NEXT" at bounding box center [643, 521] width 120 height 28
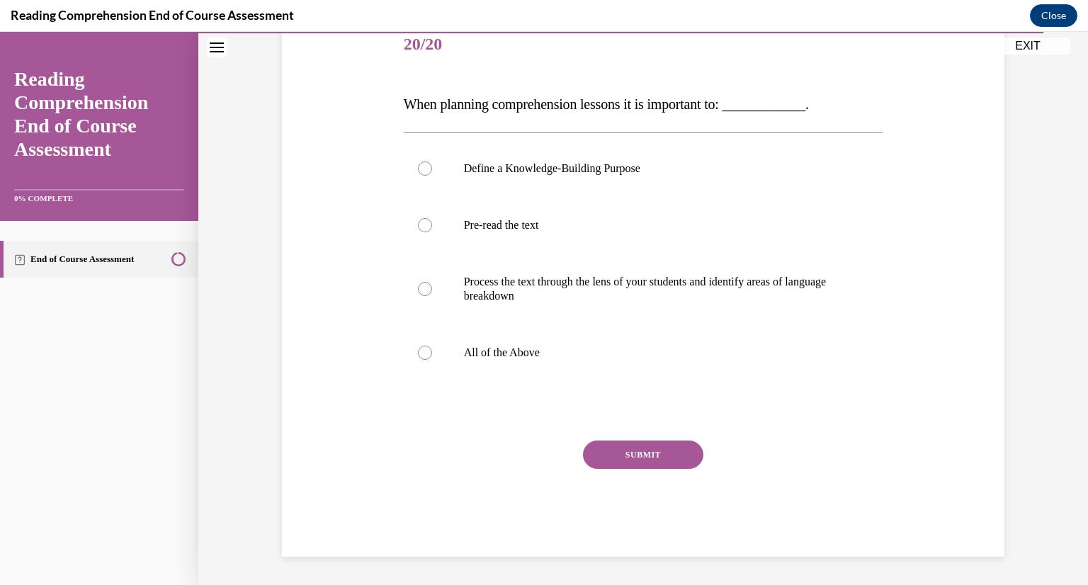
scroll to position [158, 0]
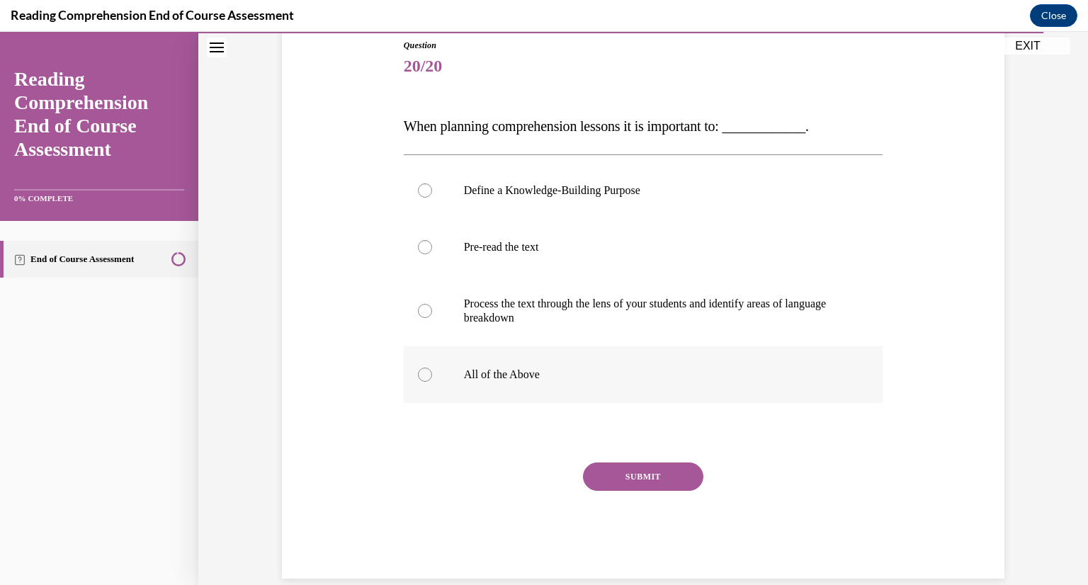
click at [558, 402] on label "All of the Above" at bounding box center [643, 374] width 479 height 57
click at [432, 382] on input "All of the Above" at bounding box center [425, 375] width 14 height 14
radio input "true"
click at [632, 477] on button "SUBMIT" at bounding box center [643, 476] width 120 height 28
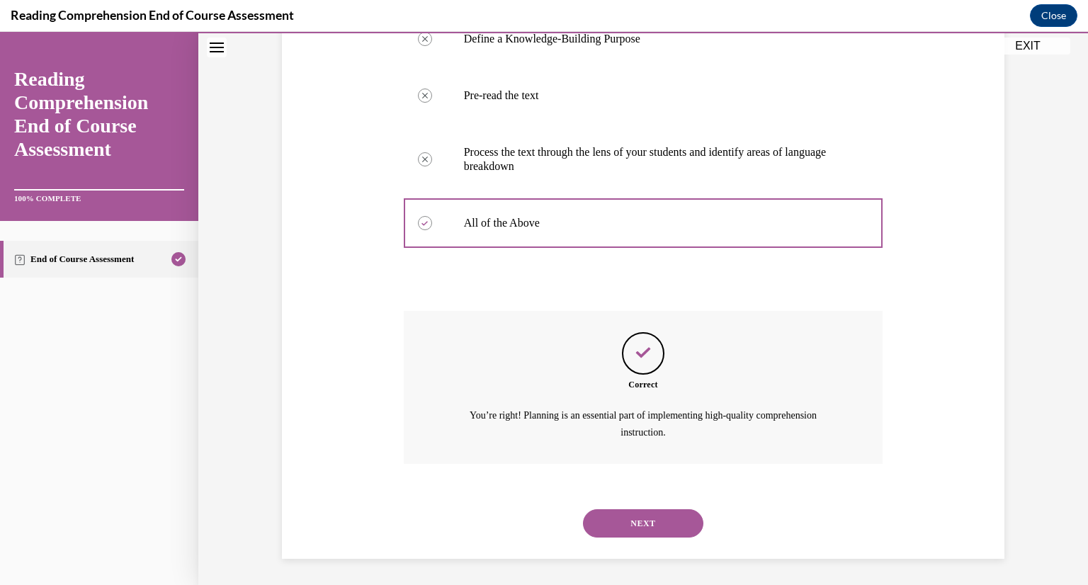
scroll to position [312, 0]
click at [670, 513] on button "NEXT" at bounding box center [643, 521] width 120 height 28
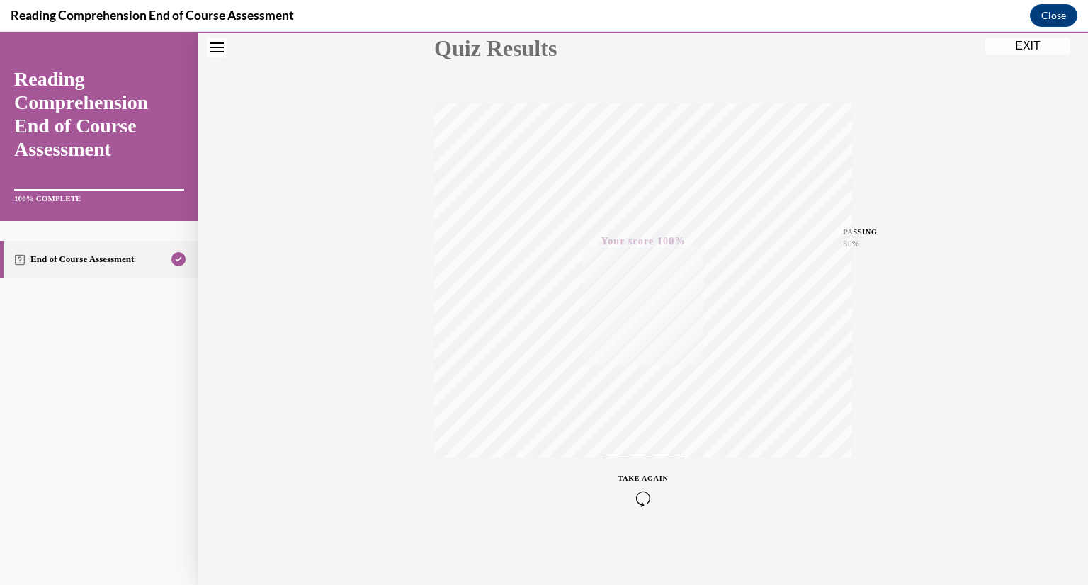
click at [1025, 45] on button "EXIT" at bounding box center [1027, 46] width 85 height 17
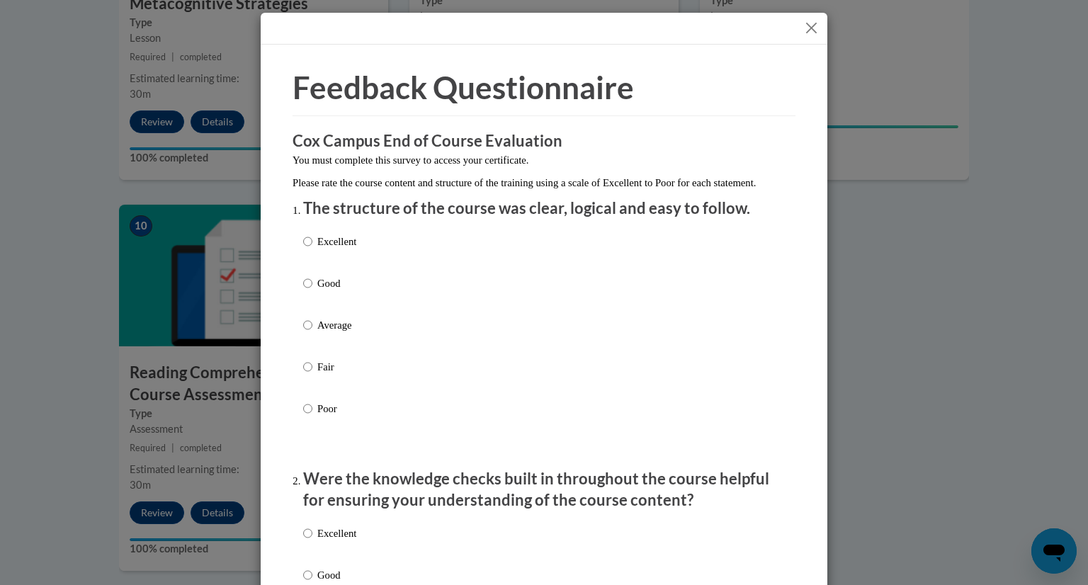
click at [331, 291] on p "Good" at bounding box center [336, 283] width 39 height 16
click at [312, 291] on input "Good" at bounding box center [307, 283] width 9 height 16
radio input "true"
drag, startPoint x: 1076, startPoint y: 106, endPoint x: 1083, endPoint y: 140, distance: 34.6
click at [1076, 140] on div "Feedback Questionnaire Rate Course Comments Cox Campus End of Course Evaluation…" at bounding box center [544, 292] width 1088 height 585
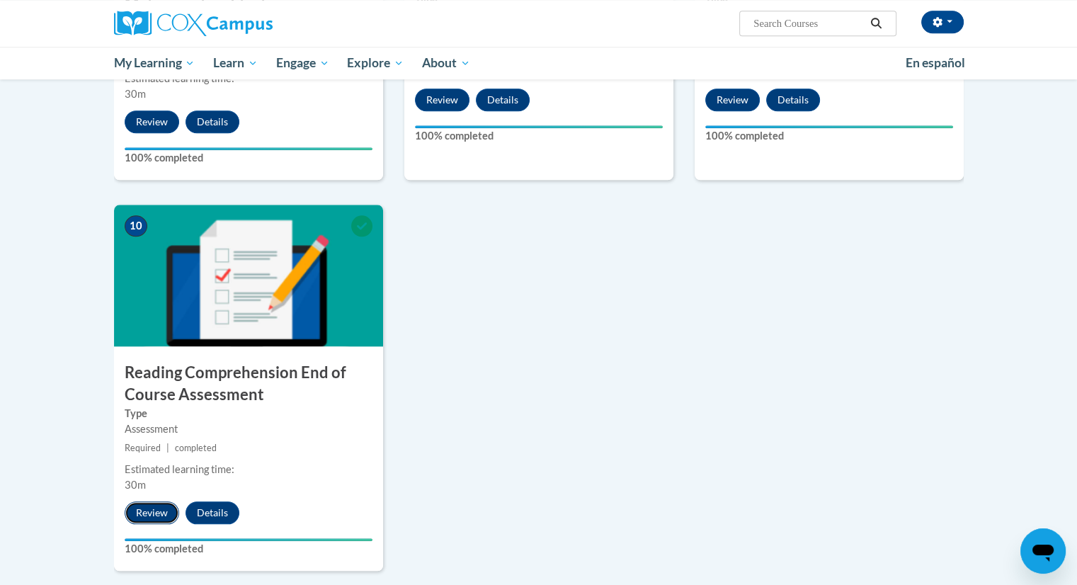
click at [149, 513] on button "Review" at bounding box center [152, 512] width 55 height 23
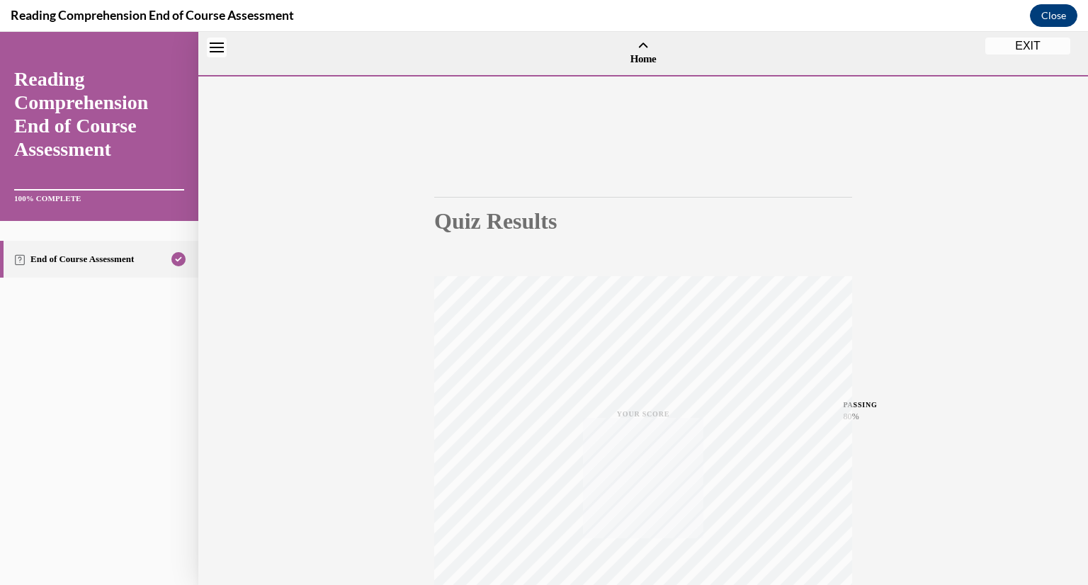
scroll to position [44, 0]
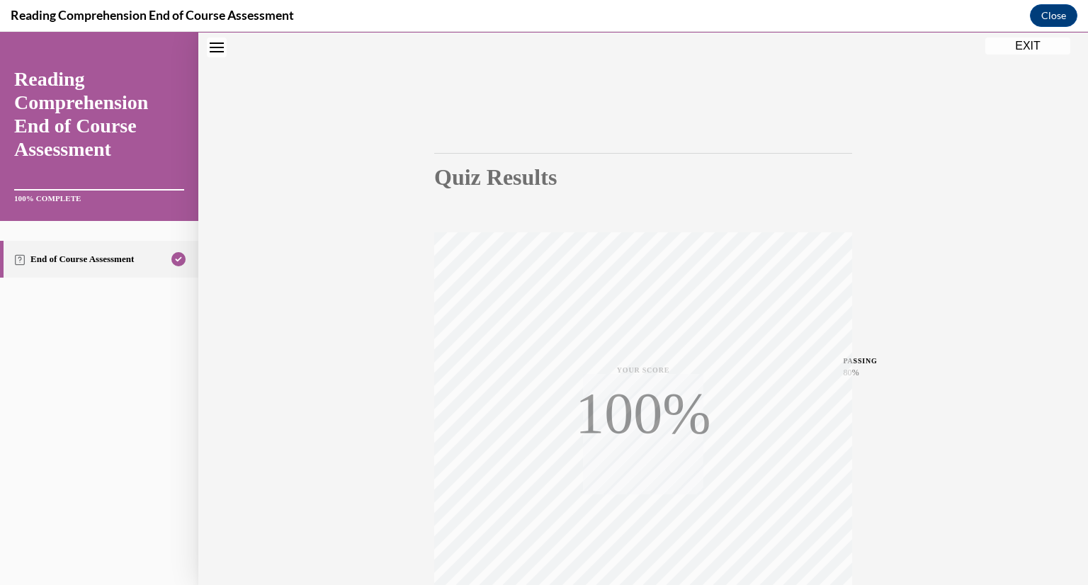
click at [1025, 44] on button "EXIT" at bounding box center [1027, 46] width 85 height 17
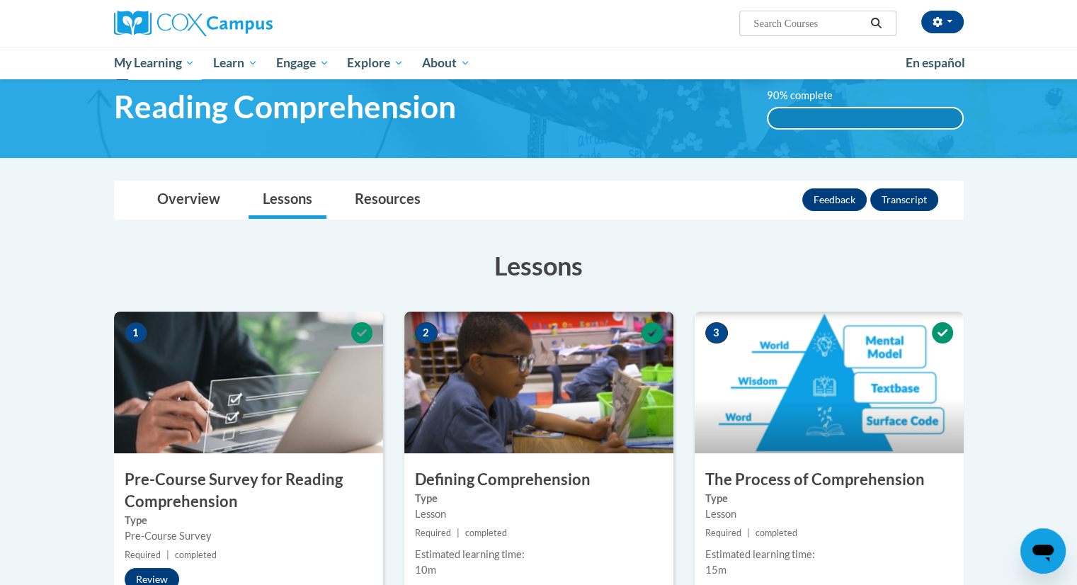
scroll to position [0, 0]
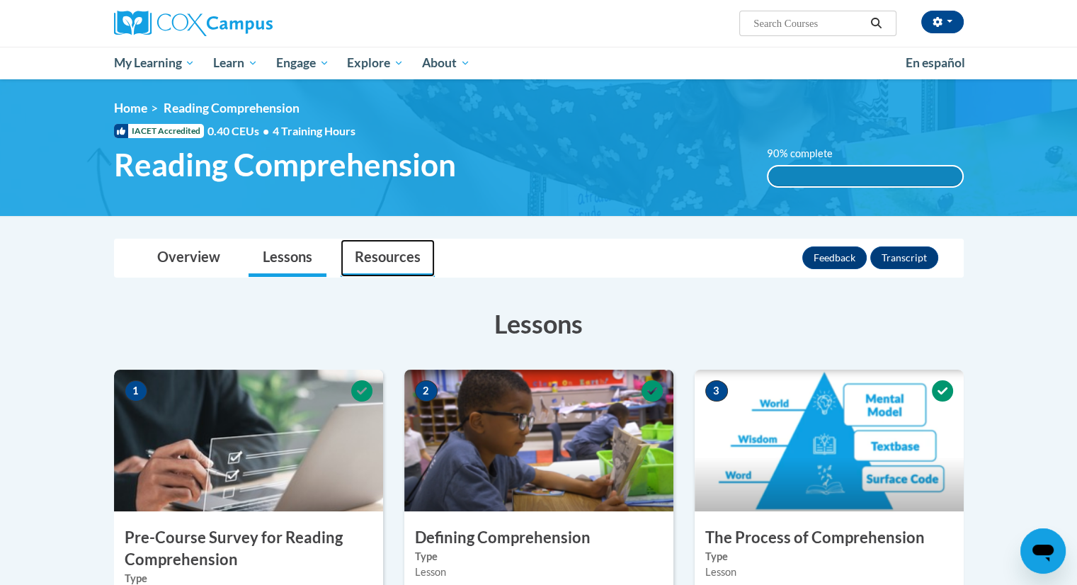
click at [406, 255] on link "Resources" at bounding box center [388, 258] width 94 height 38
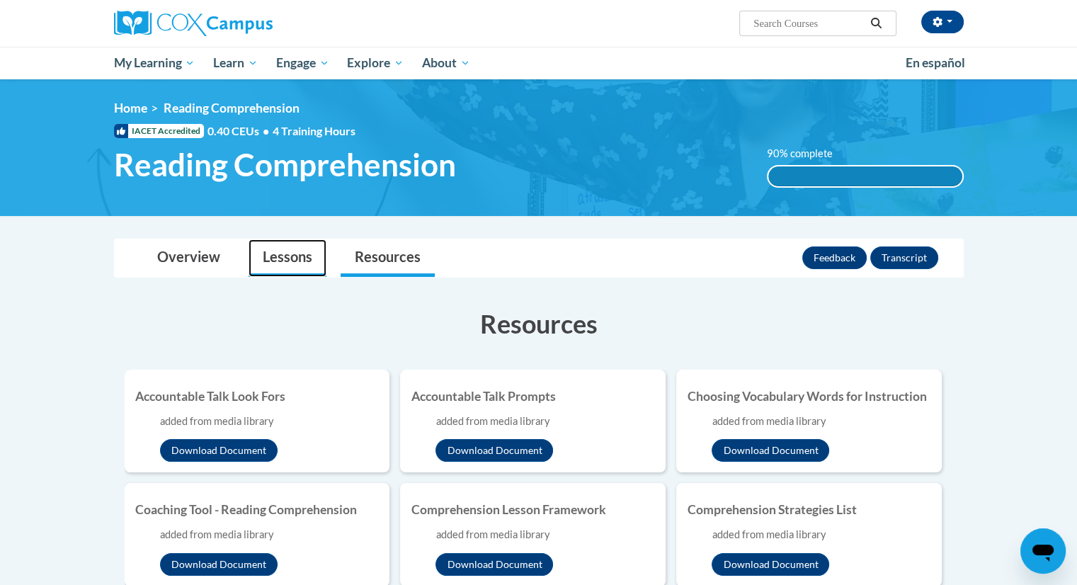
click at [296, 256] on link "Lessons" at bounding box center [288, 258] width 78 height 38
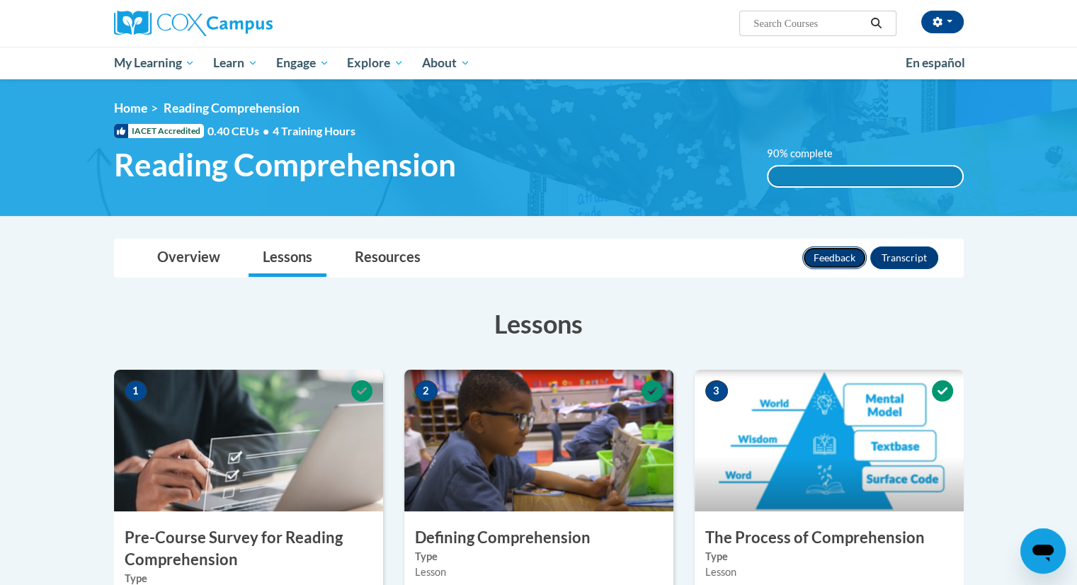
click at [848, 257] on button "Feedback" at bounding box center [834, 257] width 64 height 23
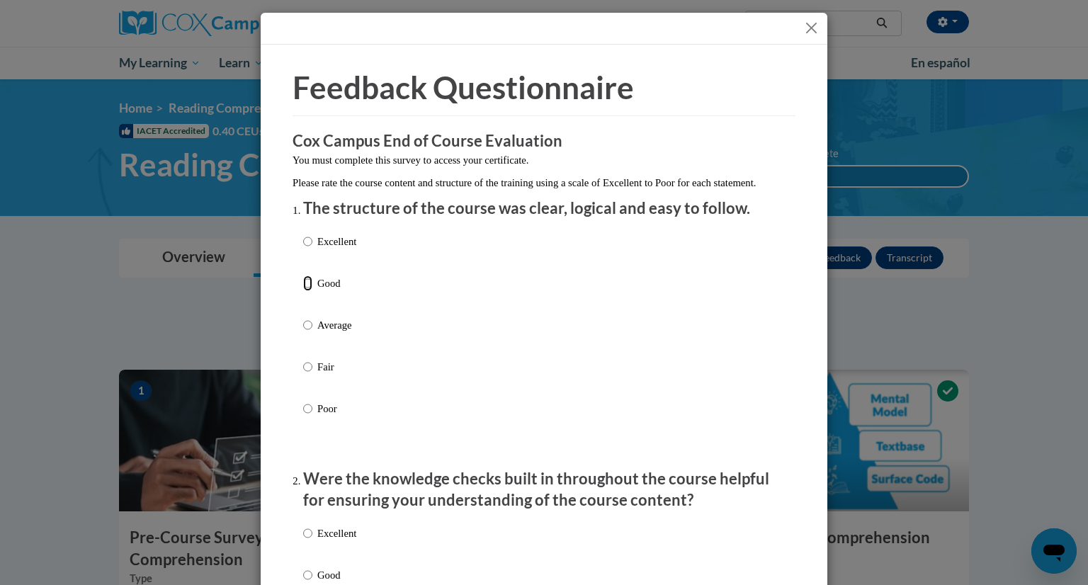
click at [303, 291] on input "Good" at bounding box center [307, 283] width 9 height 16
radio input "true"
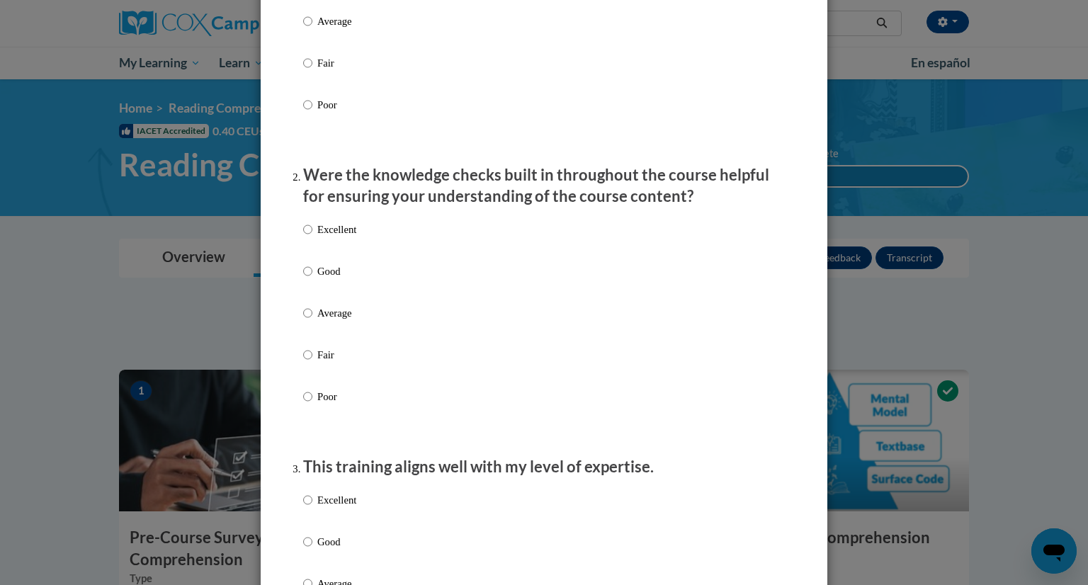
scroll to position [337, 0]
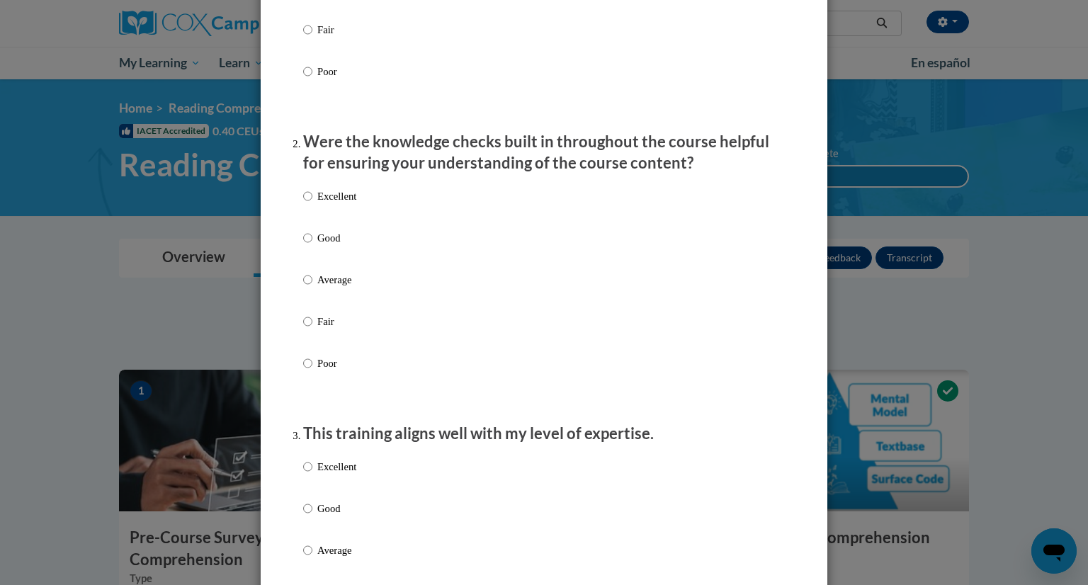
click at [343, 246] on p "Good" at bounding box center [336, 238] width 39 height 16
click at [312, 246] on input "Good" at bounding box center [307, 238] width 9 height 16
radio input "true"
click at [326, 516] on p "Good" at bounding box center [336, 509] width 39 height 16
click at [312, 516] on input "Good" at bounding box center [307, 509] width 9 height 16
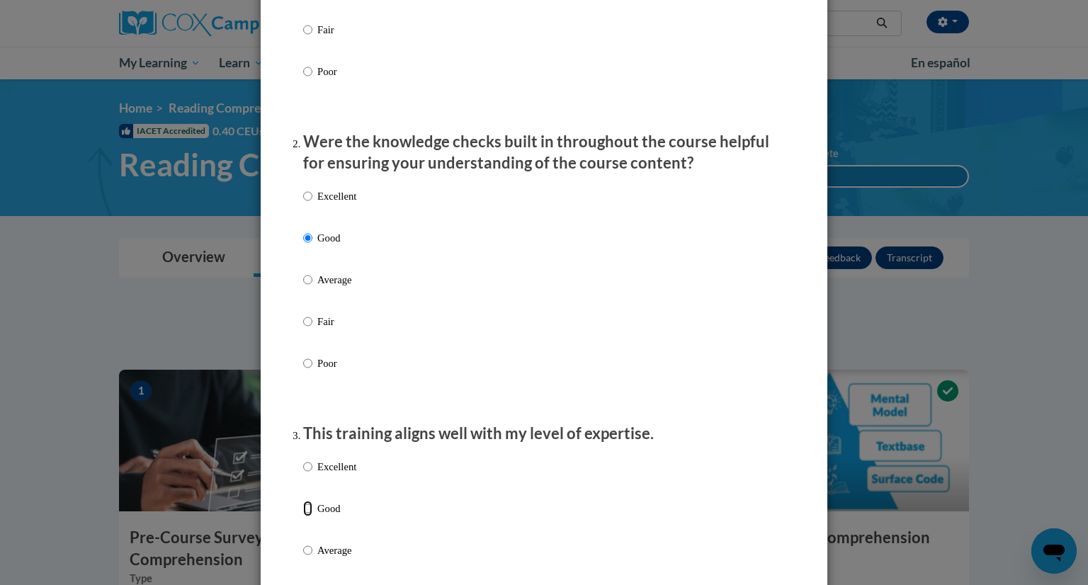
radio input "true"
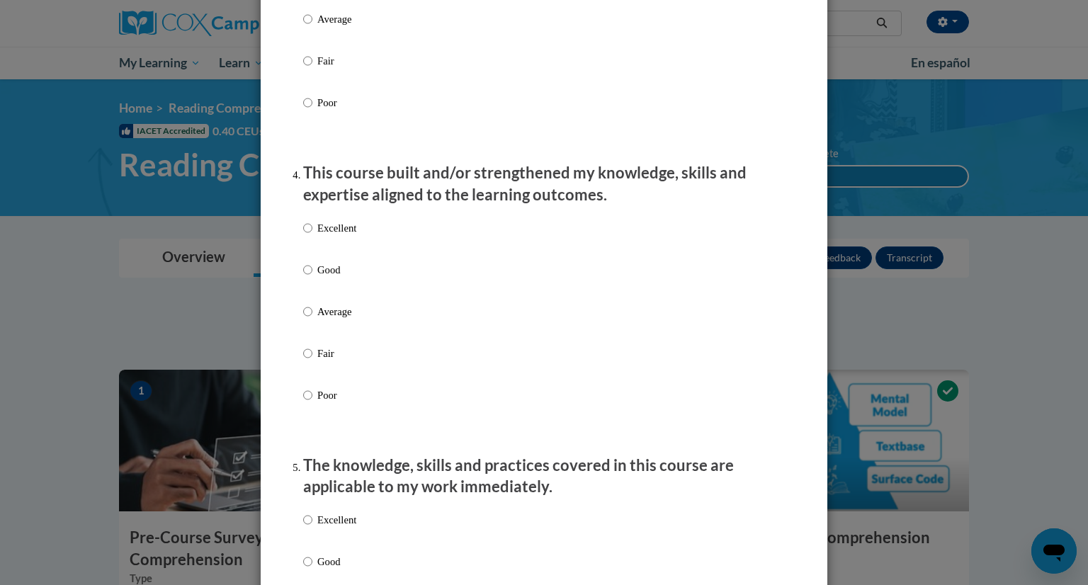
scroll to position [916, 0]
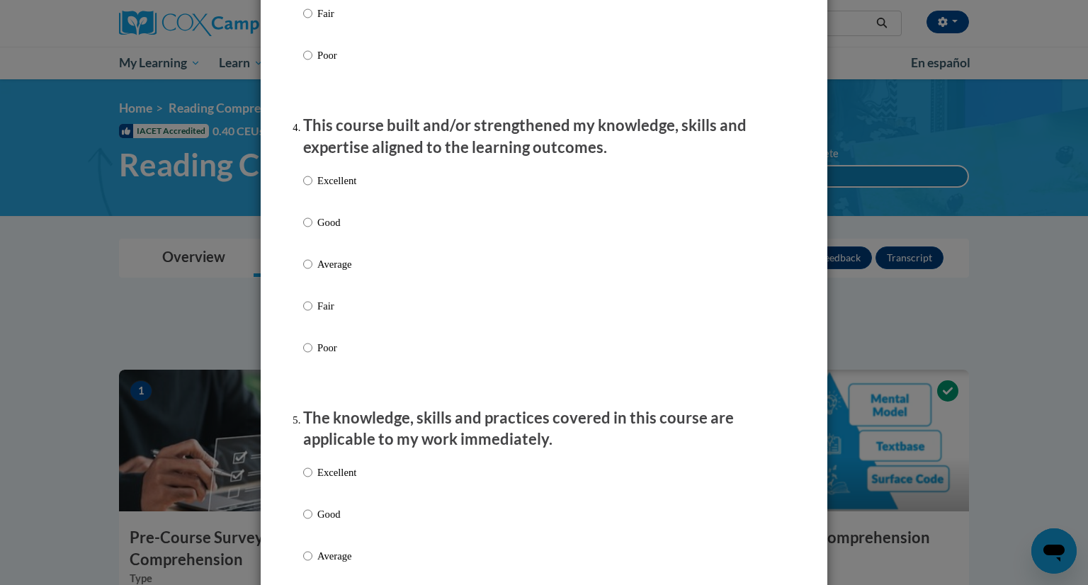
click at [317, 230] on p "Good" at bounding box center [336, 223] width 39 height 16
click at [312, 230] on input "Good" at bounding box center [307, 223] width 9 height 16
radio input "true"
click at [317, 522] on p "Good" at bounding box center [336, 514] width 39 height 16
click at [312, 522] on input "Good" at bounding box center [307, 514] width 9 height 16
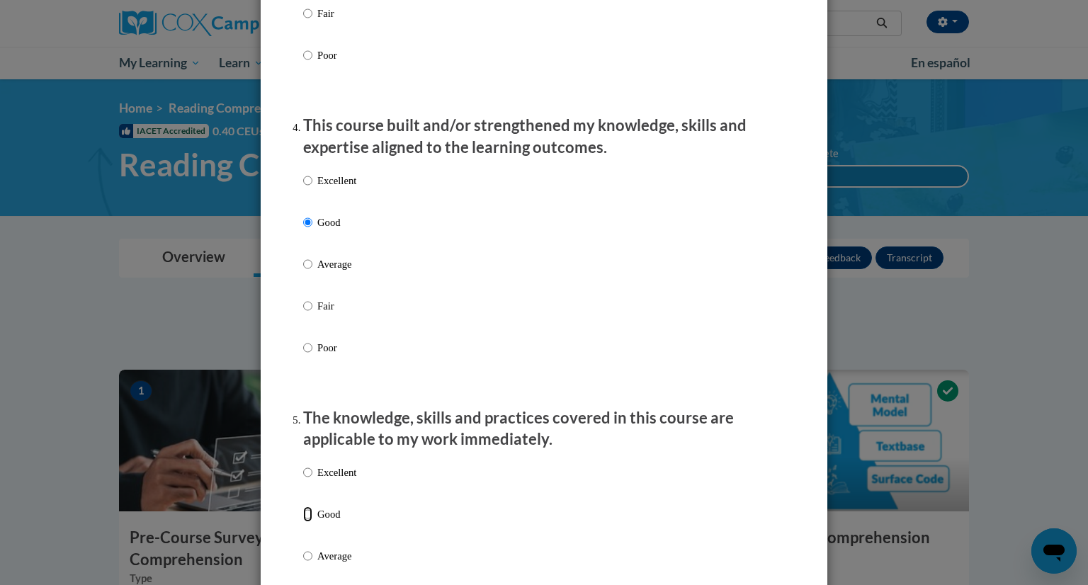
radio input "true"
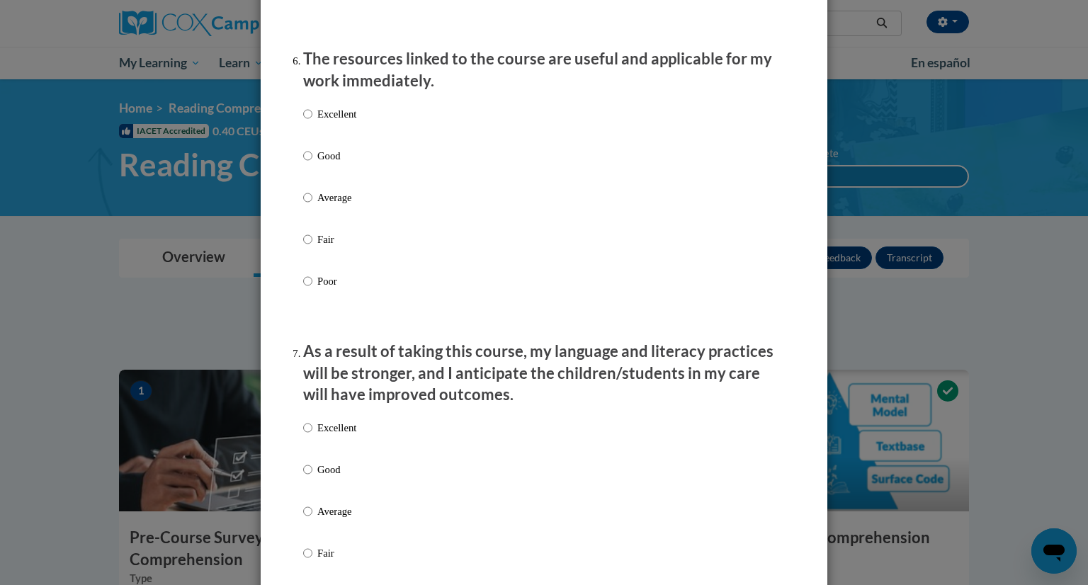
scroll to position [1573, 0]
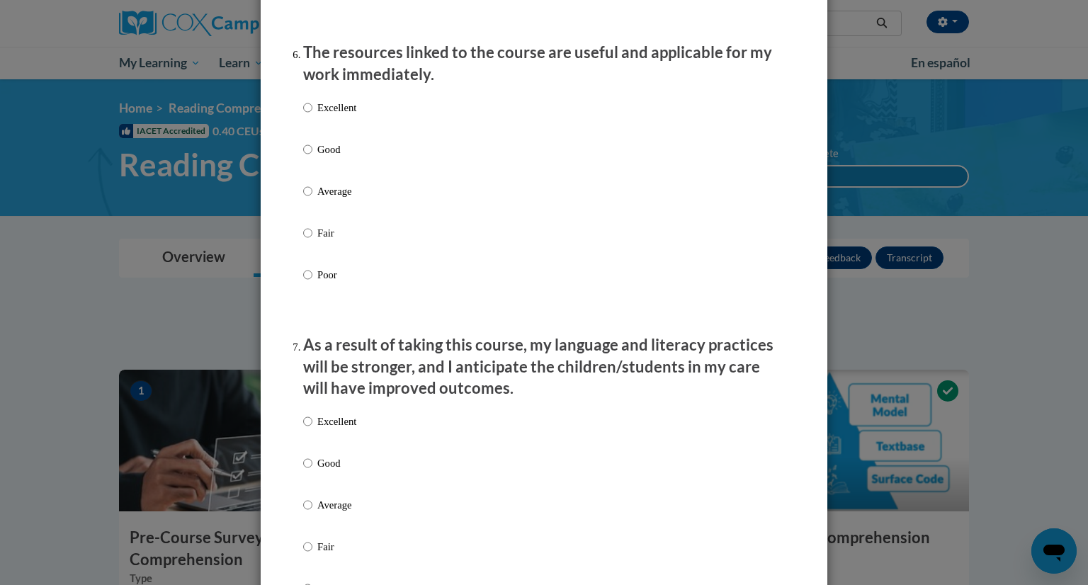
click at [307, 168] on label "Good" at bounding box center [329, 161] width 53 height 38
click at [307, 157] on input "Good" at bounding box center [307, 150] width 9 height 16
radio input "true"
click at [311, 484] on label "Good" at bounding box center [329, 474] width 53 height 38
click at [311, 471] on input "Good" at bounding box center [307, 463] width 9 height 16
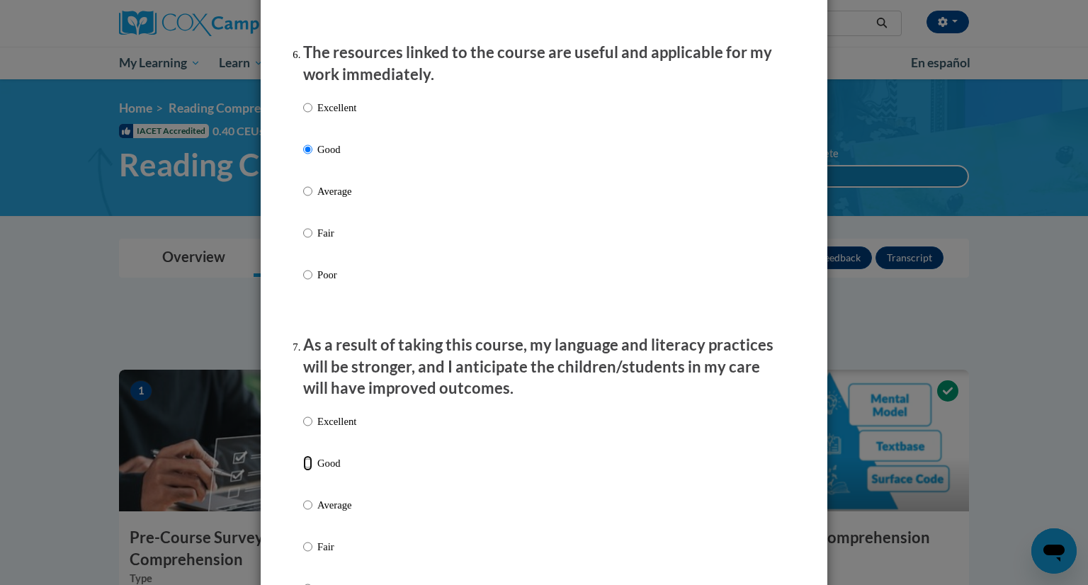
radio input "true"
click at [1076, 347] on div "Feedback Questionnaire Rate Course Comments Cox Campus End of Course Evaluation…" at bounding box center [544, 292] width 1088 height 585
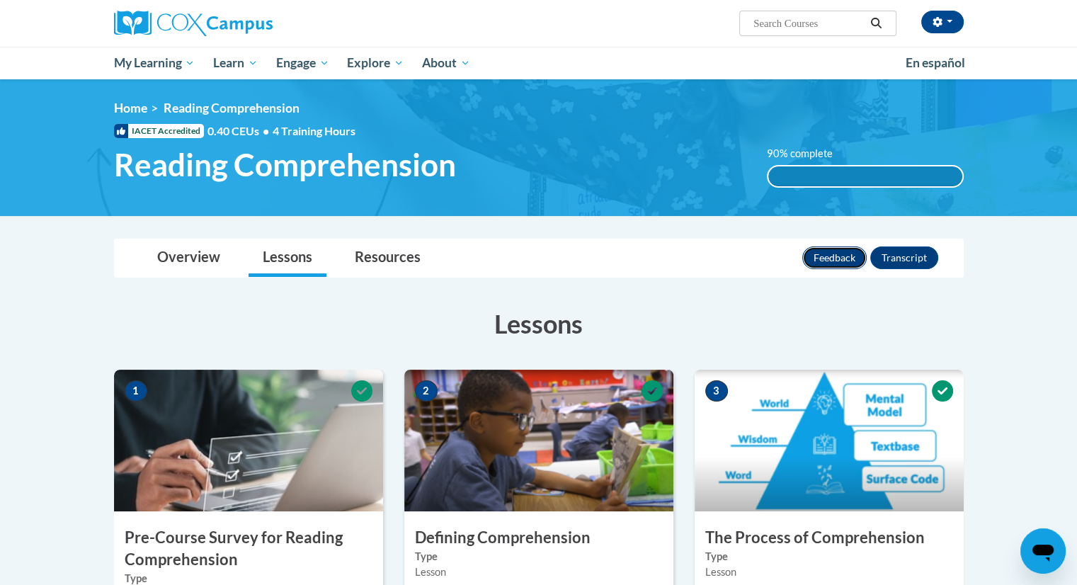
click at [840, 258] on button "Feedback" at bounding box center [834, 257] width 64 height 23
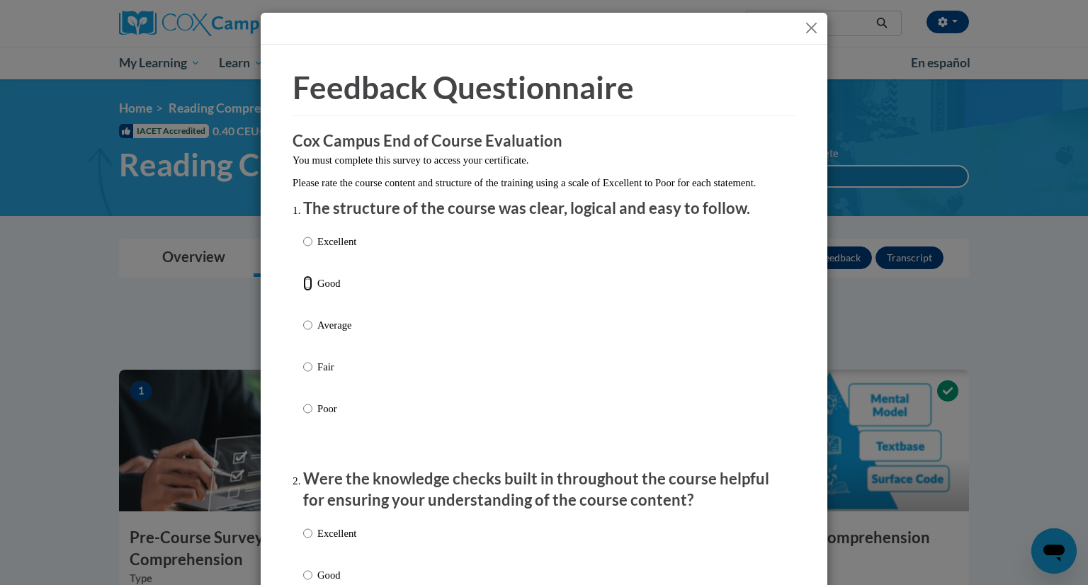
click at [305, 291] on input "Good" at bounding box center [307, 283] width 9 height 16
radio input "true"
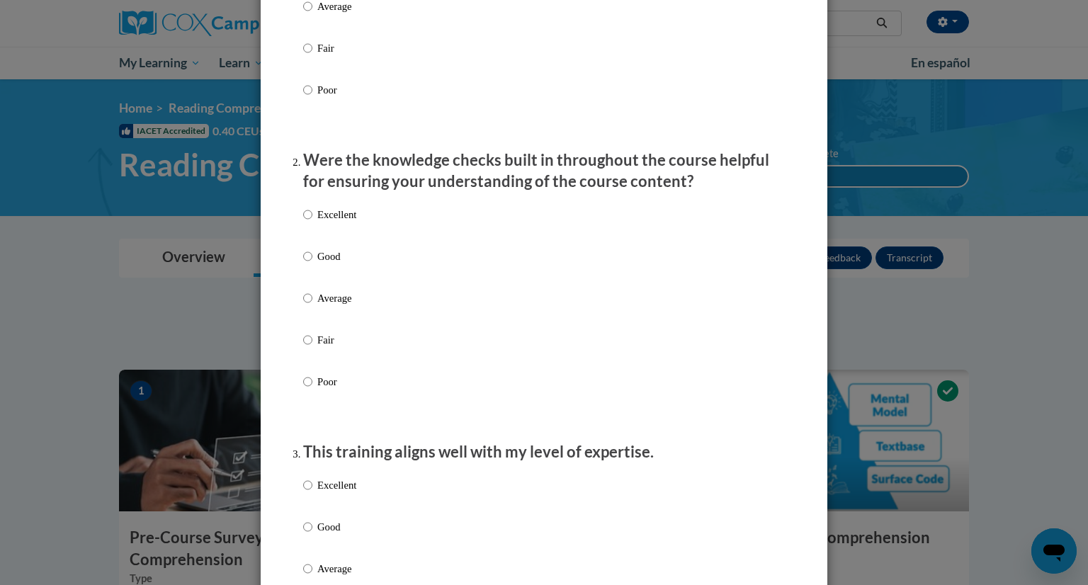
scroll to position [397, 0]
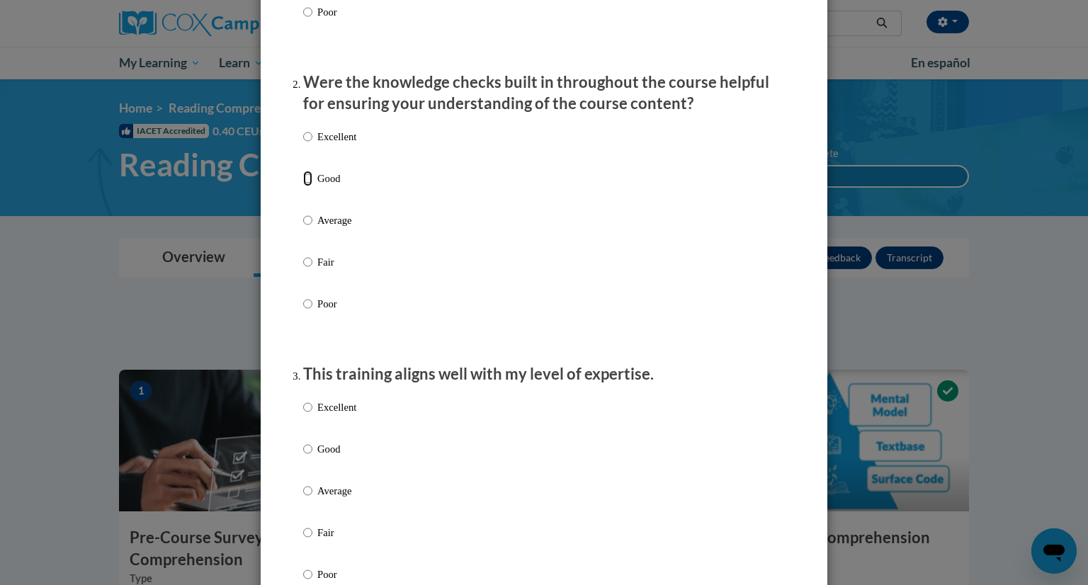
click at [303, 186] on input "Good" at bounding box center [307, 179] width 9 height 16
radio input "true"
click at [303, 457] on input "Good" at bounding box center [307, 449] width 9 height 16
radio input "true"
click at [303, 483] on input "Average" at bounding box center [307, 491] width 9 height 16
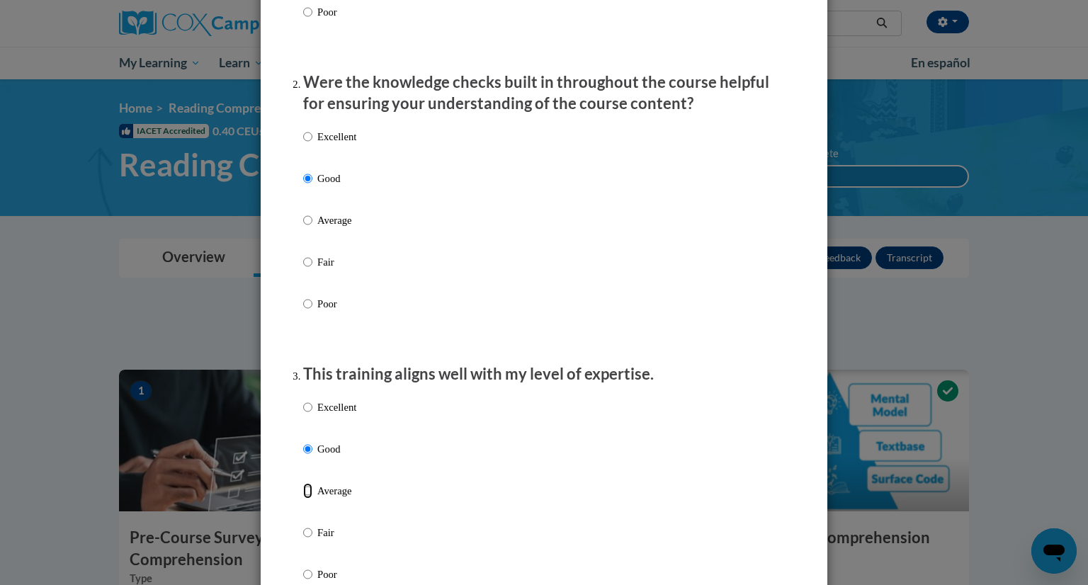
radio input "true"
click at [317, 457] on p "Good" at bounding box center [336, 449] width 39 height 16
click at [312, 457] on input "Good" at bounding box center [307, 449] width 9 height 16
radio input "true"
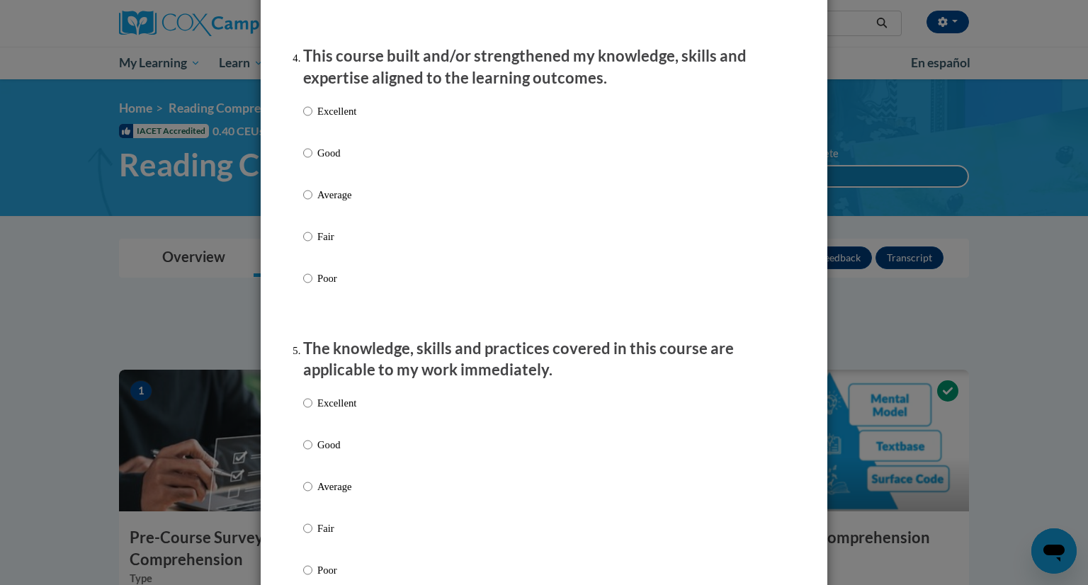
scroll to position [1003, 0]
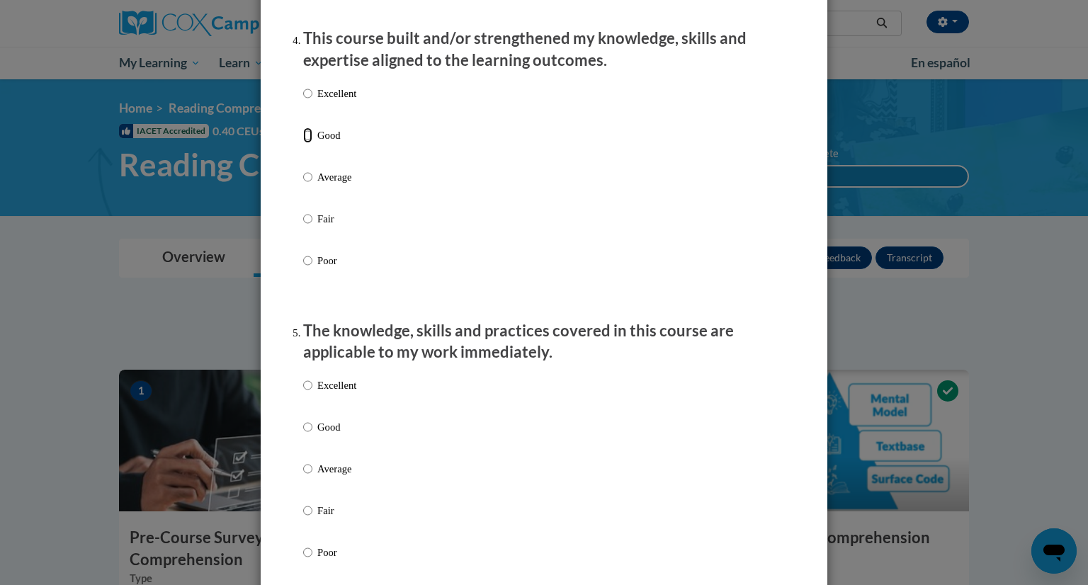
click at [303, 143] on input "Good" at bounding box center [307, 135] width 9 height 16
radio input "true"
click at [303, 435] on input "Good" at bounding box center [307, 427] width 9 height 16
radio input "true"
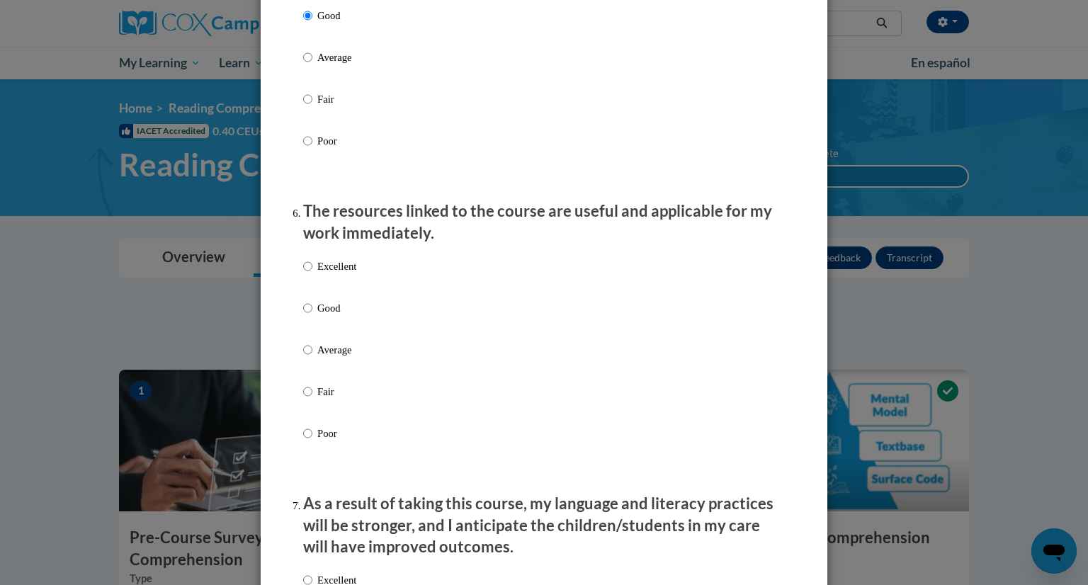
scroll to position [1501, 0]
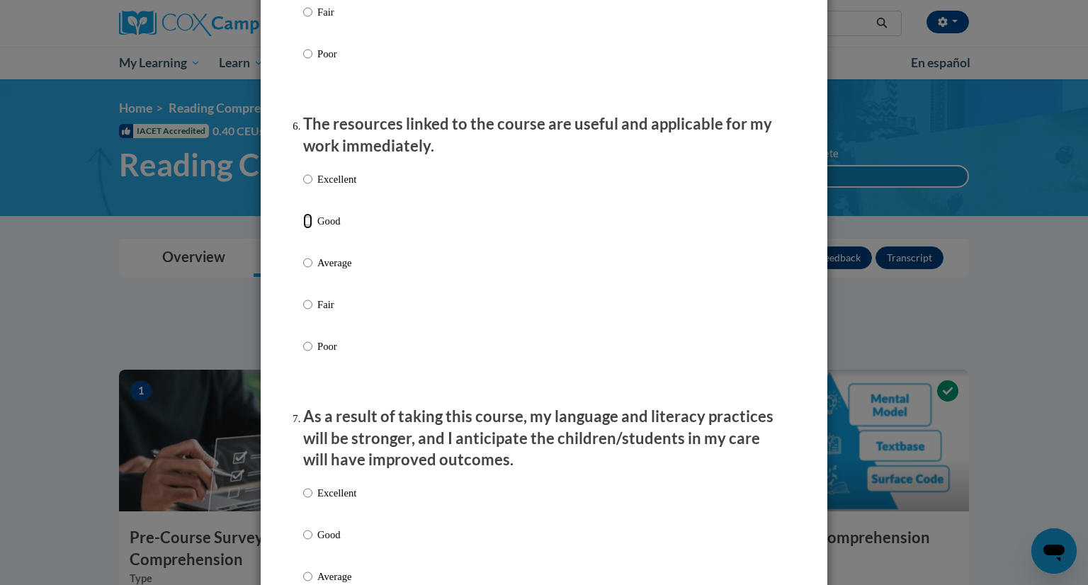
click at [303, 229] on input "Good" at bounding box center [307, 221] width 9 height 16
radio input "true"
click at [293, 546] on ol "The structure of the course was clear, logical and easy to follow. Excellent Go…" at bounding box center [543, 42] width 503 height 2692
click at [303, 542] on input "Good" at bounding box center [307, 535] width 9 height 16
radio input "true"
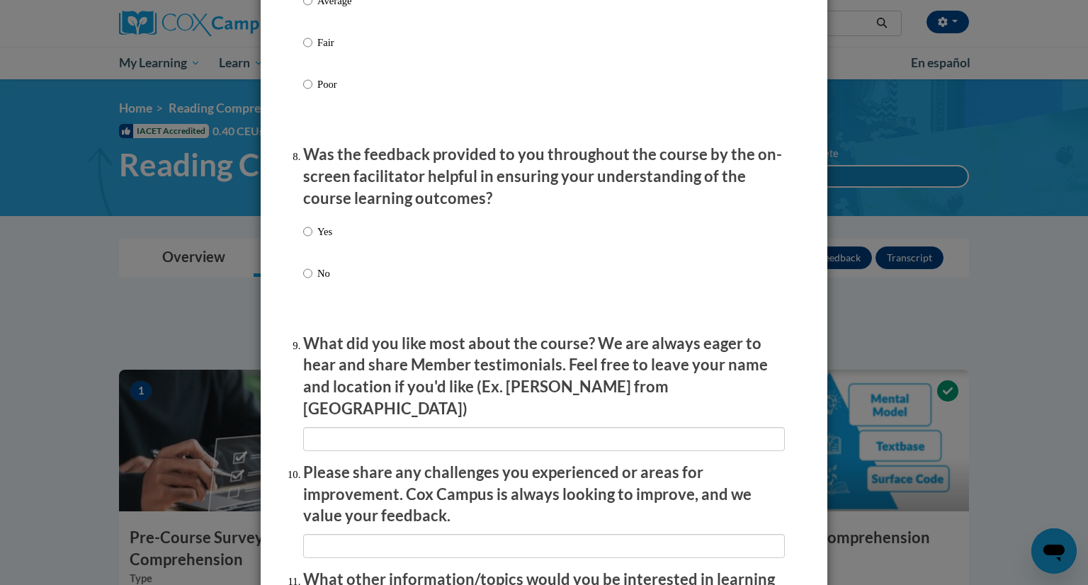
scroll to position [2065, 0]
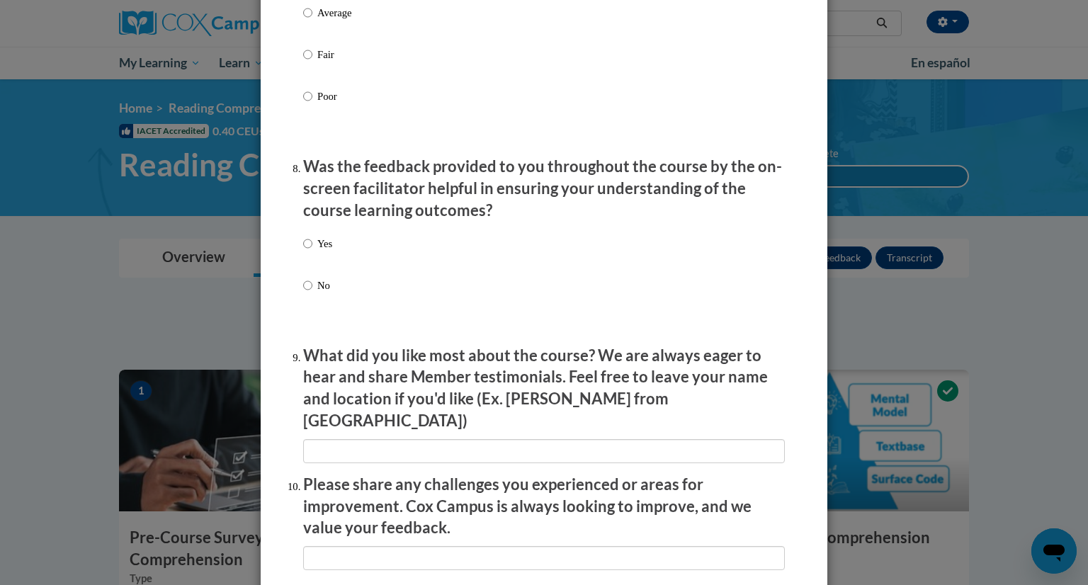
click at [307, 264] on label "Yes" at bounding box center [317, 255] width 29 height 38
click at [307, 251] on input "Yes" at bounding box center [307, 244] width 9 height 16
radio input "true"
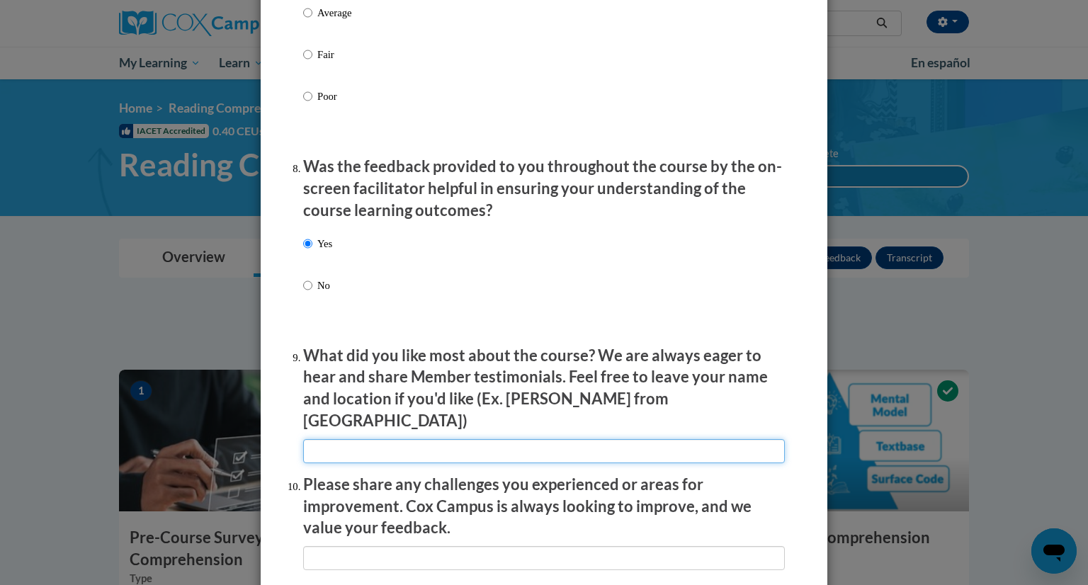
click at [342, 441] on input "textbox" at bounding box center [544, 451] width 482 height 24
type input "I liked the classroom videos."
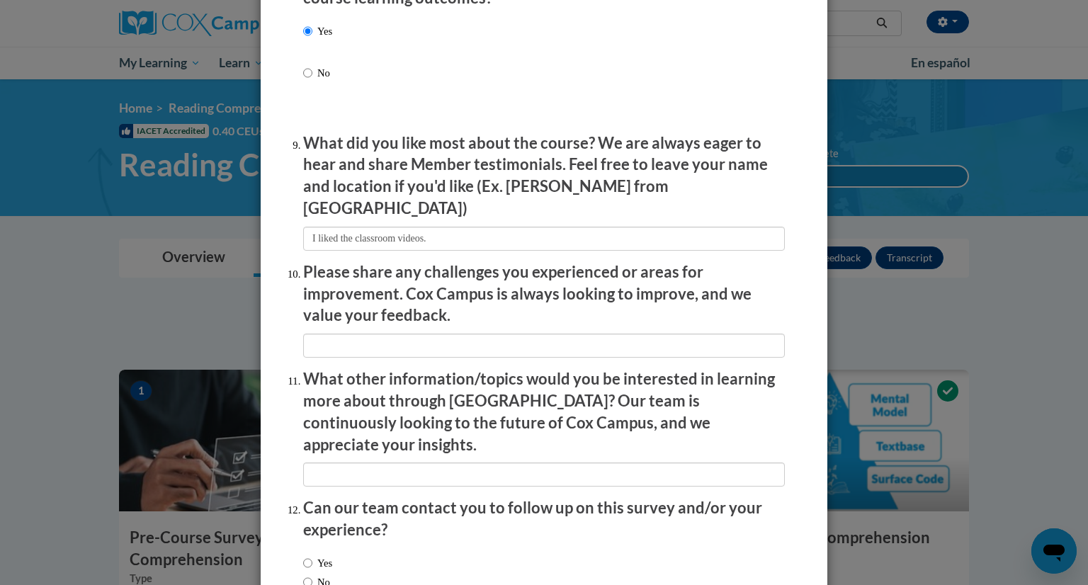
scroll to position [2365, 0]
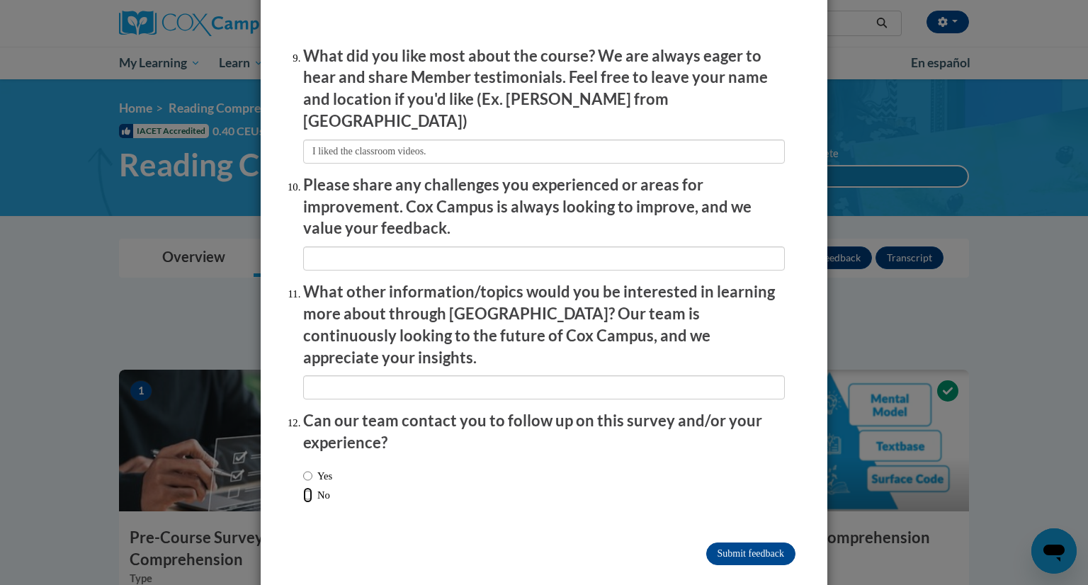
click at [306, 487] on input "No" at bounding box center [307, 495] width 9 height 16
radio input "true"
click at [751, 542] on input "Submit feedback" at bounding box center [750, 553] width 89 height 23
